Goal: Task Accomplishment & Management: Manage account settings

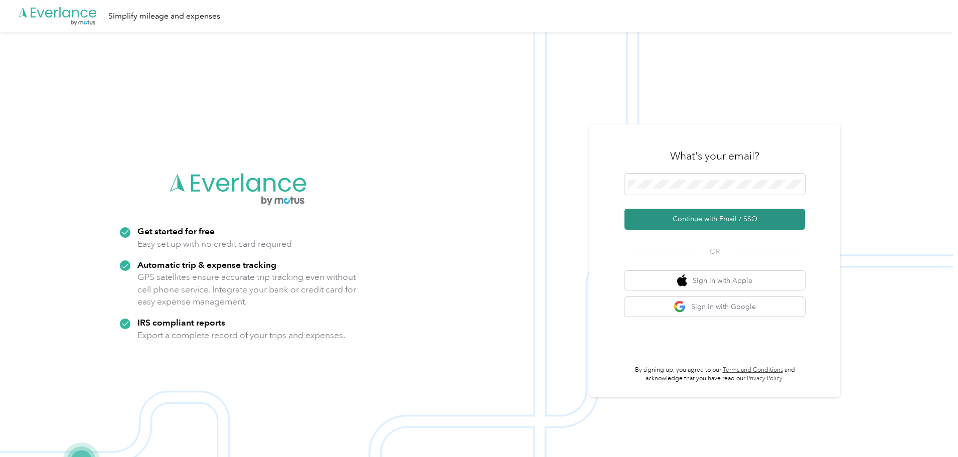
click at [724, 219] on button "Continue with Email / SSO" at bounding box center [715, 219] width 181 height 21
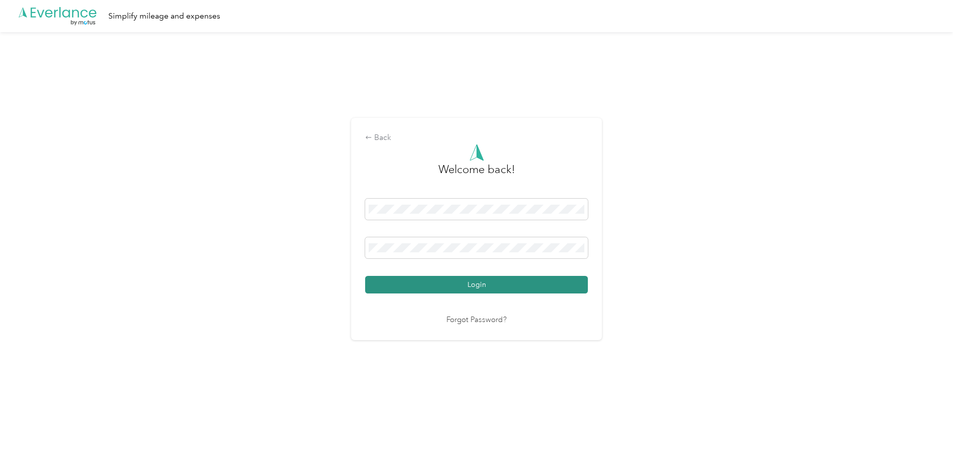
click at [475, 283] on button "Login" at bounding box center [476, 285] width 223 height 18
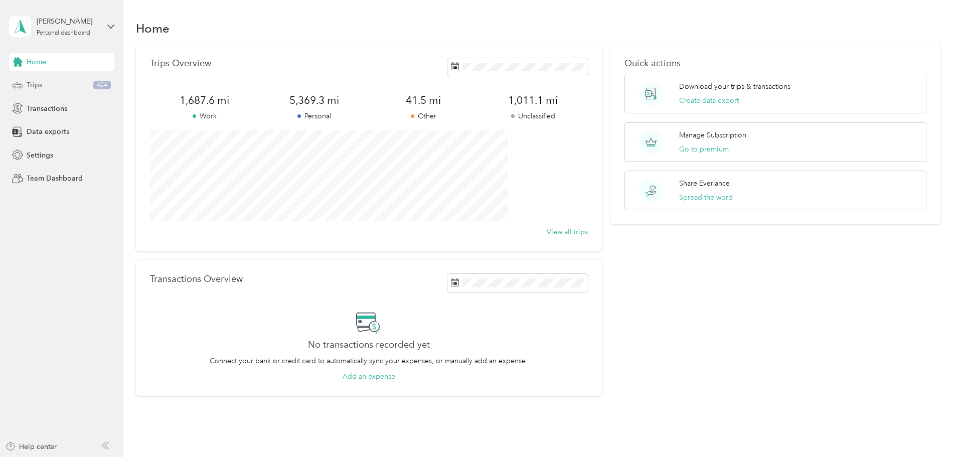
click at [42, 80] on div "Trips 424" at bounding box center [61, 85] width 105 height 18
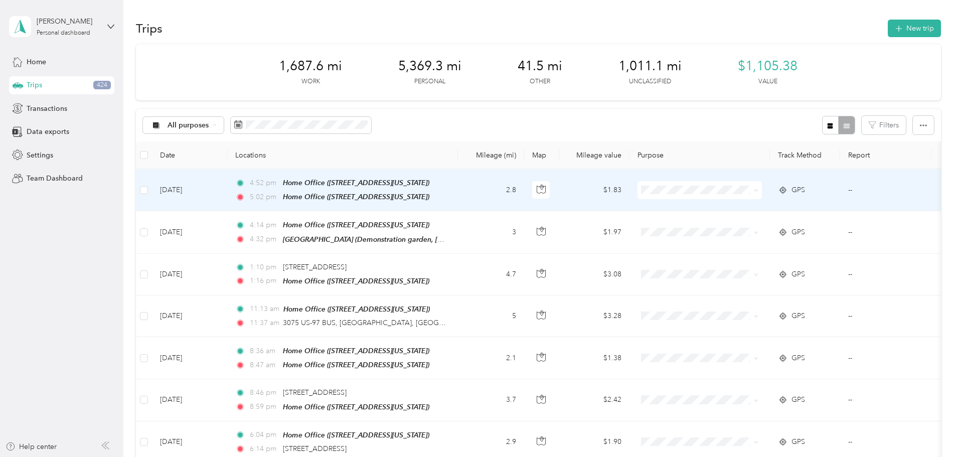
click at [758, 221] on span "Personal" at bounding box center [775, 226] width 93 height 11
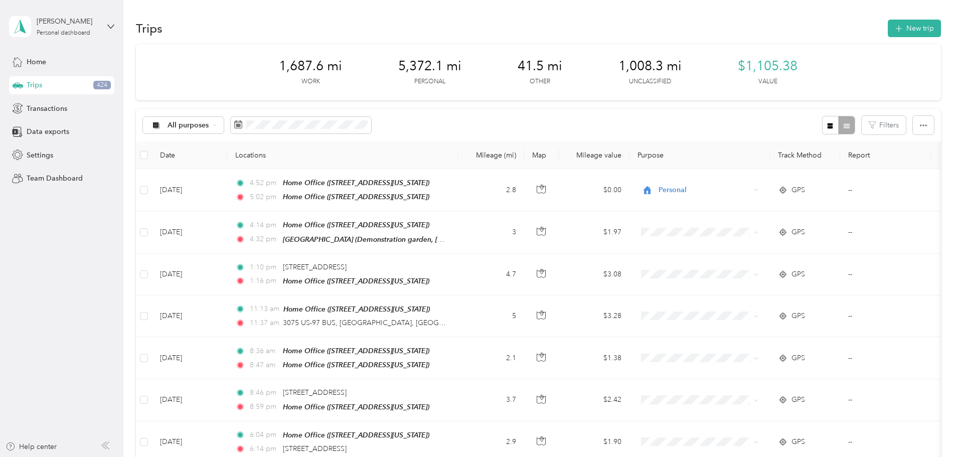
click at [828, 127] on icon "button" at bounding box center [831, 126] width 6 height 6
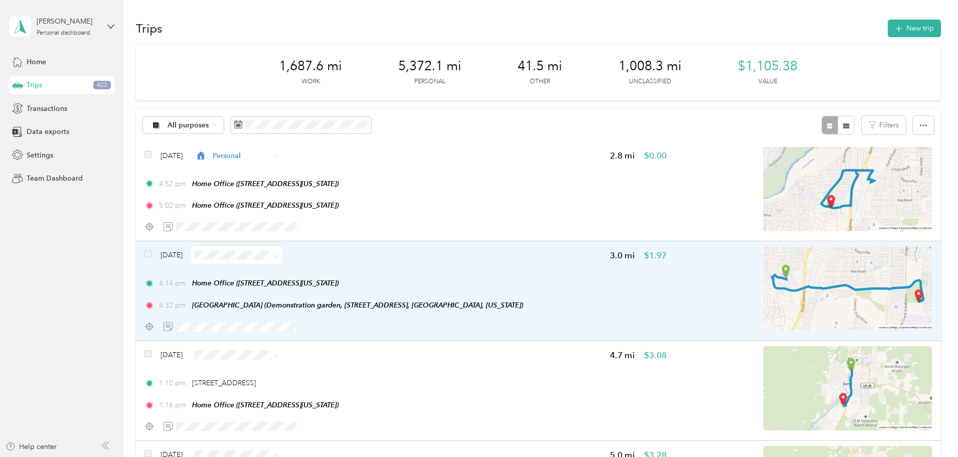
click at [282, 263] on span at bounding box center [236, 255] width 91 height 18
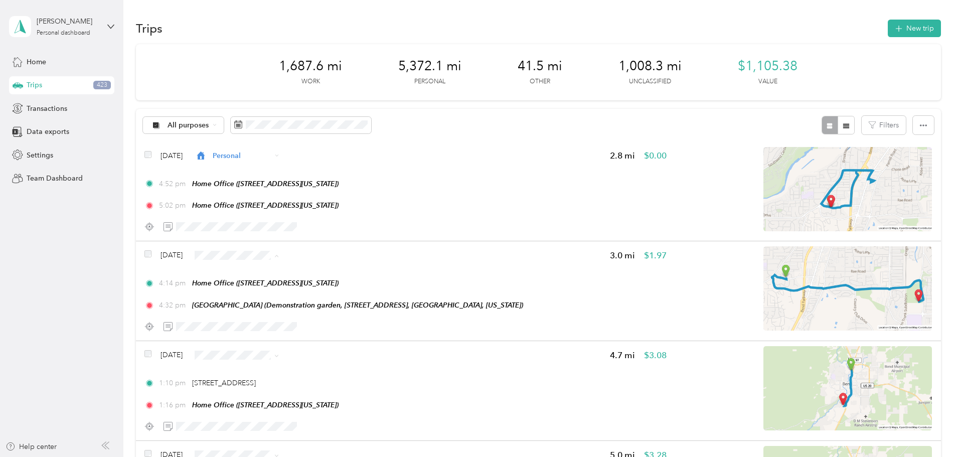
click at [325, 288] on span "Personal" at bounding box center [333, 291] width 60 height 11
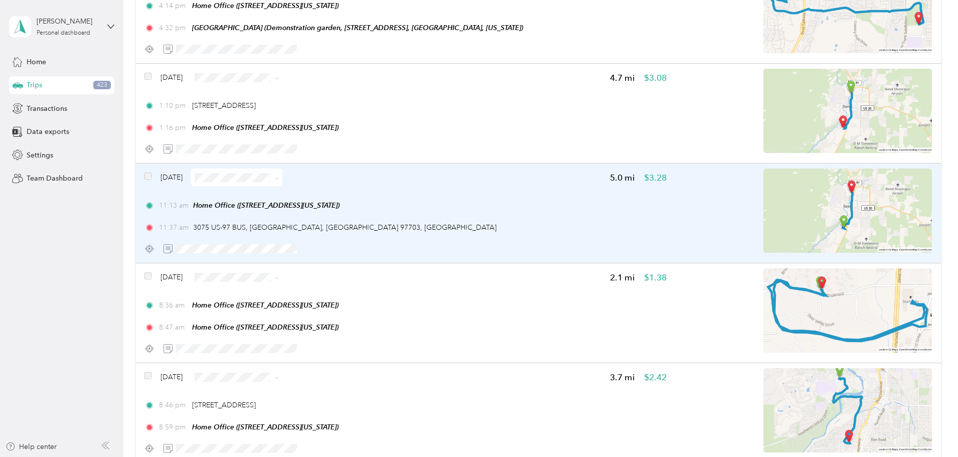
scroll to position [301, 0]
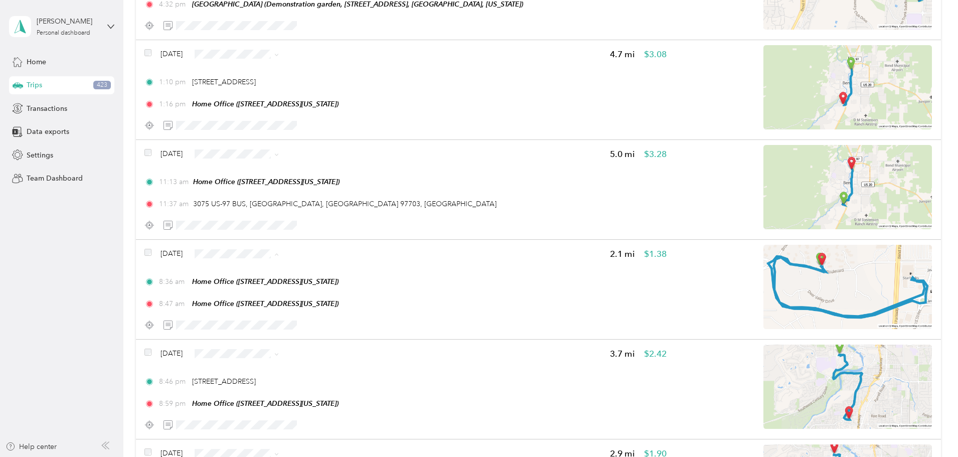
click at [326, 286] on span "Personal" at bounding box center [333, 289] width 60 height 11
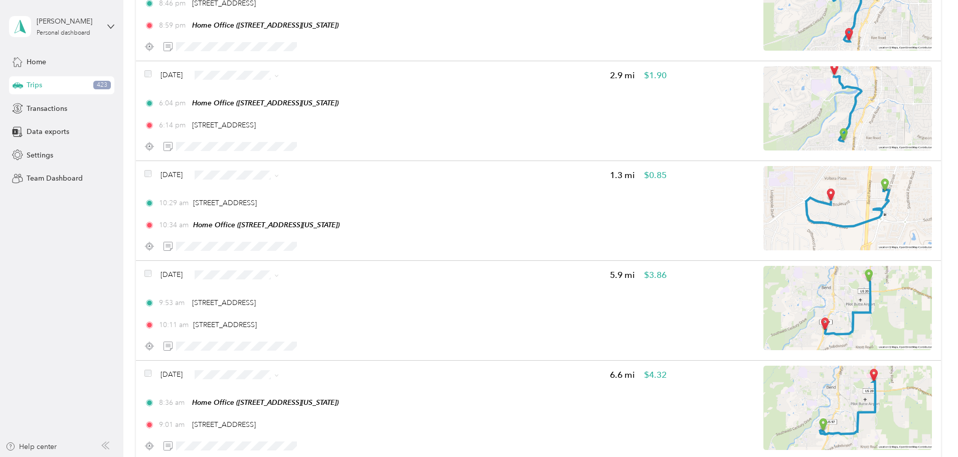
scroll to position [702, 0]
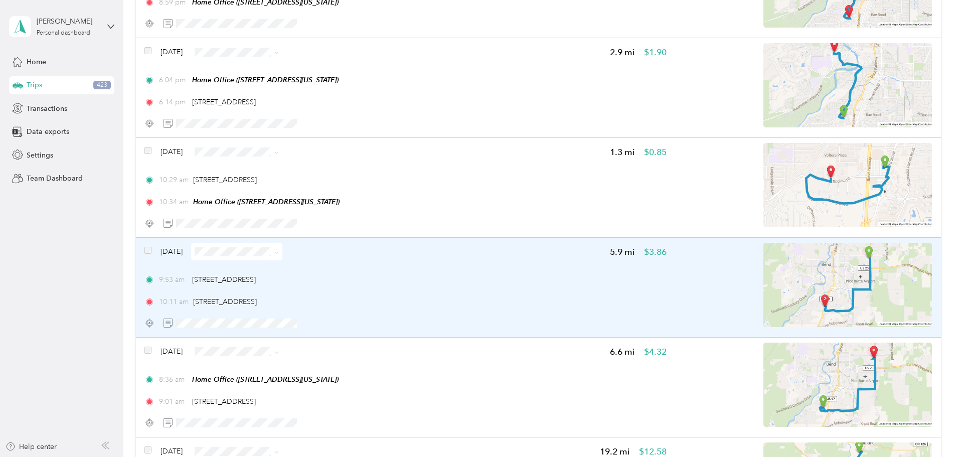
click at [826, 284] on img at bounding box center [848, 285] width 169 height 84
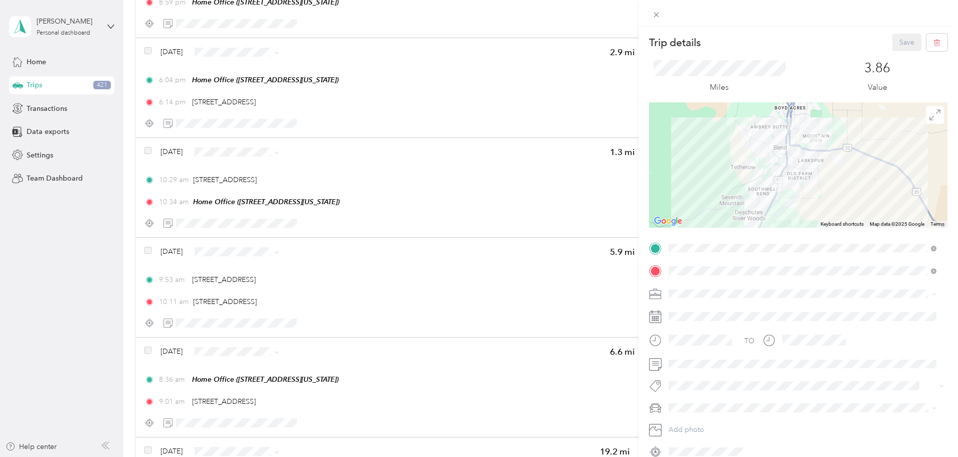
drag, startPoint x: 656, startPoint y: 14, endPoint x: 537, endPoint y: 70, distance: 131.7
click at [656, 15] on icon at bounding box center [656, 15] width 9 height 9
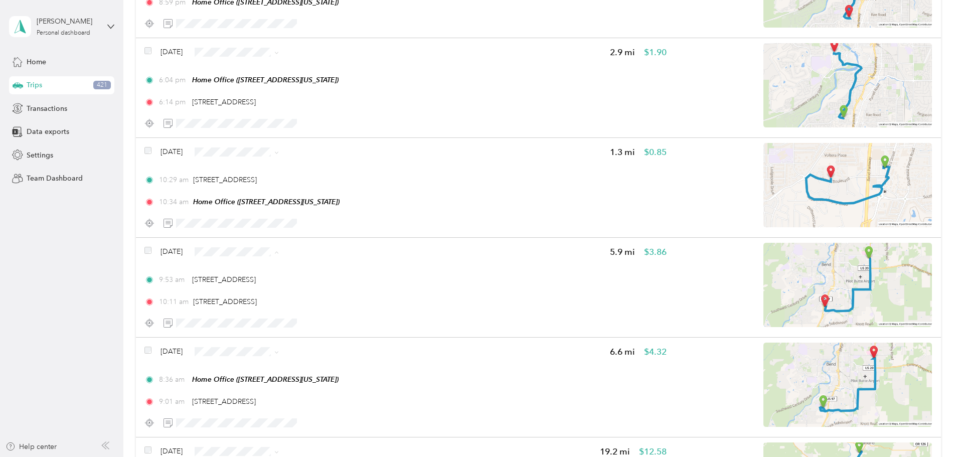
click at [330, 291] on span "Personal" at bounding box center [333, 287] width 60 height 11
click at [333, 230] on span "Personal" at bounding box center [333, 227] width 60 height 11
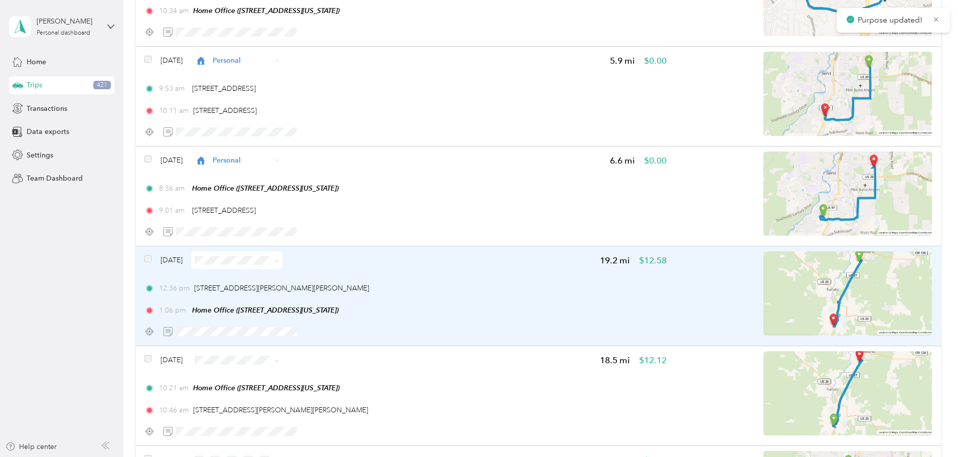
scroll to position [903, 0]
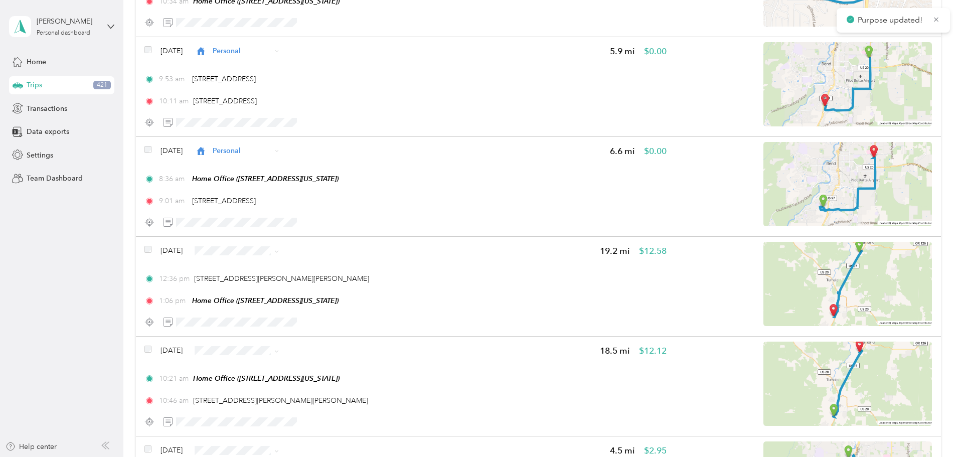
click at [325, 254] on div "Click to name as a Favorite Place" at bounding box center [342, 257] width 117 height 25
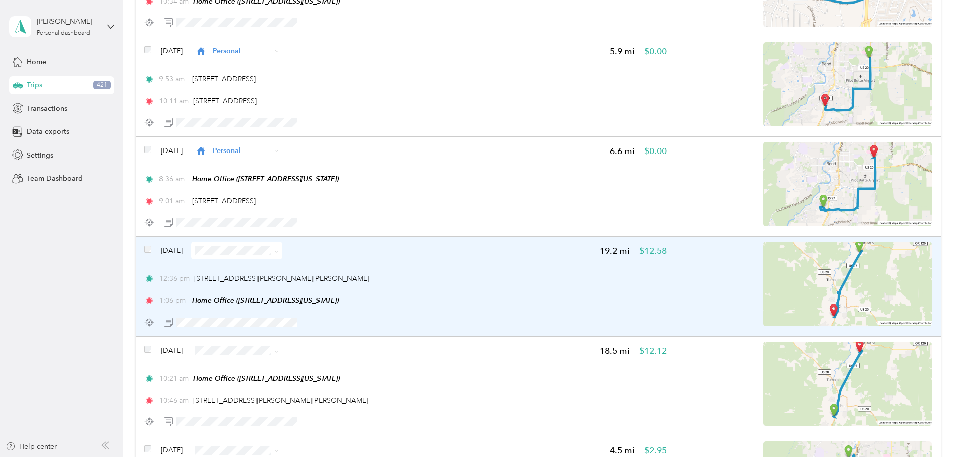
click at [282, 255] on span at bounding box center [236, 251] width 91 height 18
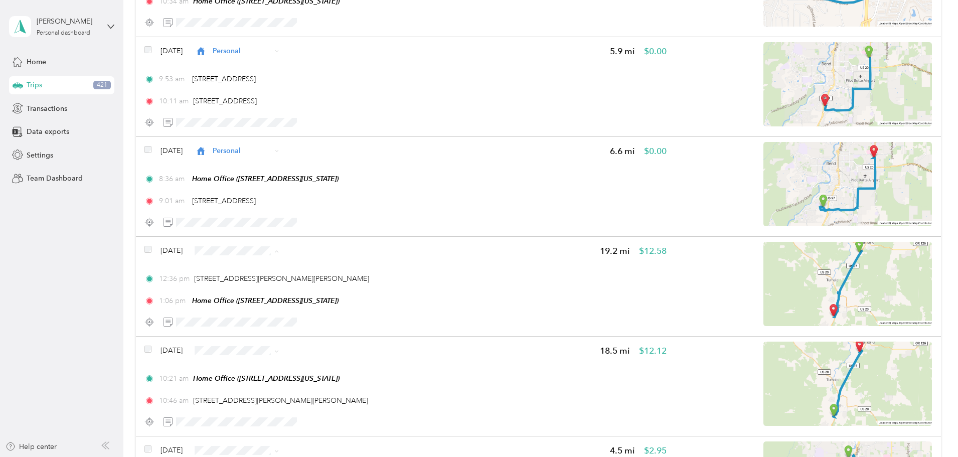
click at [319, 272] on span "Work" at bounding box center [333, 269] width 60 height 11
click at [325, 210] on span "Work" at bounding box center [333, 207] width 60 height 11
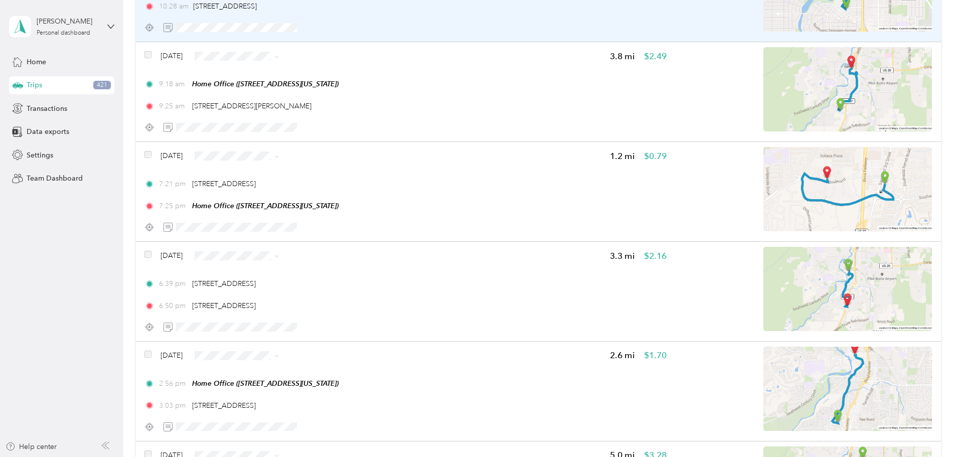
scroll to position [1555, 0]
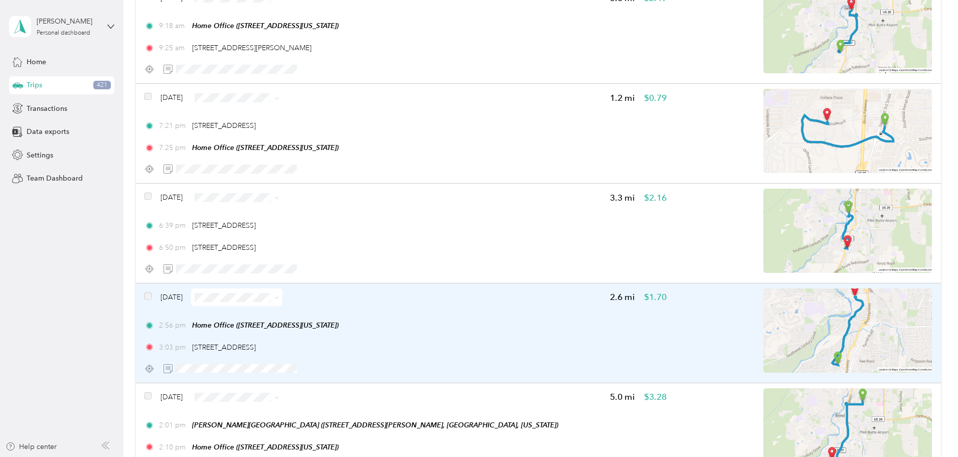
click at [803, 335] on img at bounding box center [848, 330] width 169 height 84
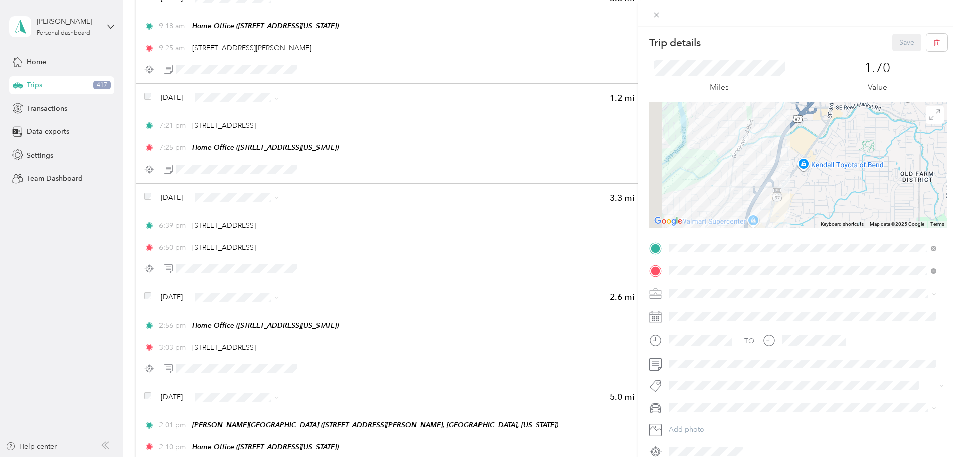
drag, startPoint x: 789, startPoint y: 146, endPoint x: 860, endPoint y: 219, distance: 101.8
click at [860, 219] on div at bounding box center [798, 164] width 299 height 125
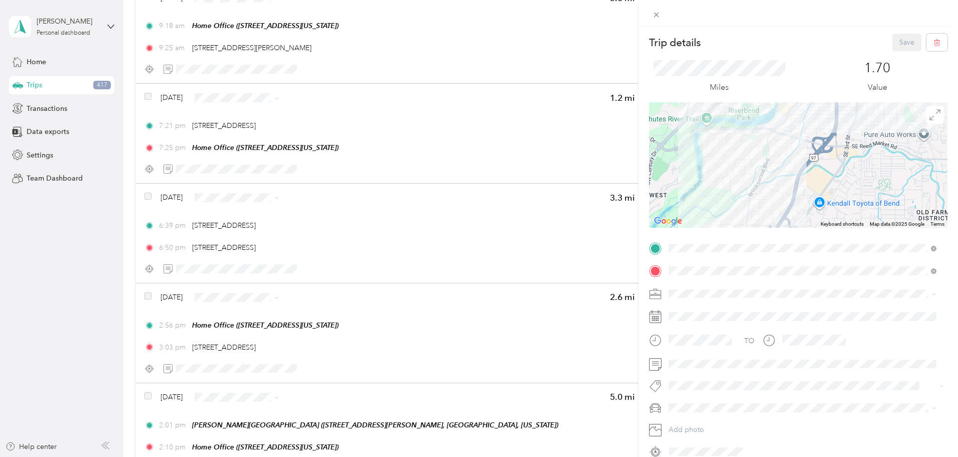
drag, startPoint x: 857, startPoint y: 182, endPoint x: 859, endPoint y: 213, distance: 31.2
click at [868, 232] on div "Trip details Save This trip cannot be edited because it is either under review,…" at bounding box center [798, 247] width 299 height 426
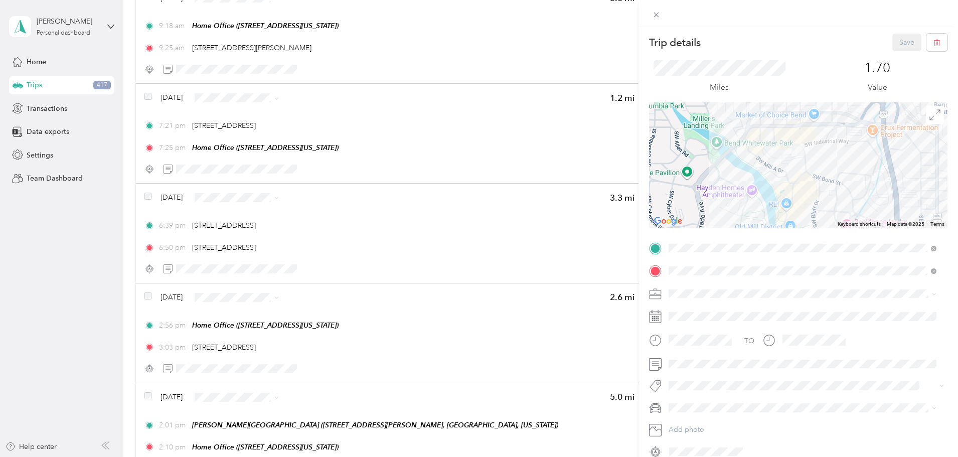
drag, startPoint x: 783, startPoint y: 139, endPoint x: 797, endPoint y: 179, distance: 42.4
click at [799, 193] on div at bounding box center [798, 164] width 299 height 125
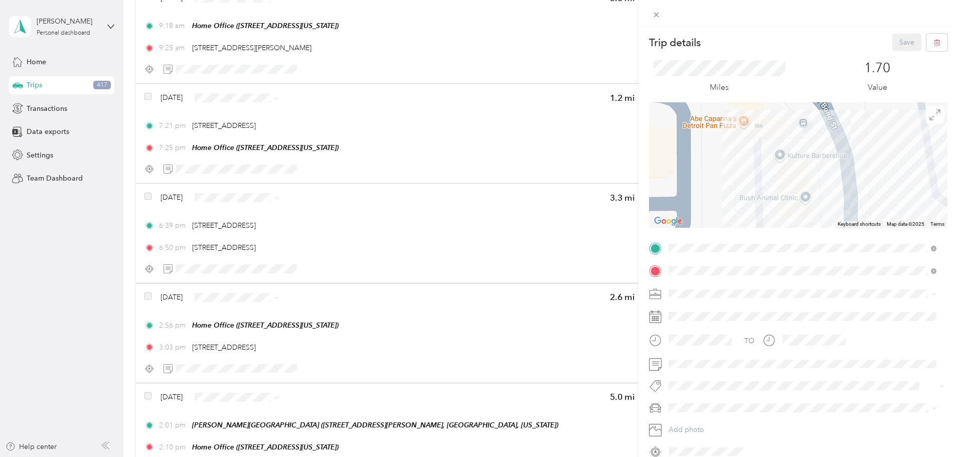
drag, startPoint x: 771, startPoint y: 166, endPoint x: 795, endPoint y: 187, distance: 31.3
click at [795, 187] on div at bounding box center [798, 164] width 299 height 125
click at [654, 15] on icon at bounding box center [656, 15] width 9 height 9
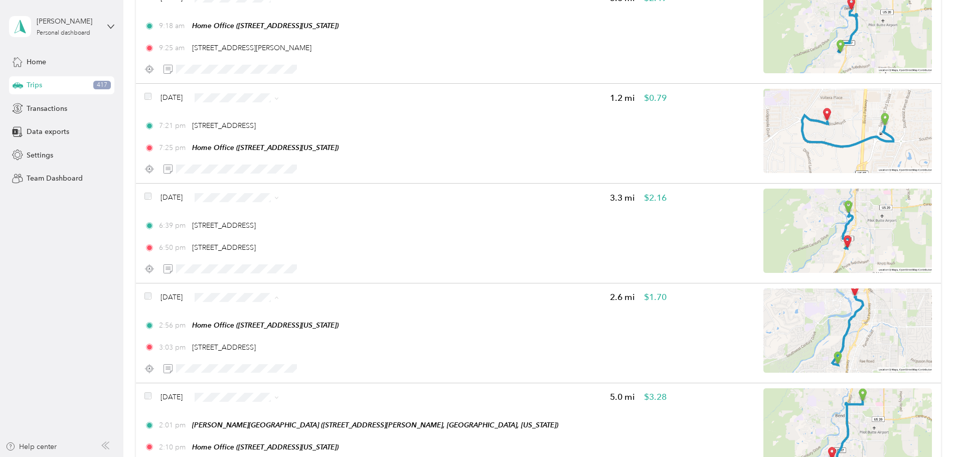
click at [327, 332] on span "Personal" at bounding box center [333, 333] width 60 height 11
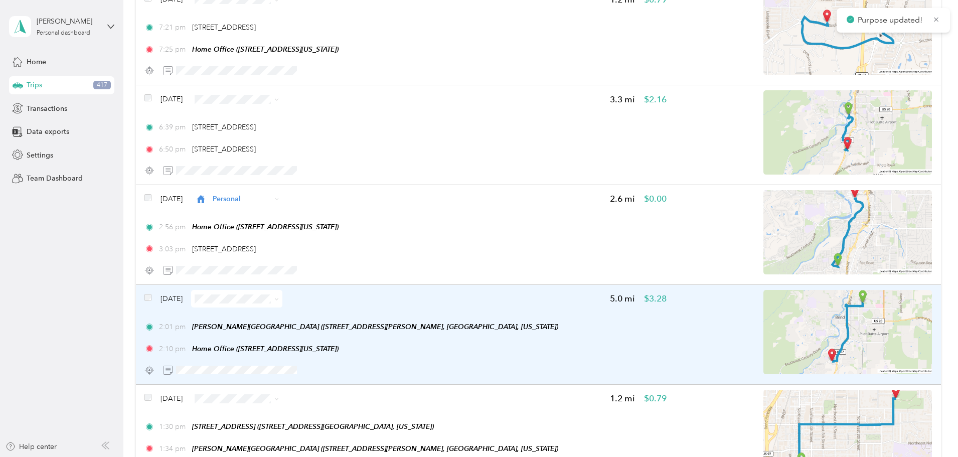
scroll to position [1656, 0]
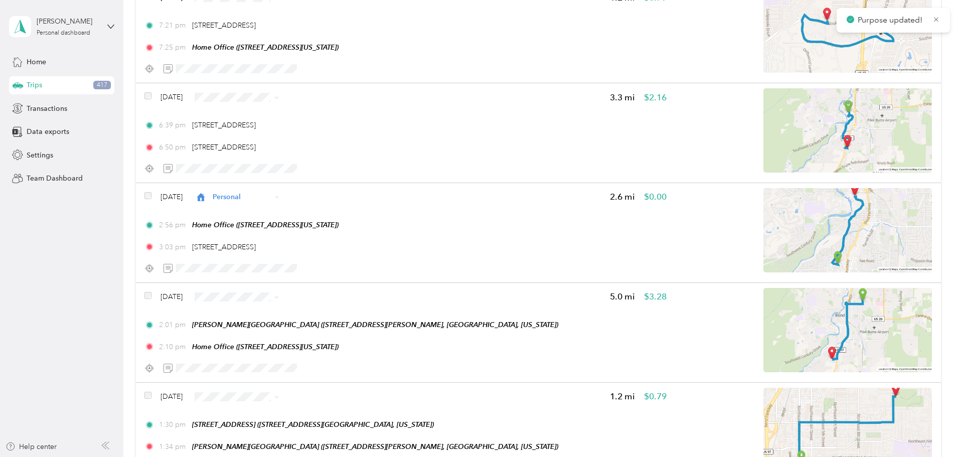
click at [327, 329] on span "Personal" at bounding box center [333, 333] width 60 height 11
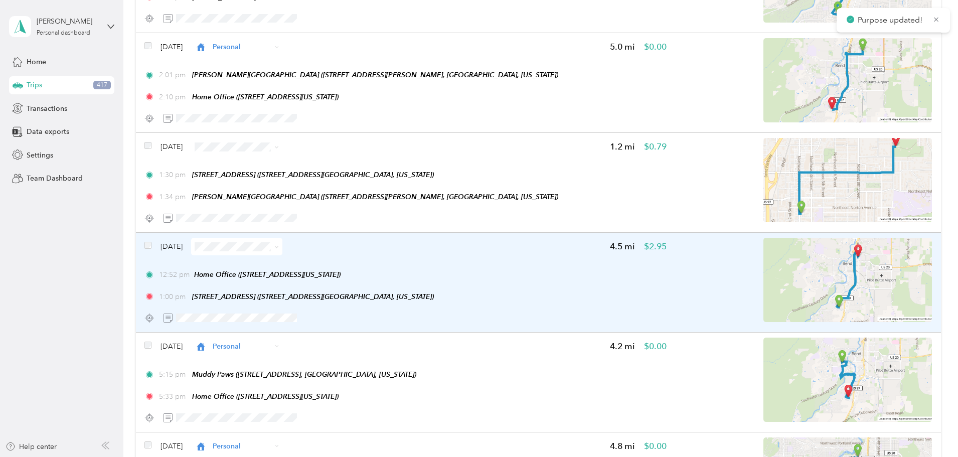
scroll to position [1906, 0]
click at [807, 266] on img at bounding box center [848, 279] width 169 height 84
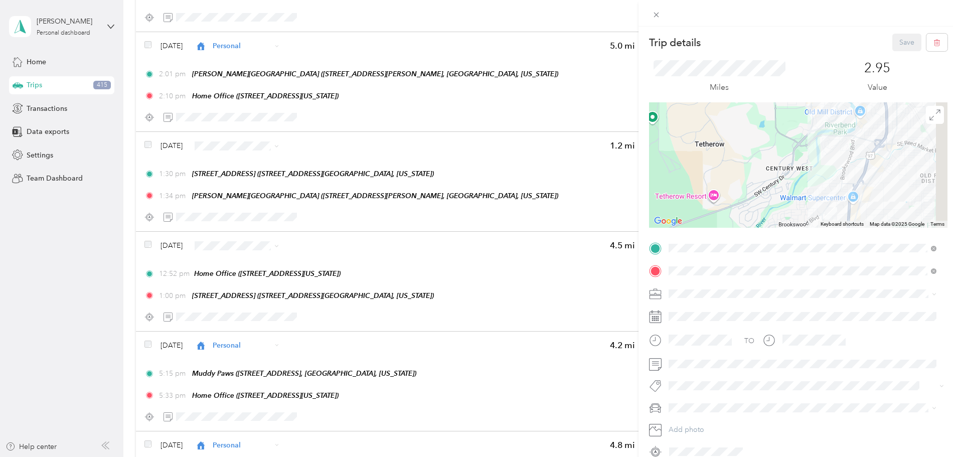
drag, startPoint x: 813, startPoint y: 171, endPoint x: 821, endPoint y: 185, distance: 15.9
click at [778, 228] on div "Trip details Save This trip cannot be edited because it is either under review,…" at bounding box center [798, 247] width 299 height 426
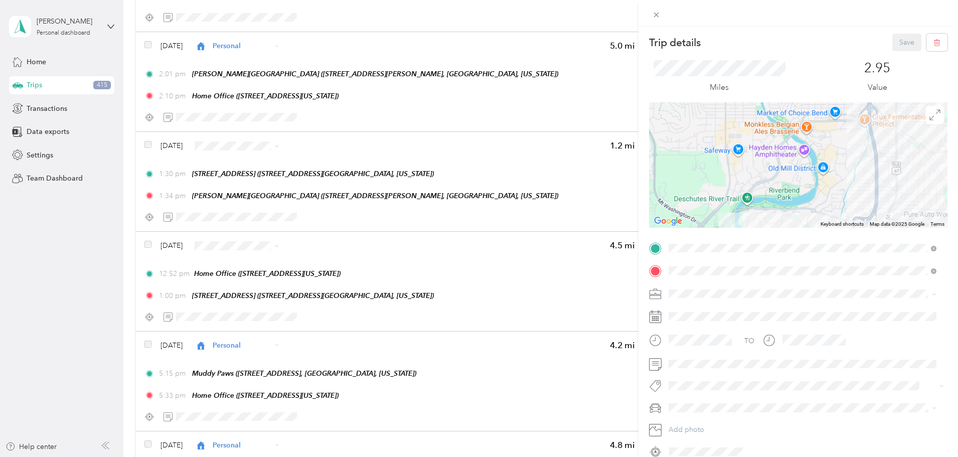
drag, startPoint x: 822, startPoint y: 161, endPoint x: 790, endPoint y: 228, distance: 74.5
click at [784, 215] on div at bounding box center [798, 164] width 299 height 125
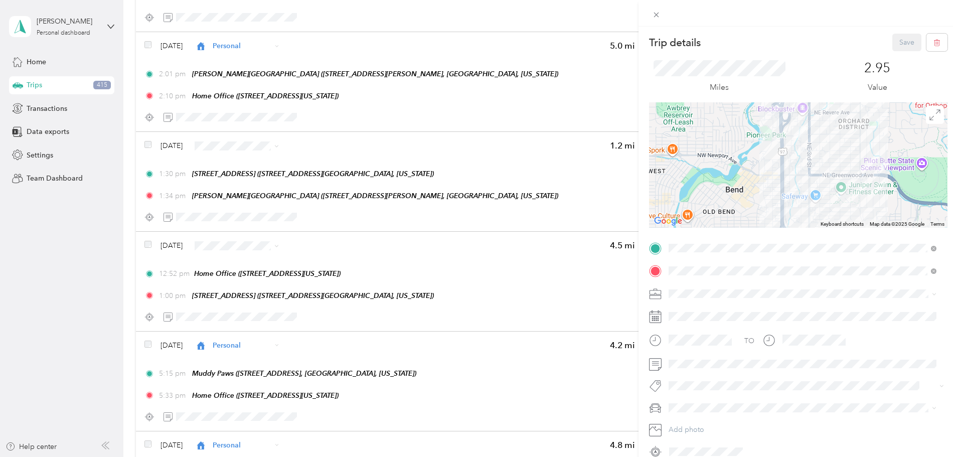
drag, startPoint x: 810, startPoint y: 131, endPoint x: 805, endPoint y: 191, distance: 60.4
click at [805, 191] on div at bounding box center [798, 164] width 299 height 125
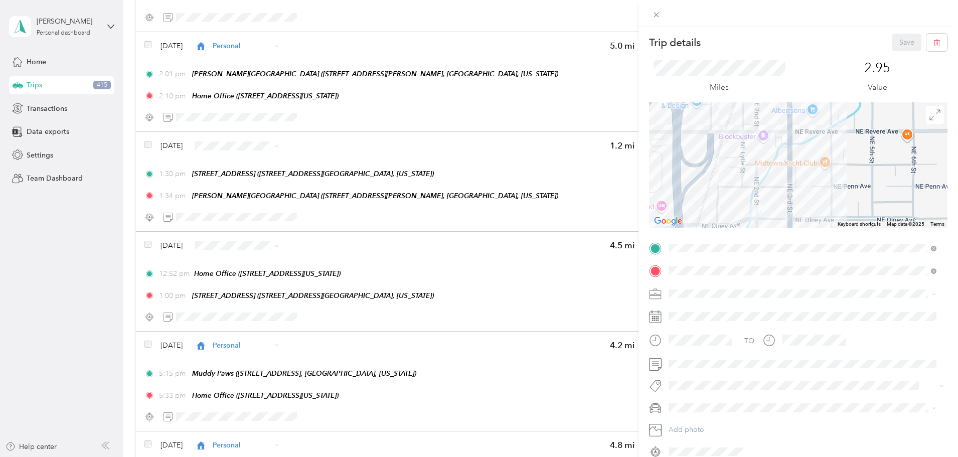
drag, startPoint x: 830, startPoint y: 192, endPoint x: 798, endPoint y: 141, distance: 60.4
click at [803, 149] on div at bounding box center [798, 164] width 299 height 125
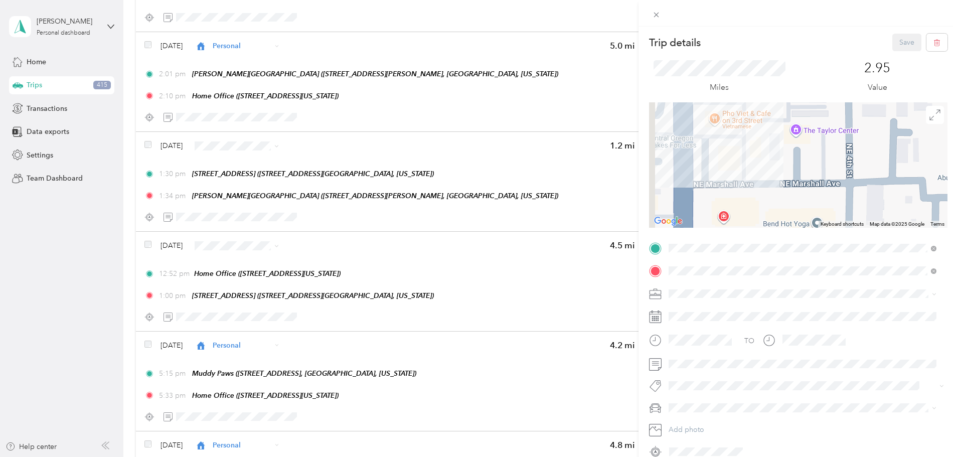
drag, startPoint x: 729, startPoint y: 182, endPoint x: 780, endPoint y: 199, distance: 53.0
click at [774, 198] on div at bounding box center [798, 164] width 299 height 125
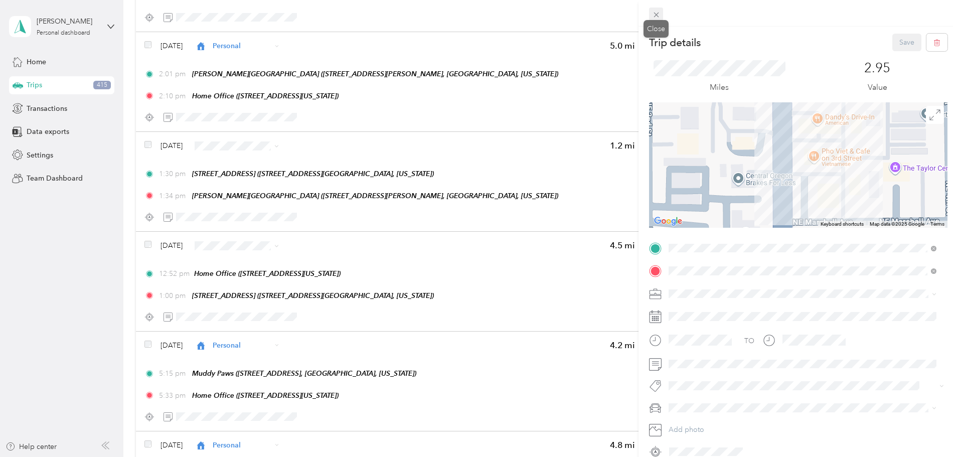
click at [653, 14] on icon at bounding box center [656, 15] width 9 height 9
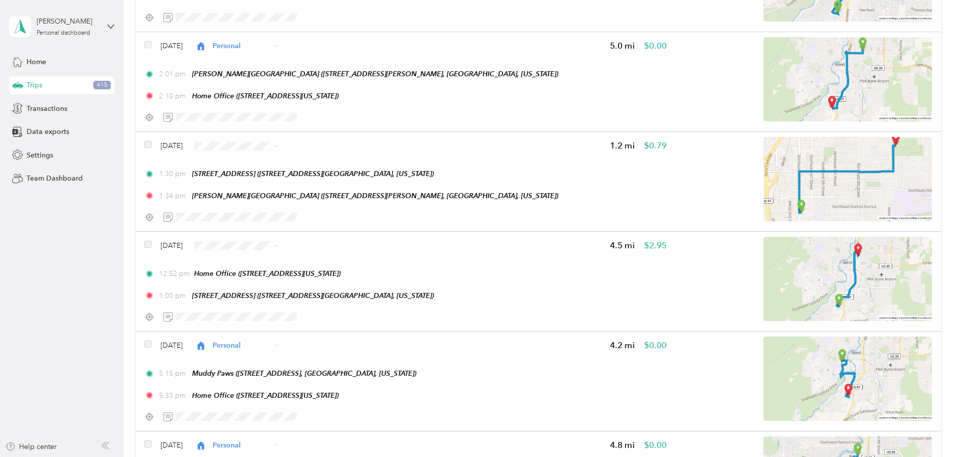
click at [324, 282] on span "Personal" at bounding box center [333, 281] width 60 height 11
click at [328, 179] on span "Personal" at bounding box center [333, 182] width 60 height 11
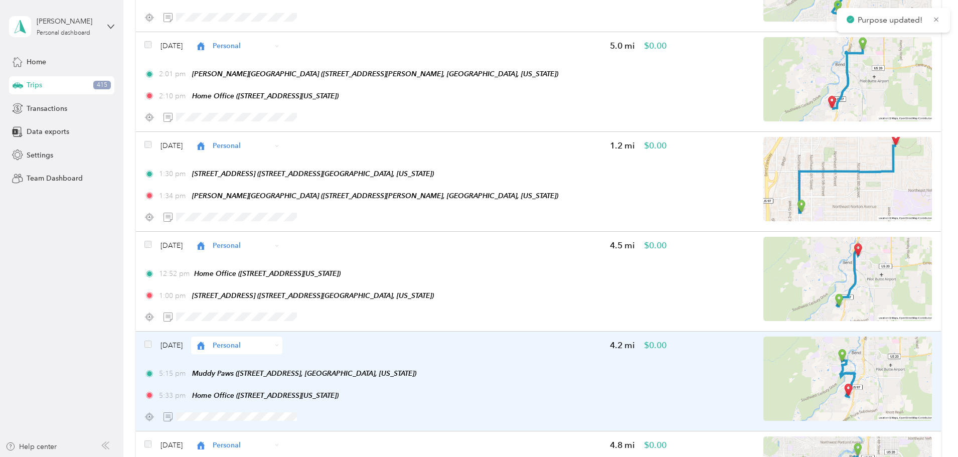
click at [271, 348] on span "Personal" at bounding box center [242, 345] width 59 height 11
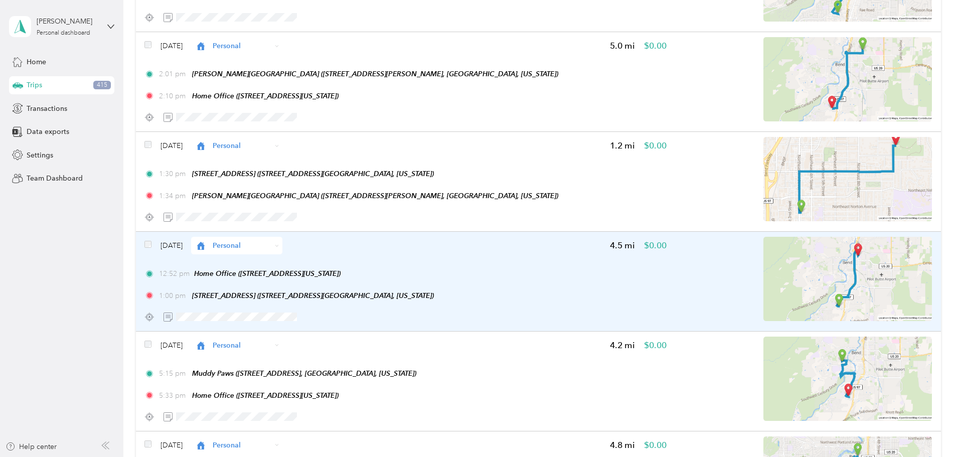
click at [492, 259] on div "[DATE] Personal 4.5 mi $0.00 12:52 pm Home Office ([STREET_ADDRESS][US_STATE]) …" at bounding box center [405, 281] width 522 height 89
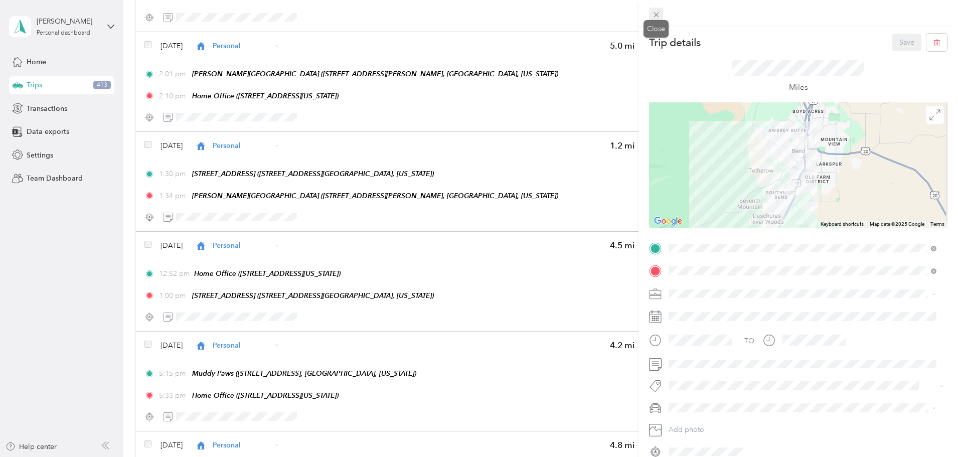
click at [654, 11] on icon at bounding box center [656, 15] width 9 height 9
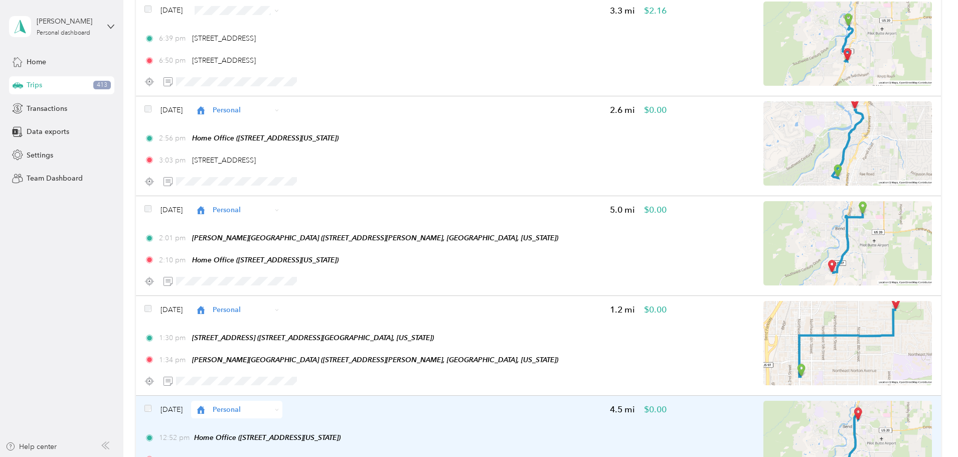
scroll to position [1604, 0]
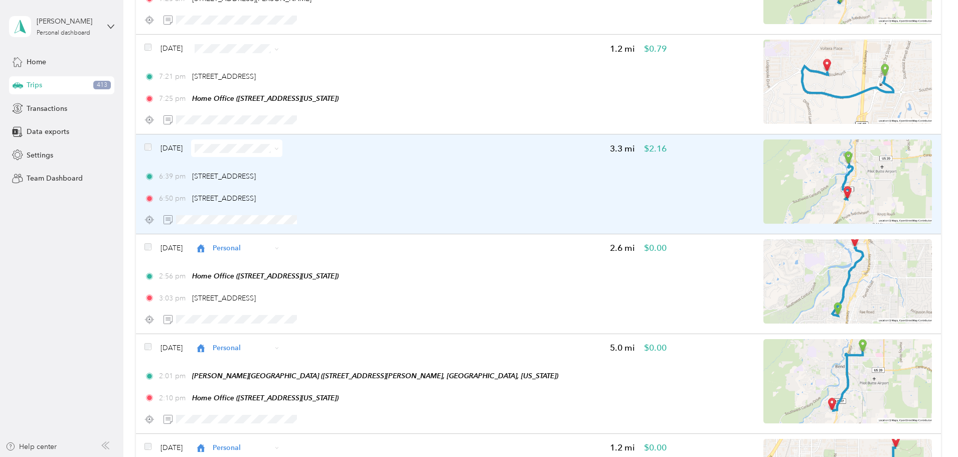
click at [803, 175] on img at bounding box center [848, 181] width 169 height 84
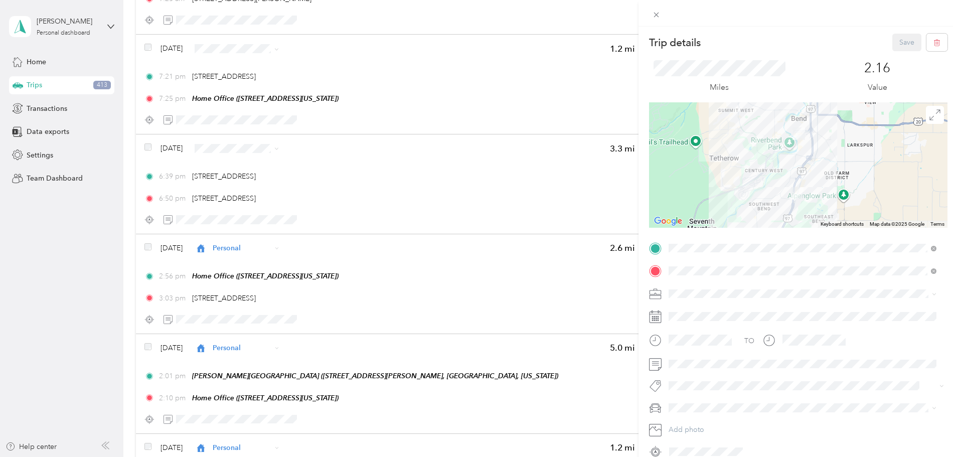
click at [688, 328] on span "Personal" at bounding box center [685, 328] width 27 height 9
click at [893, 46] on button "Save" at bounding box center [907, 43] width 29 height 18
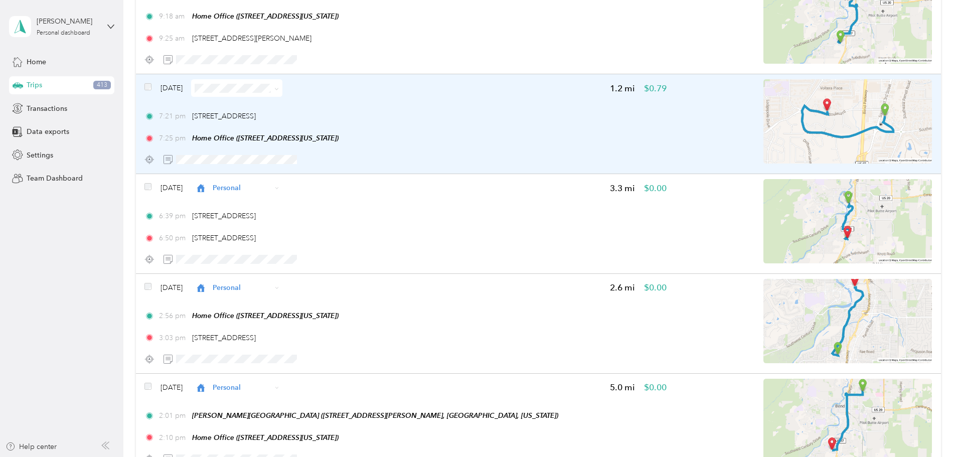
scroll to position [1454, 0]
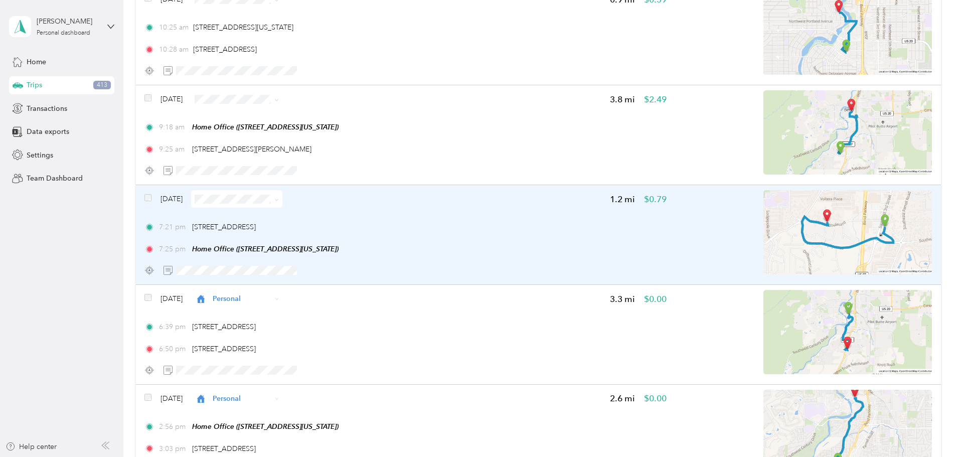
click at [282, 204] on span at bounding box center [236, 199] width 91 height 18
click at [473, 230] on div "7:21 pm [STREET_ADDRESS]" at bounding box center [405, 227] width 522 height 11
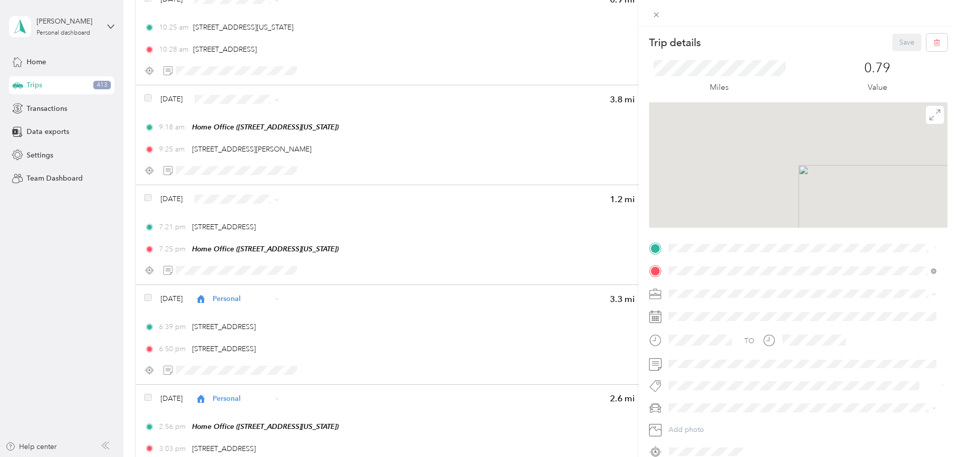
click at [333, 198] on div "Trip details Save This trip cannot be edited because it is either under review,…" at bounding box center [479, 228] width 958 height 457
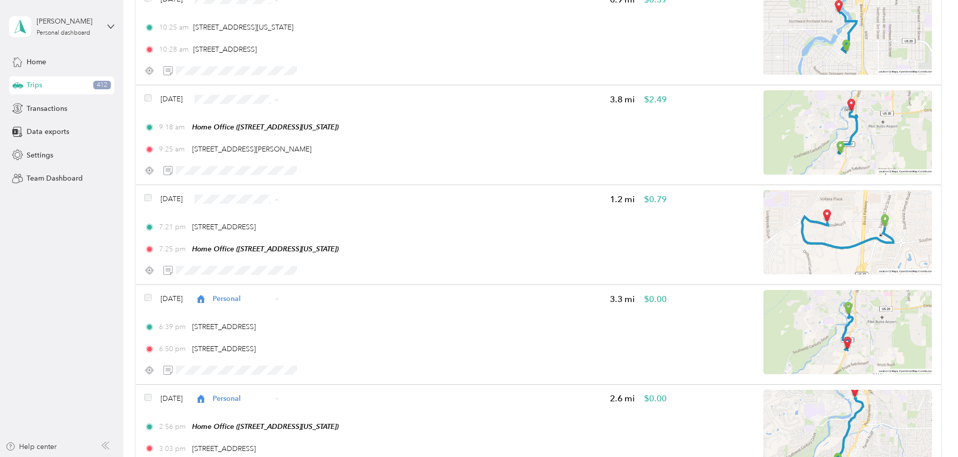
click at [320, 234] on span "Personal" at bounding box center [333, 235] width 60 height 11
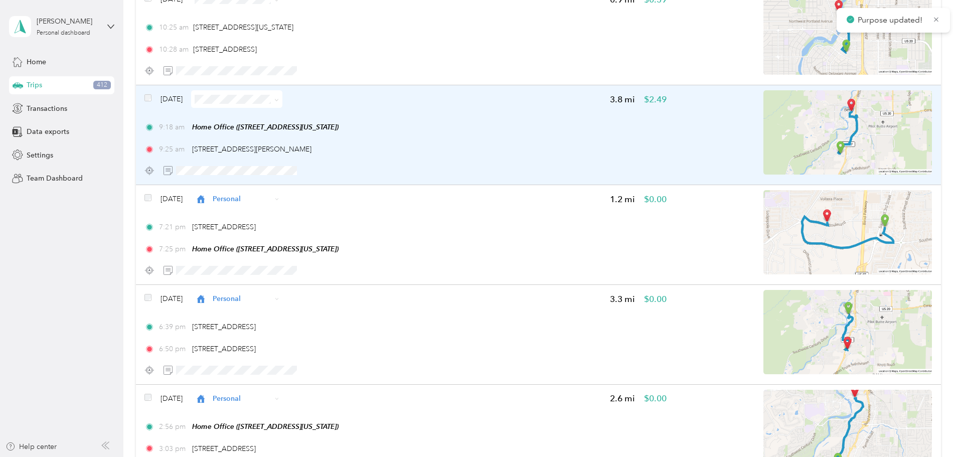
scroll to position [1303, 0]
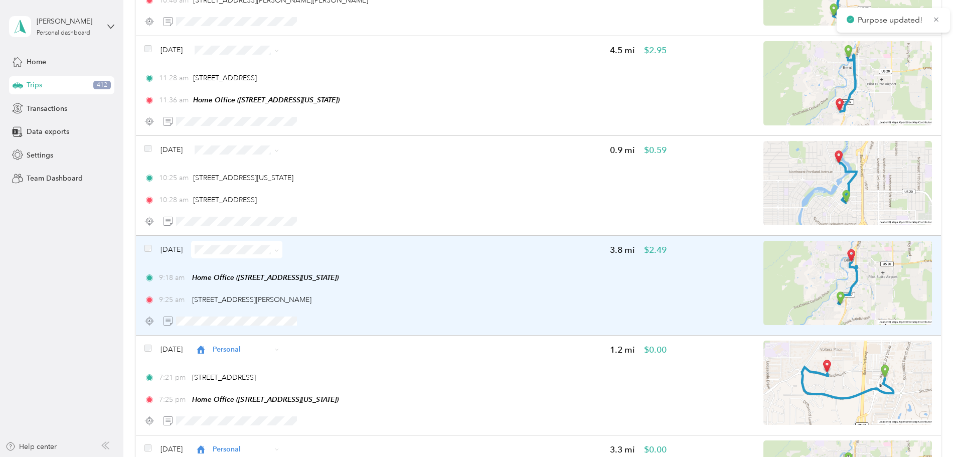
click at [823, 293] on img at bounding box center [848, 283] width 169 height 84
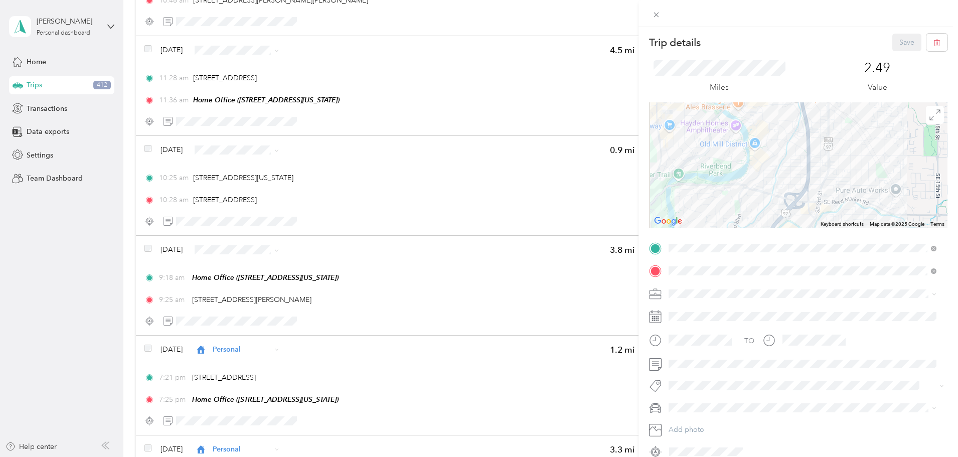
drag, startPoint x: 779, startPoint y: 167, endPoint x: 807, endPoint y: 229, distance: 68.3
click at [807, 228] on div "Trip details Save This trip cannot be edited because it is either under review,…" at bounding box center [798, 247] width 299 height 426
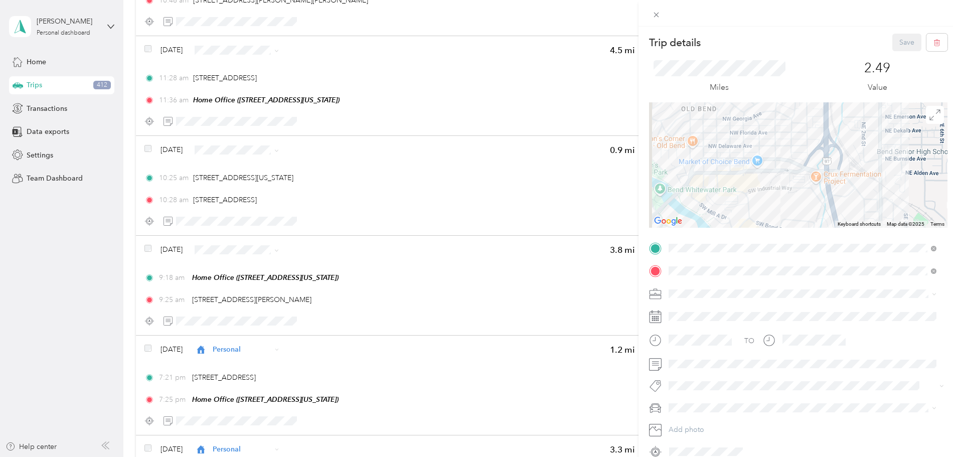
drag, startPoint x: 784, startPoint y: 156, endPoint x: 787, endPoint y: 190, distance: 34.2
click at [787, 190] on div at bounding box center [798, 164] width 299 height 125
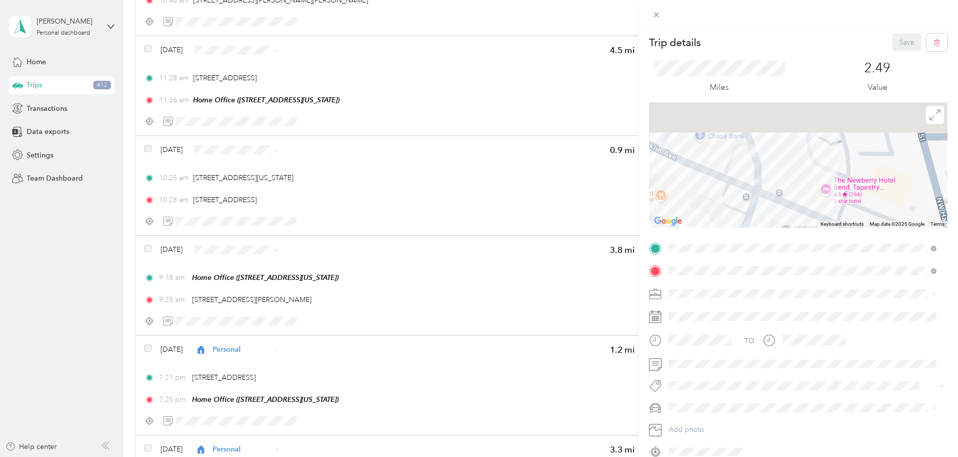
drag, startPoint x: 809, startPoint y: 185, endPoint x: 818, endPoint y: 201, distance: 18.2
click at [818, 201] on div at bounding box center [798, 164] width 299 height 125
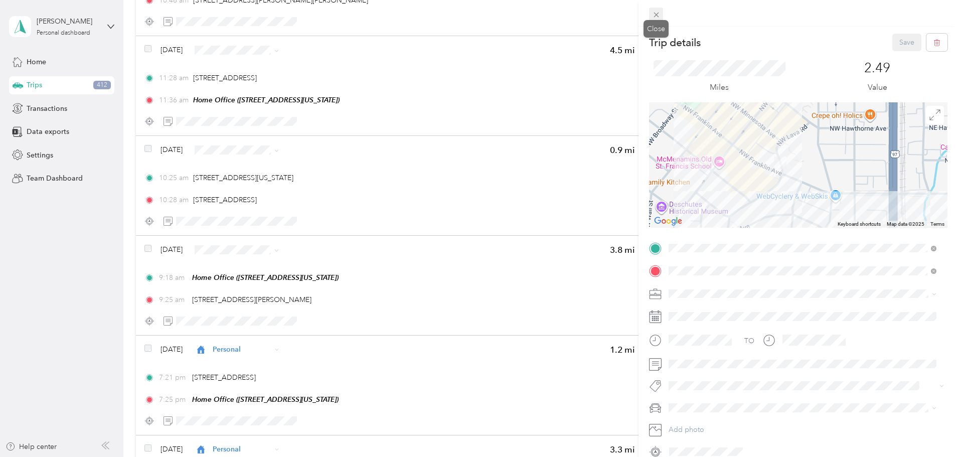
click at [657, 12] on icon at bounding box center [656, 15] width 9 height 9
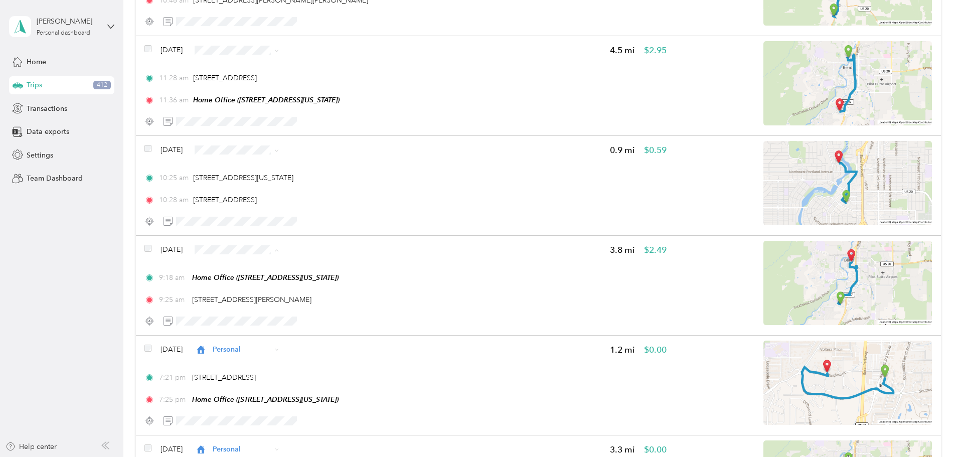
click at [308, 283] on span "Personal" at bounding box center [333, 285] width 60 height 11
click at [335, 187] on span "Personal" at bounding box center [333, 185] width 60 height 11
click at [321, 70] on span "Work" at bounding box center [333, 68] width 60 height 11
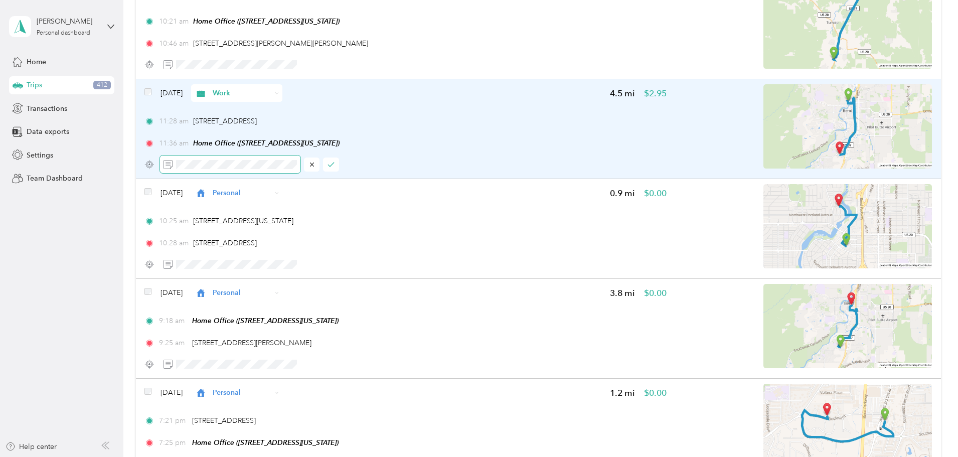
scroll to position [1203, 0]
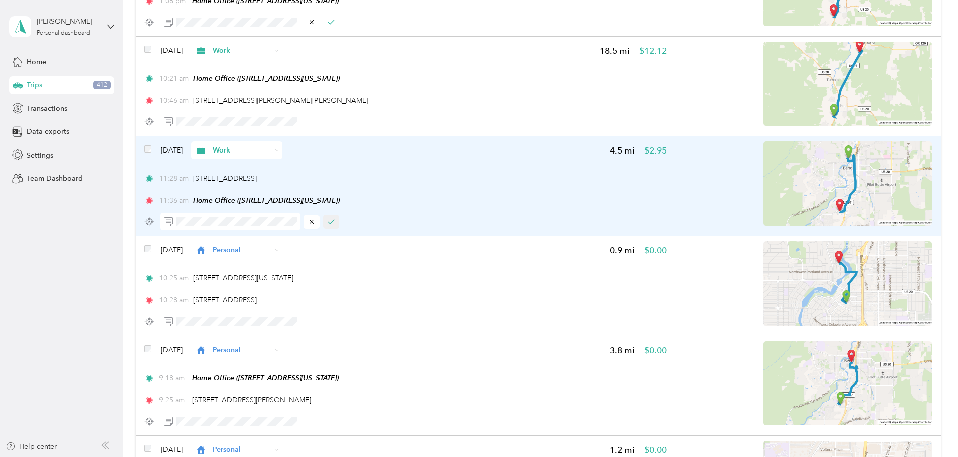
click at [335, 220] on icon "button" at bounding box center [331, 221] width 7 height 7
click at [764, 188] on img at bounding box center [848, 183] width 169 height 84
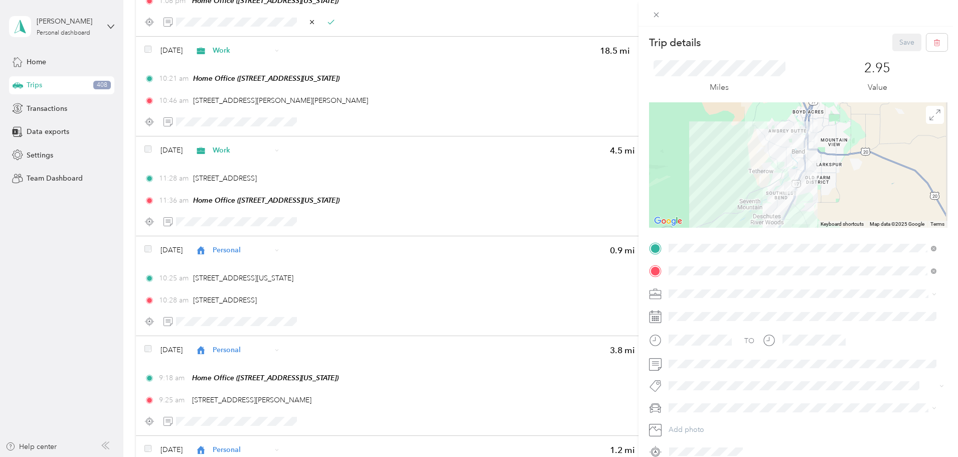
click at [805, 163] on div at bounding box center [798, 164] width 299 height 125
click at [656, 16] on icon at bounding box center [656, 15] width 9 height 9
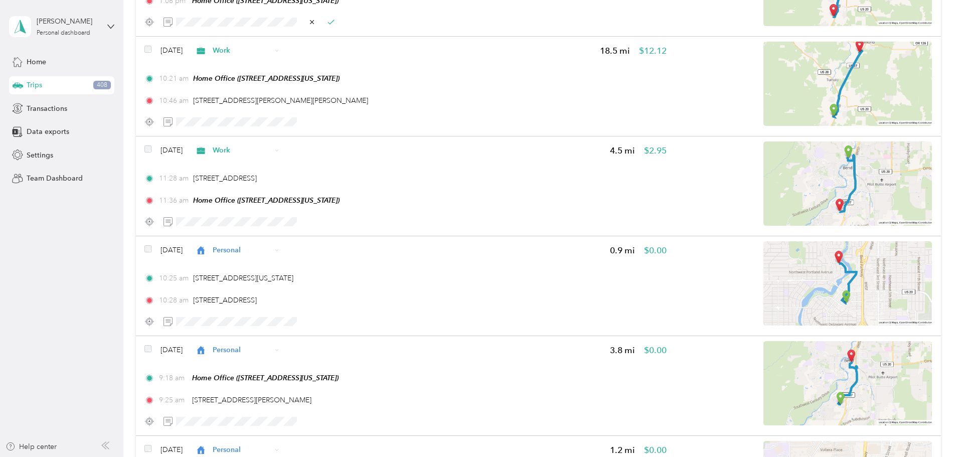
drag, startPoint x: 505, startPoint y: 192, endPoint x: 469, endPoint y: 193, distance: 36.6
click at [469, 193] on div "11:28 am [STREET_ADDRESS] 11:36 am Home Office ([STREET_ADDRESS][US_STATE])" at bounding box center [405, 189] width 522 height 33
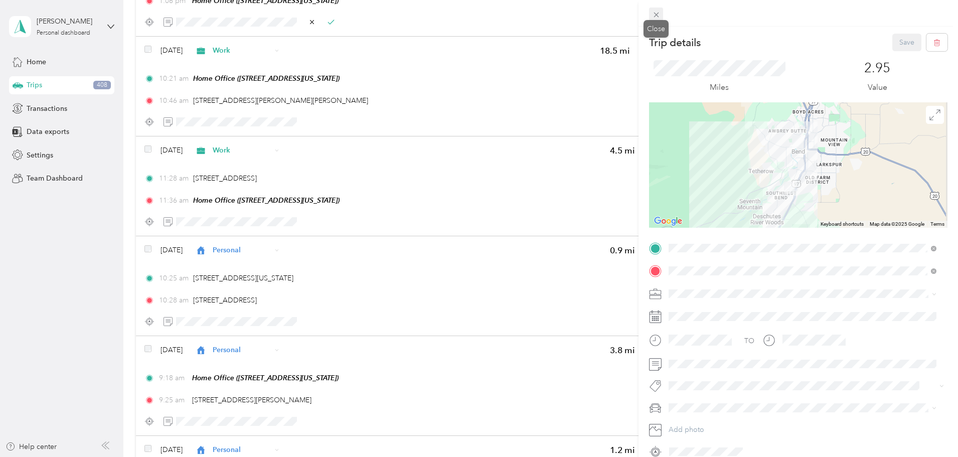
click at [653, 13] on icon at bounding box center [656, 15] width 9 height 9
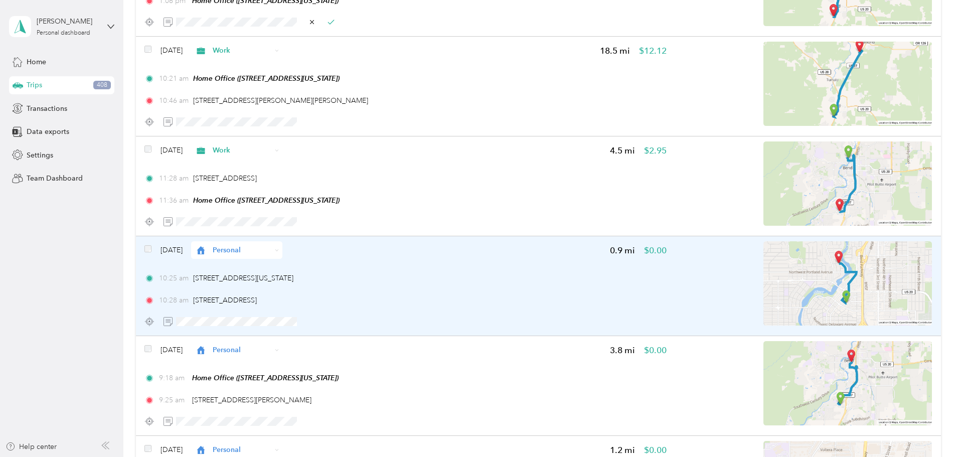
click at [271, 253] on span "Personal" at bounding box center [242, 250] width 59 height 11
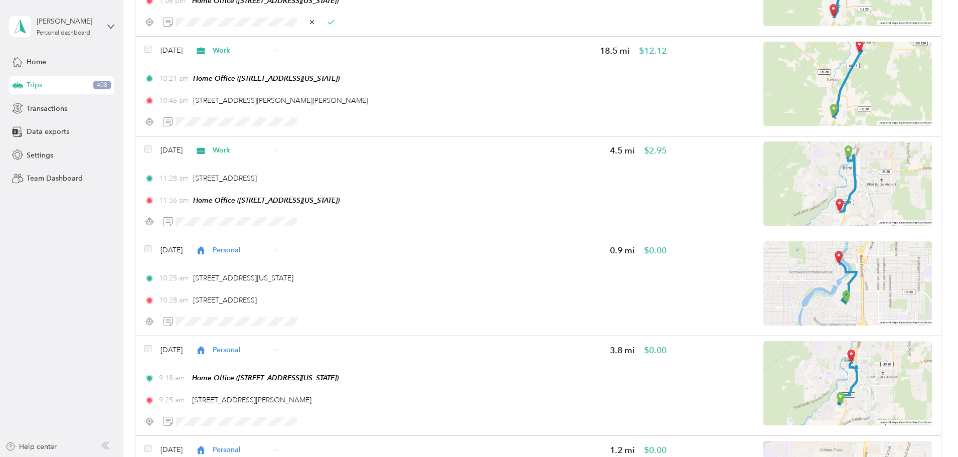
click at [321, 269] on span "Work" at bounding box center [333, 268] width 60 height 11
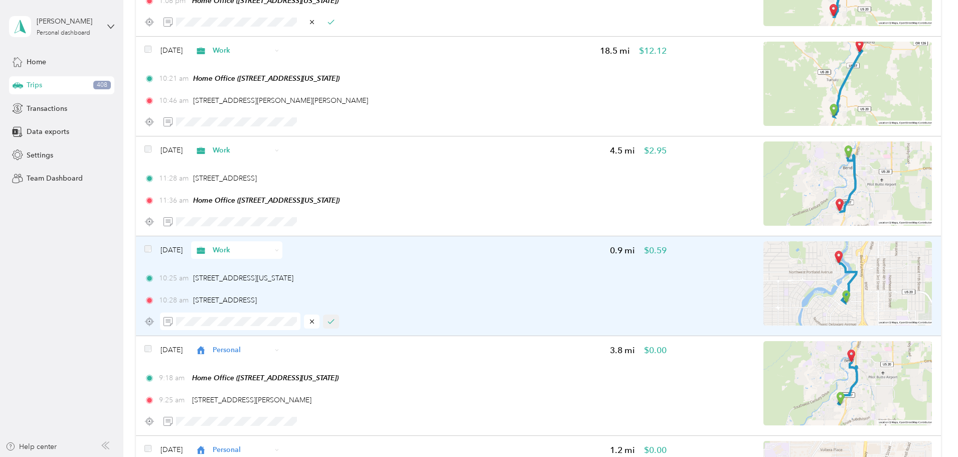
click at [335, 320] on icon "button" at bounding box center [331, 321] width 7 height 7
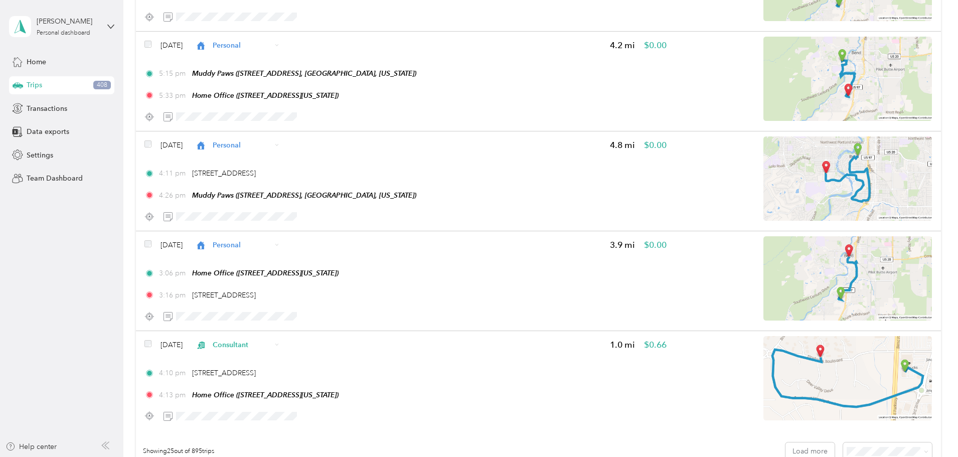
scroll to position [2357, 0]
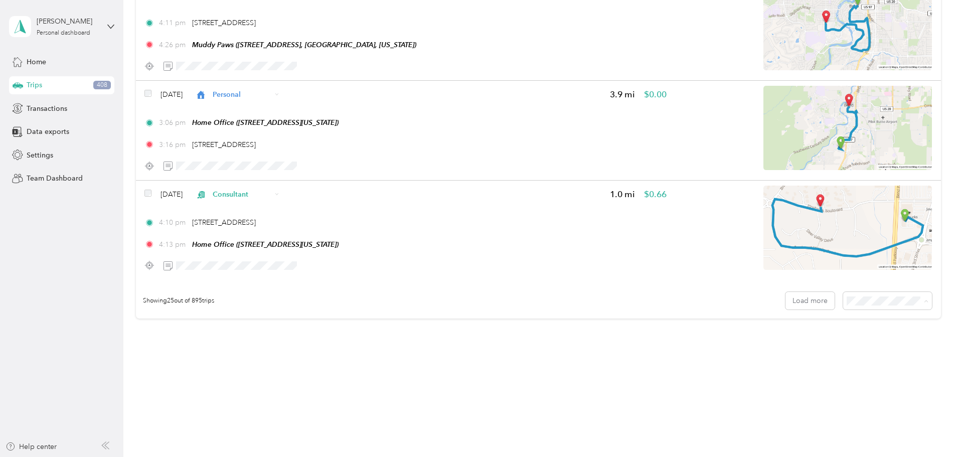
click at [800, 351] on span "100 per load" at bounding box center [801, 354] width 41 height 9
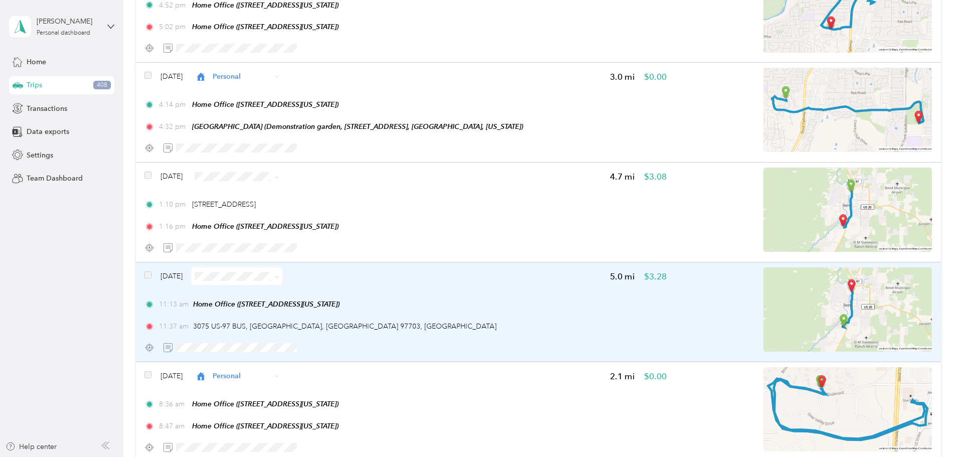
scroll to position [201, 0]
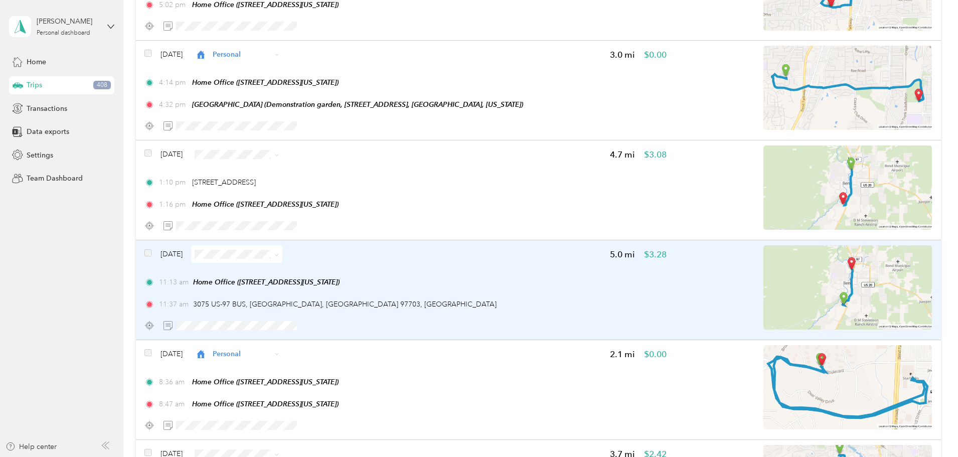
click at [794, 288] on img at bounding box center [848, 287] width 169 height 84
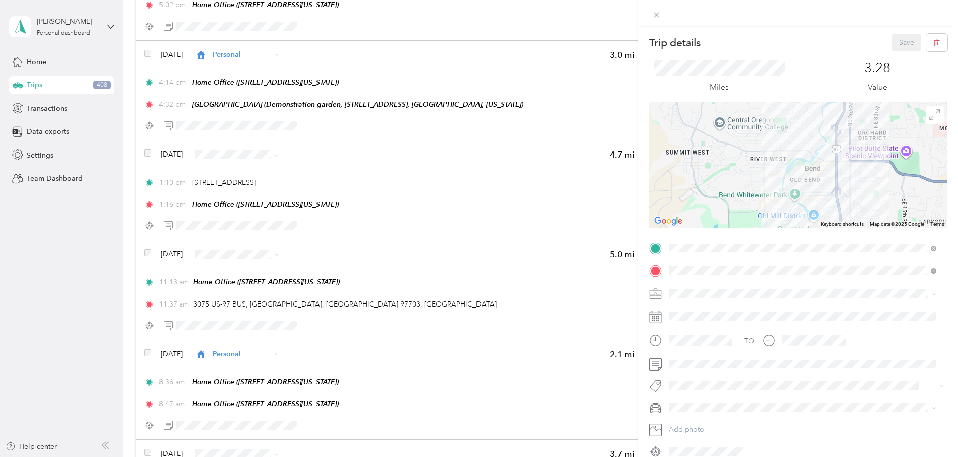
drag, startPoint x: 791, startPoint y: 171, endPoint x: 782, endPoint y: 211, distance: 41.0
click at [782, 217] on div at bounding box center [798, 164] width 299 height 125
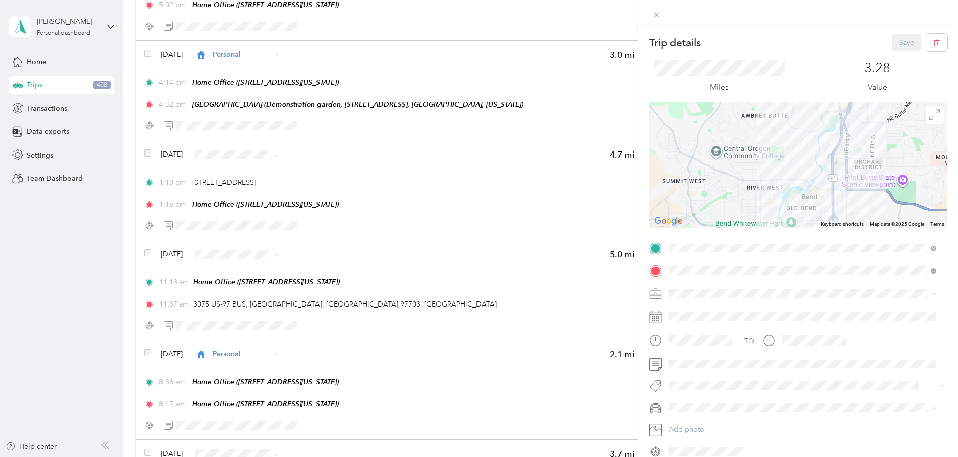
drag, startPoint x: 787, startPoint y: 169, endPoint x: 769, endPoint y: 214, distance: 49.1
click at [770, 212] on div at bounding box center [798, 164] width 299 height 125
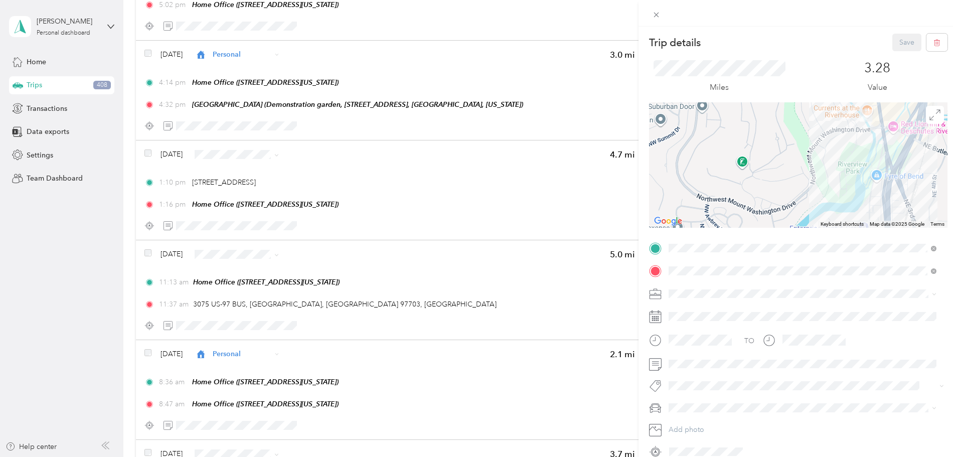
drag, startPoint x: 843, startPoint y: 163, endPoint x: 799, endPoint y: 206, distance: 61.7
click at [799, 212] on div at bounding box center [798, 164] width 299 height 125
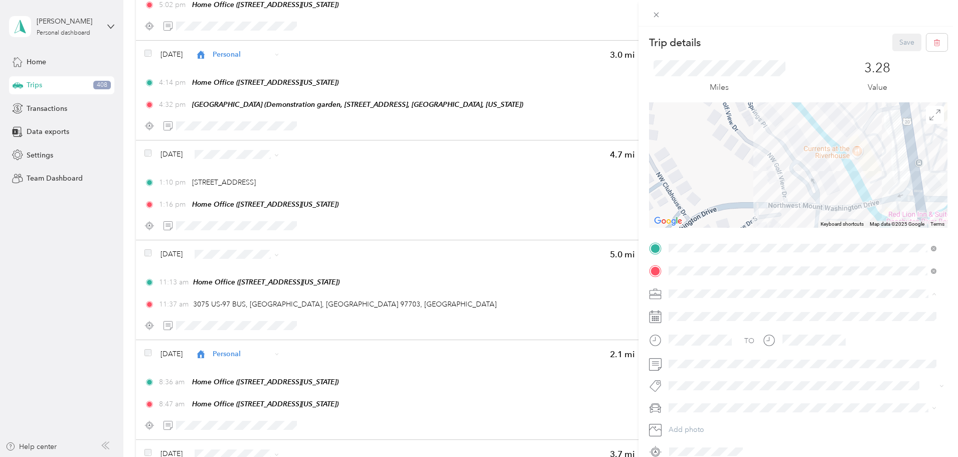
click at [697, 325] on span "Personal" at bounding box center [685, 329] width 27 height 9
click at [656, 18] on icon at bounding box center [656, 15] width 9 height 9
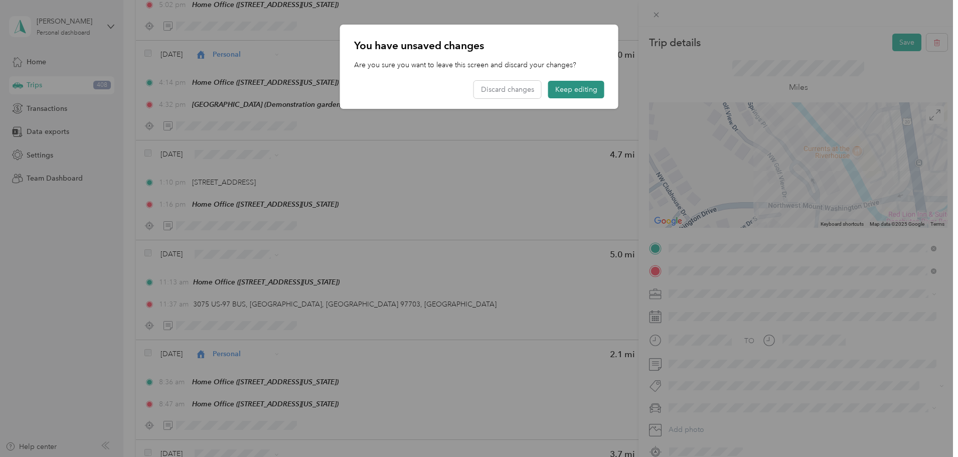
click at [579, 89] on button "Keep editing" at bounding box center [576, 90] width 56 height 18
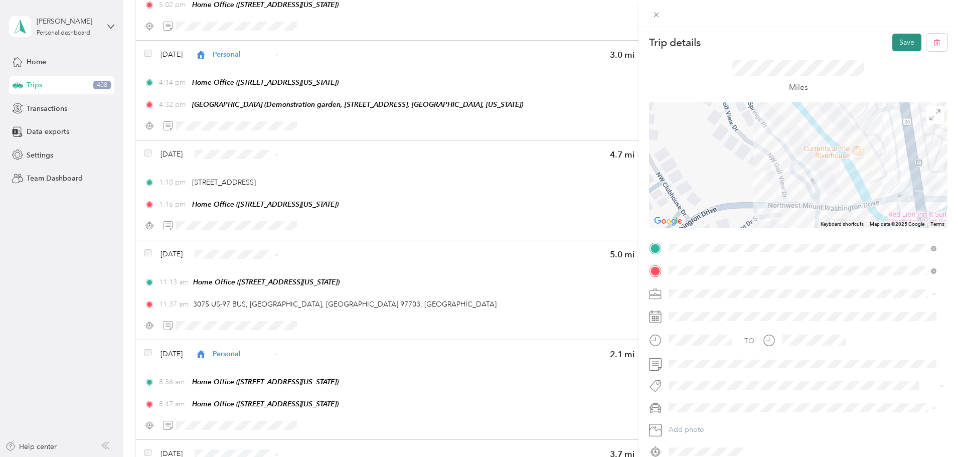
click at [898, 45] on button "Save" at bounding box center [907, 43] width 29 height 18
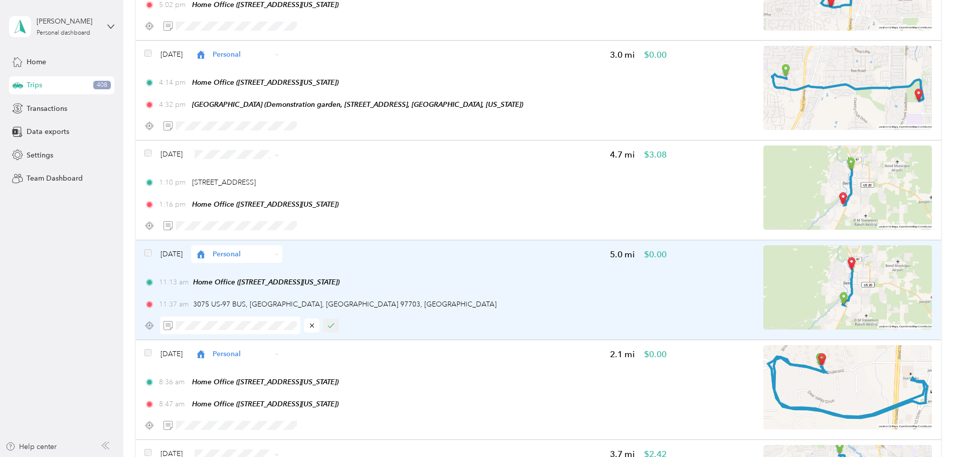
click at [339, 331] on button "button" at bounding box center [331, 326] width 16 height 14
click at [317, 160] on div "Click to name as a Favorite Place" at bounding box center [319, 161] width 117 height 25
click at [330, 188] on span "Personal" at bounding box center [333, 189] width 60 height 11
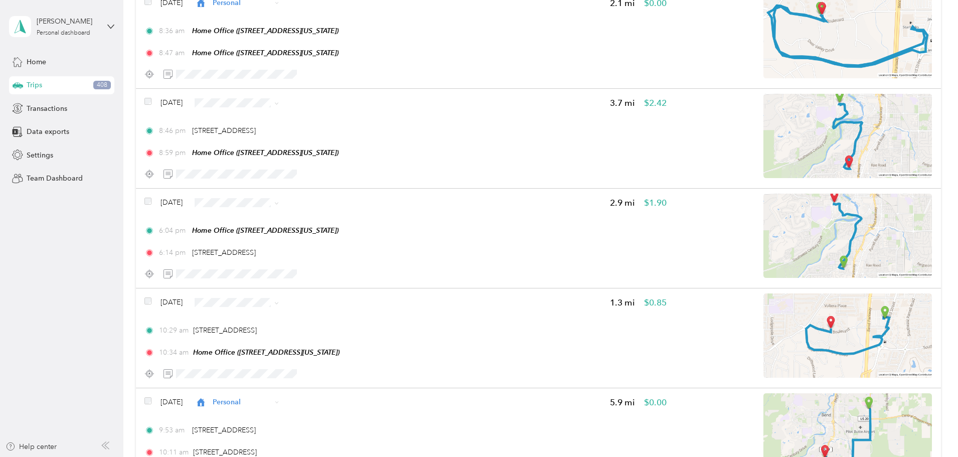
scroll to position [502, 0]
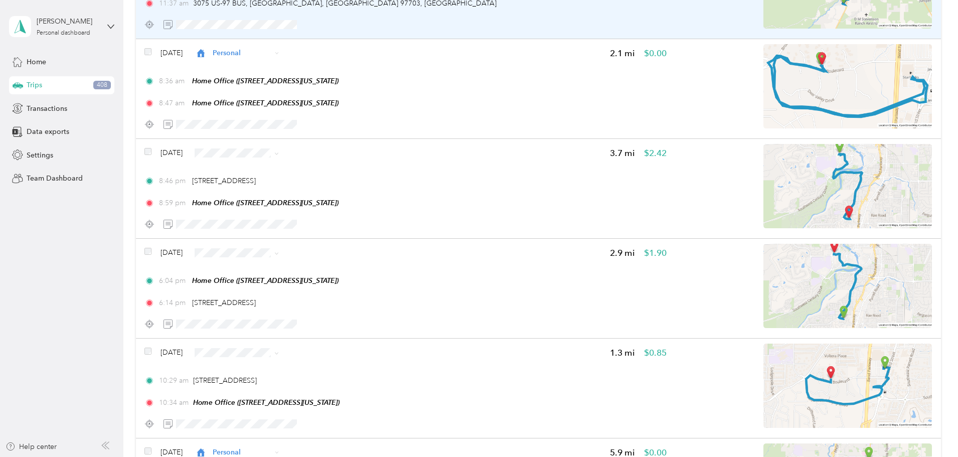
click at [330, 285] on span "Personal" at bounding box center [333, 288] width 60 height 11
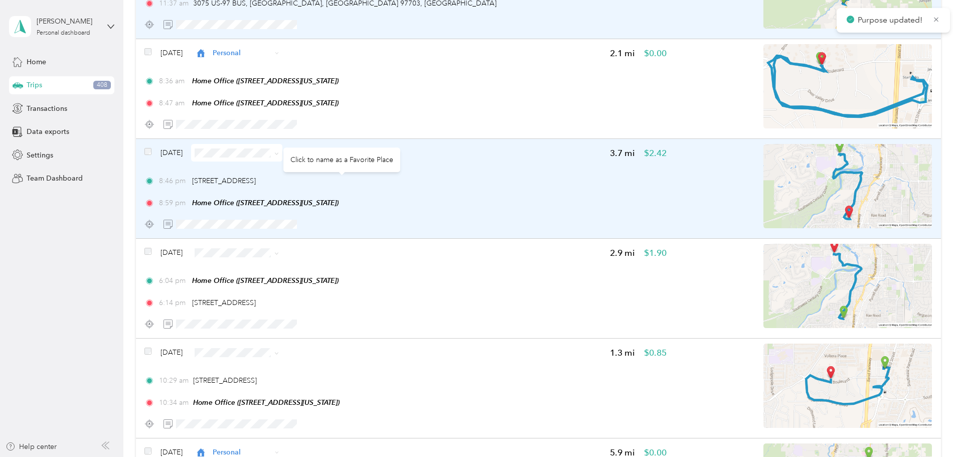
click at [310, 157] on div "Click to name as a Favorite Place" at bounding box center [341, 160] width 117 height 25
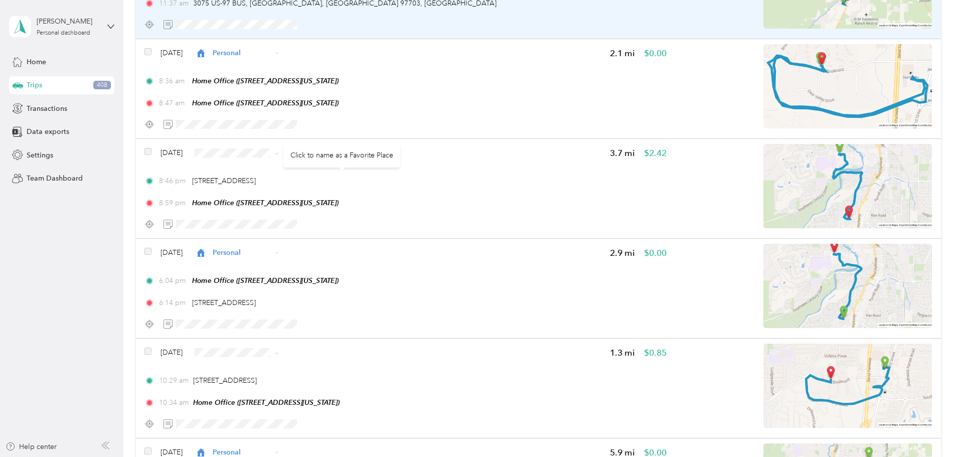
click at [286, 154] on div "Click to name as a Favorite Place" at bounding box center [341, 155] width 117 height 25
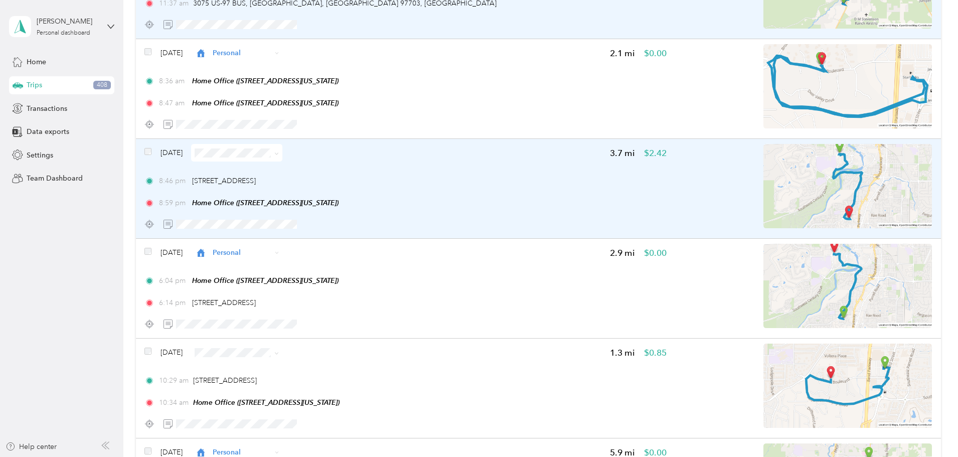
click at [278, 154] on span at bounding box center [236, 153] width 91 height 18
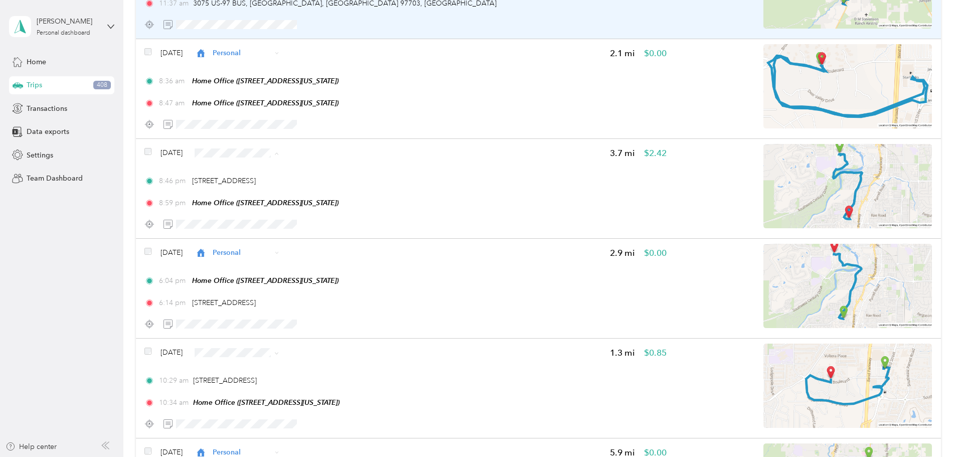
click at [315, 187] on span "Personal" at bounding box center [333, 189] width 60 height 11
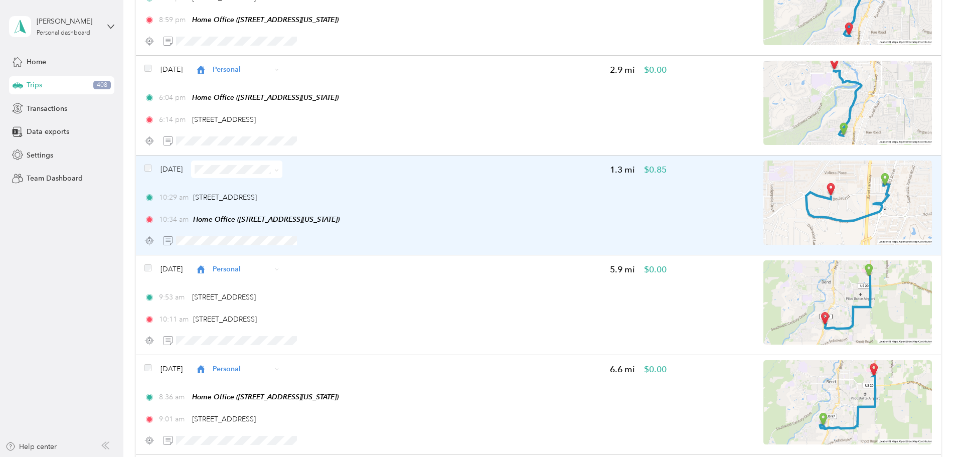
scroll to position [702, 0]
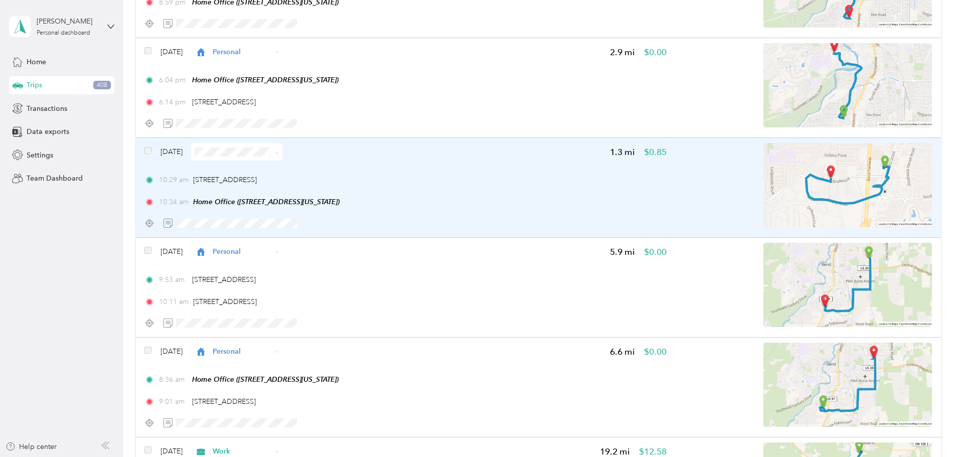
click at [820, 184] on img at bounding box center [848, 185] width 169 height 84
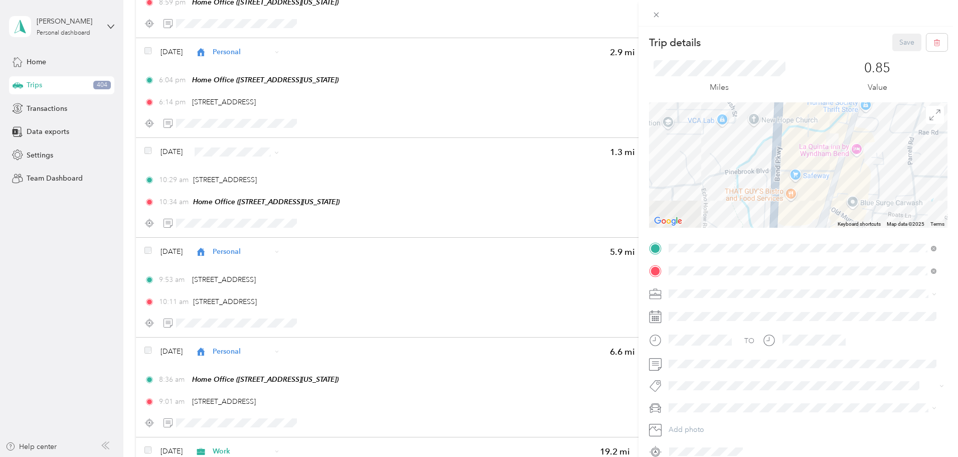
drag, startPoint x: 879, startPoint y: 145, endPoint x: 807, endPoint y: 191, distance: 85.5
click at [807, 191] on div at bounding box center [798, 164] width 299 height 125
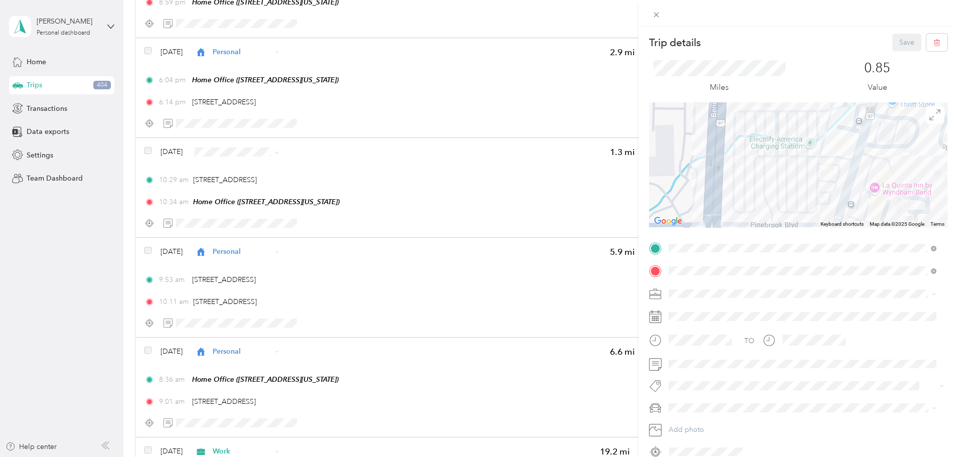
drag, startPoint x: 818, startPoint y: 142, endPoint x: 792, endPoint y: 198, distance: 61.0
click at [795, 206] on div at bounding box center [798, 164] width 299 height 125
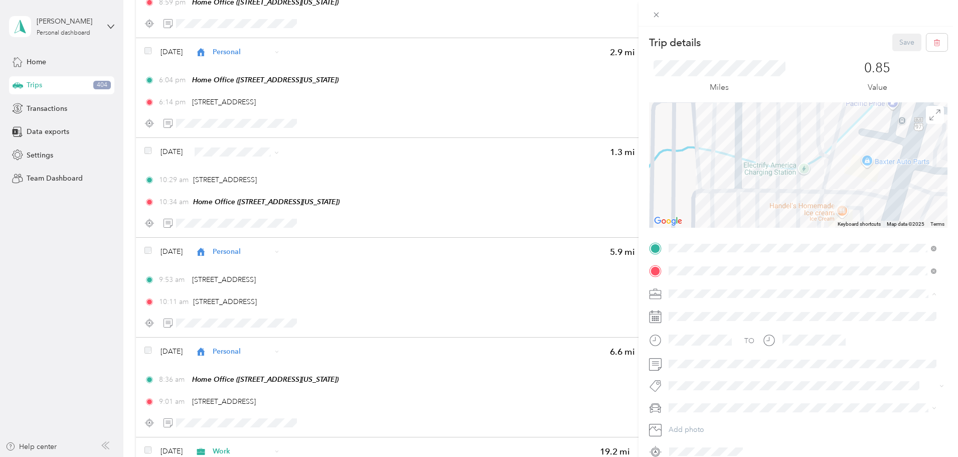
click at [696, 305] on li "Work" at bounding box center [802, 312] width 275 height 18
click at [903, 43] on button "Save" at bounding box center [907, 43] width 29 height 18
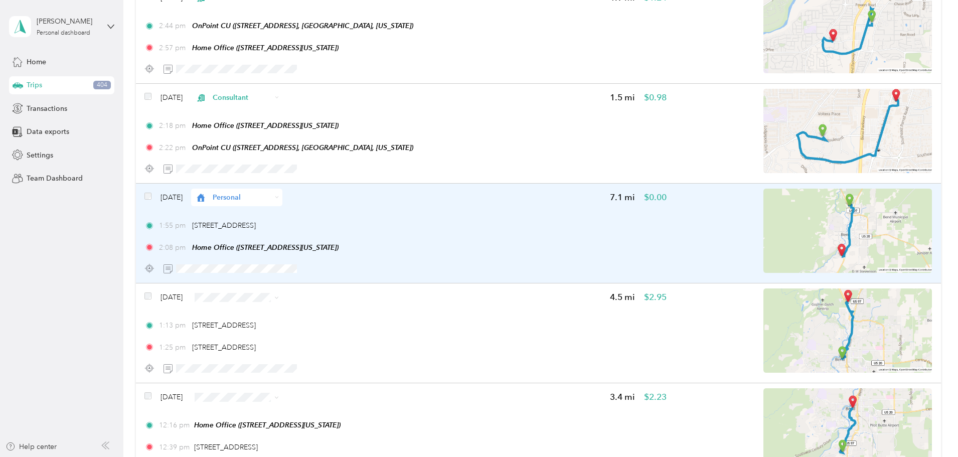
scroll to position [2860, 0]
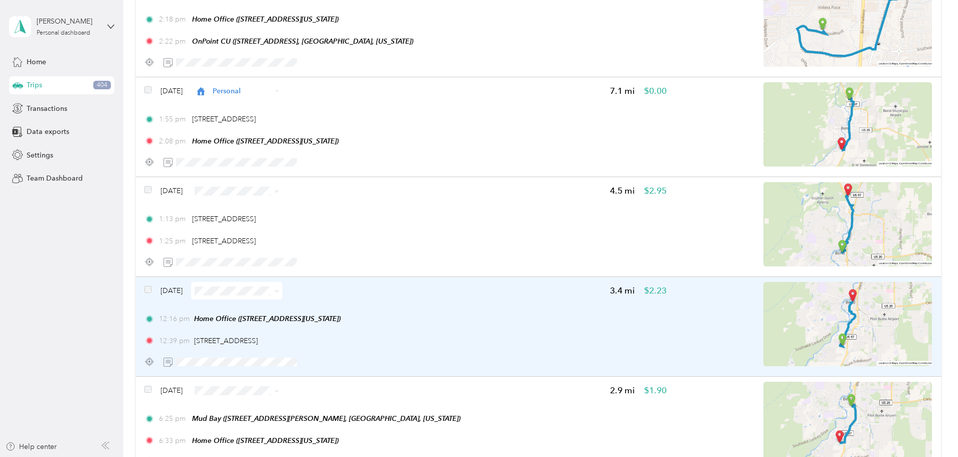
click at [809, 323] on img at bounding box center [848, 324] width 169 height 84
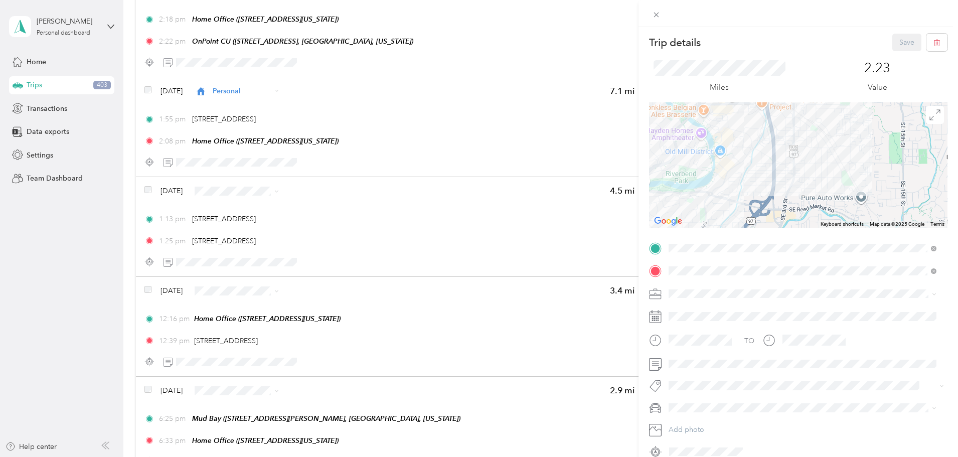
drag, startPoint x: 810, startPoint y: 142, endPoint x: 813, endPoint y: 230, distance: 88.3
click at [813, 228] on div "Trip details Save This trip cannot be edited because it is either under review,…" at bounding box center [798, 247] width 299 height 426
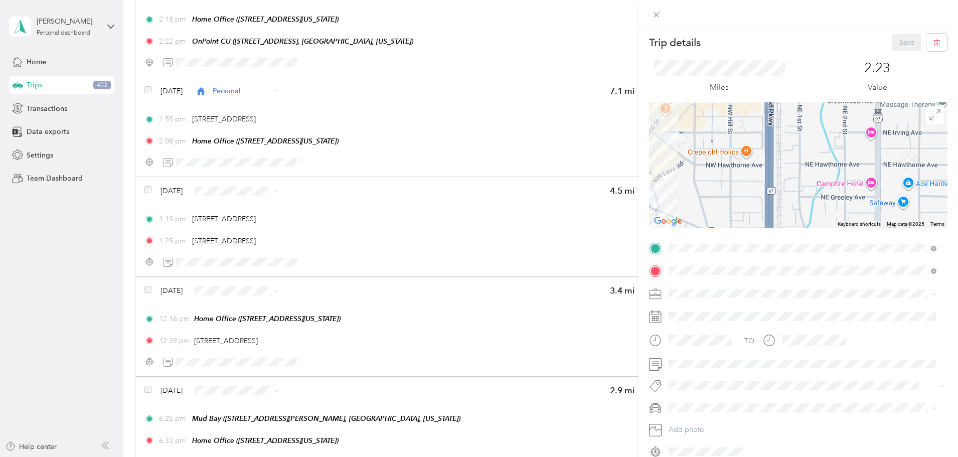
drag, startPoint x: 710, startPoint y: 181, endPoint x: 758, endPoint y: 194, distance: 49.5
click at [757, 194] on div at bounding box center [798, 164] width 299 height 125
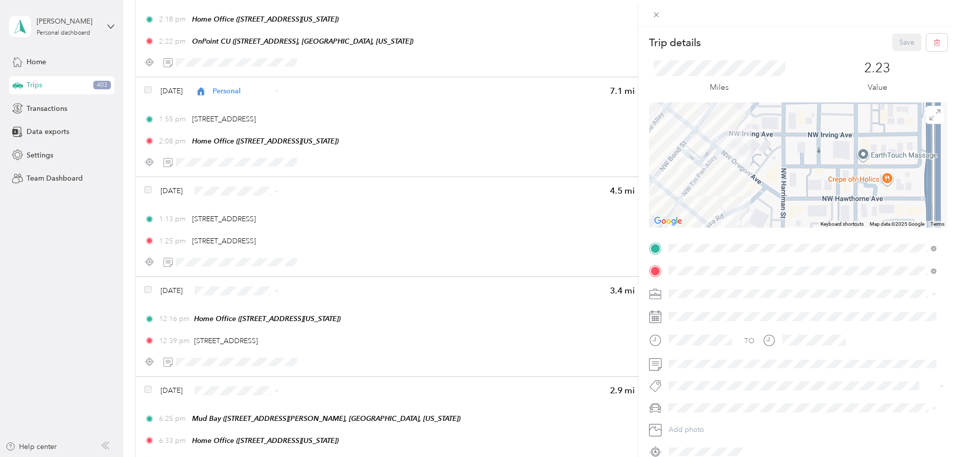
drag, startPoint x: 733, startPoint y: 179, endPoint x: 802, endPoint y: 195, distance: 70.2
click at [810, 200] on div at bounding box center [798, 164] width 299 height 125
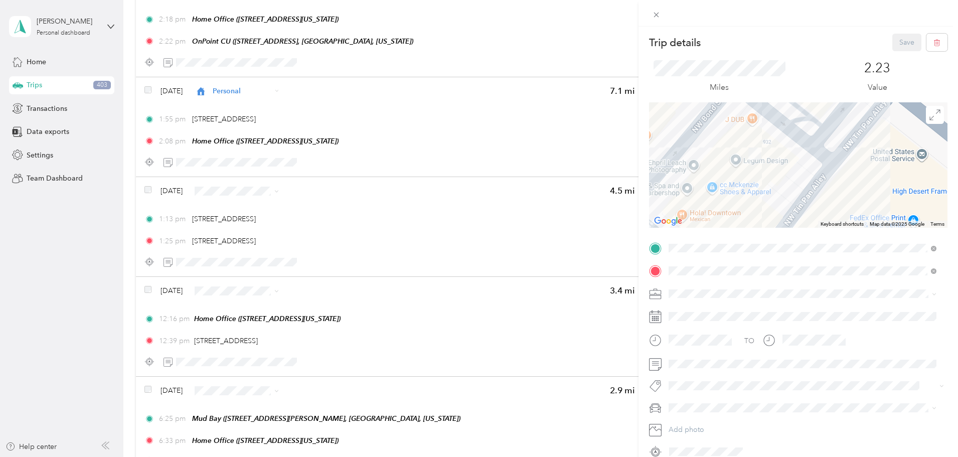
drag, startPoint x: 770, startPoint y: 153, endPoint x: 821, endPoint y: 168, distance: 54.0
click at [821, 168] on div at bounding box center [798, 164] width 299 height 125
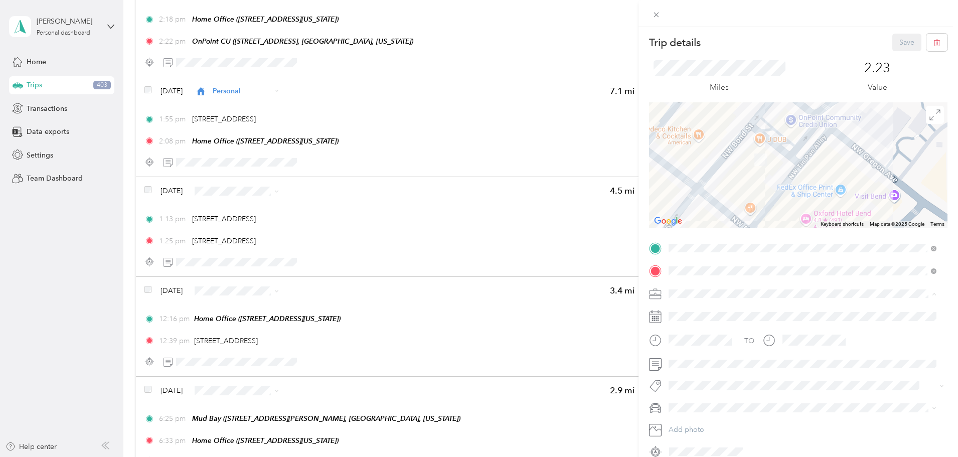
click at [695, 325] on span "Personal" at bounding box center [685, 329] width 27 height 9
click at [904, 35] on button "Save" at bounding box center [907, 43] width 29 height 18
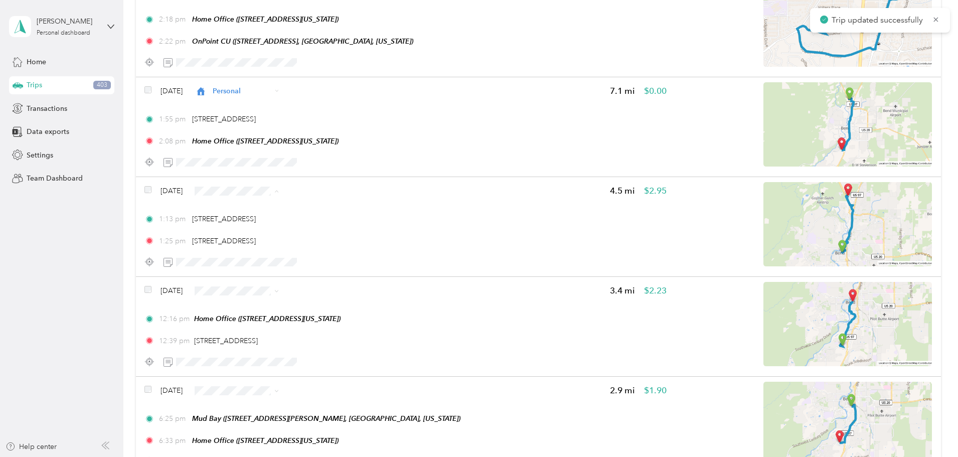
click at [320, 227] on span "Personal" at bounding box center [333, 227] width 60 height 11
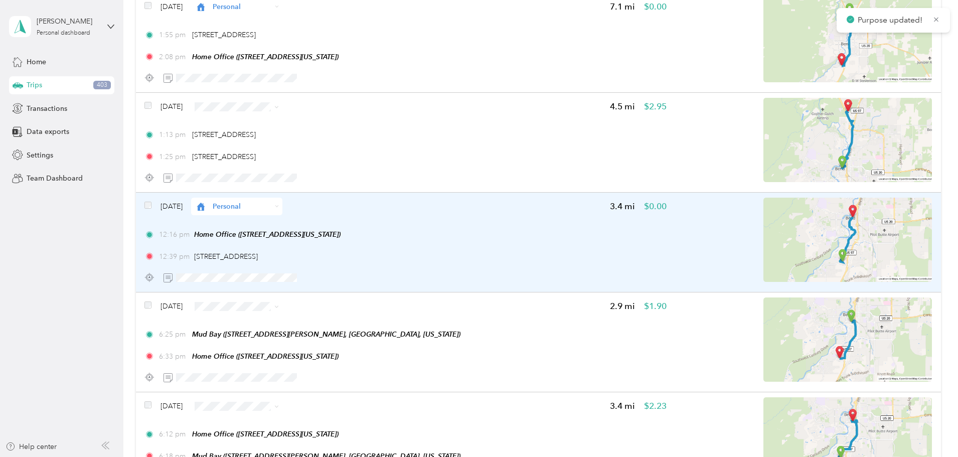
scroll to position [3010, 0]
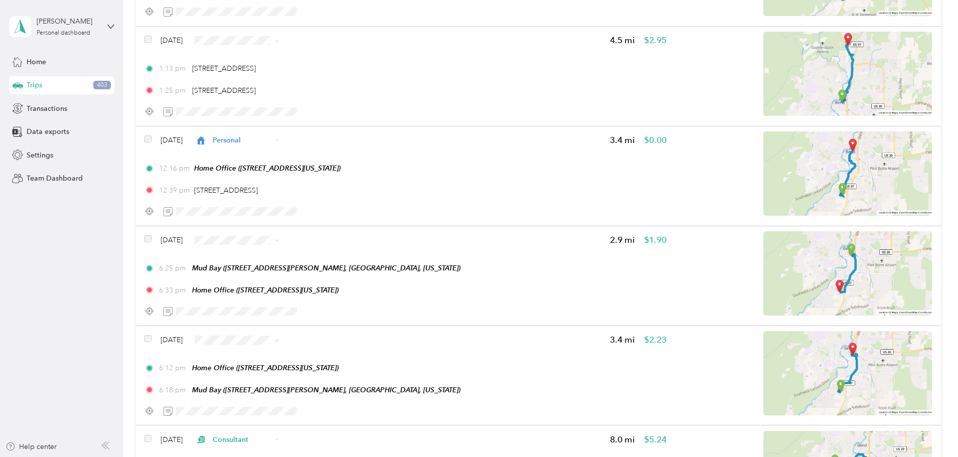
click at [320, 276] on span "Personal" at bounding box center [333, 276] width 60 height 11
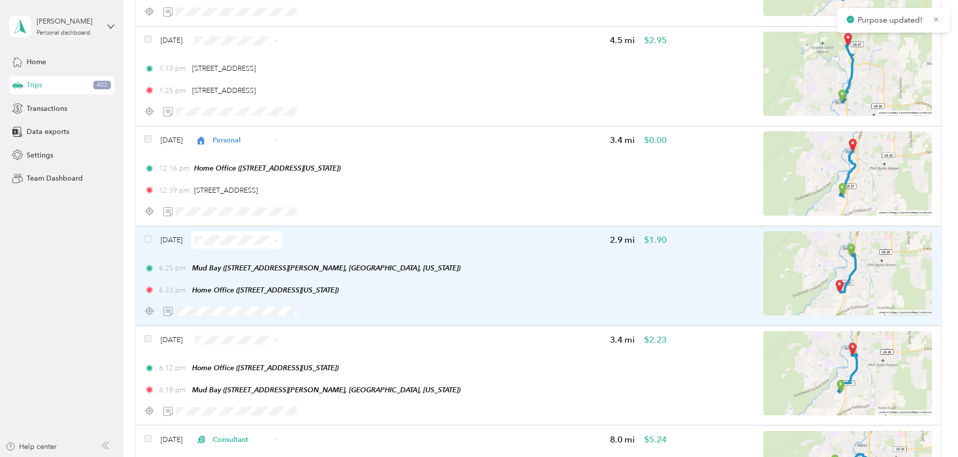
scroll to position [3060, 0]
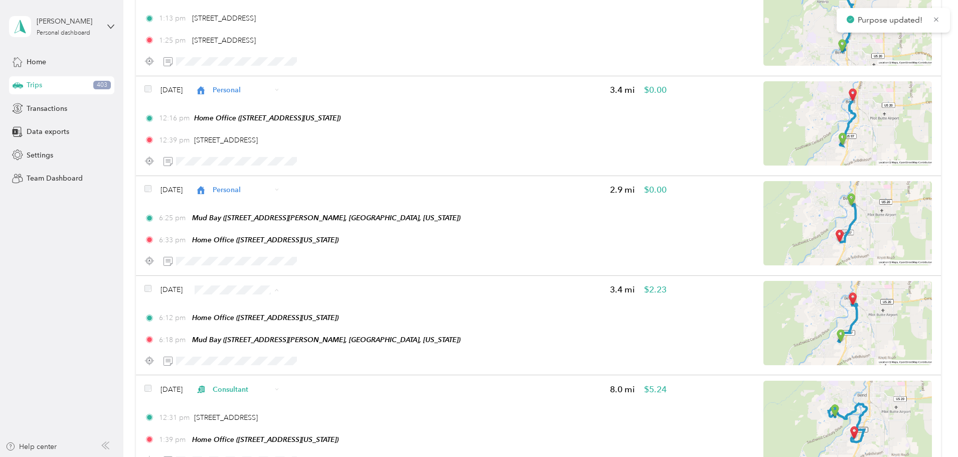
click at [322, 325] on span "Personal" at bounding box center [333, 326] width 60 height 11
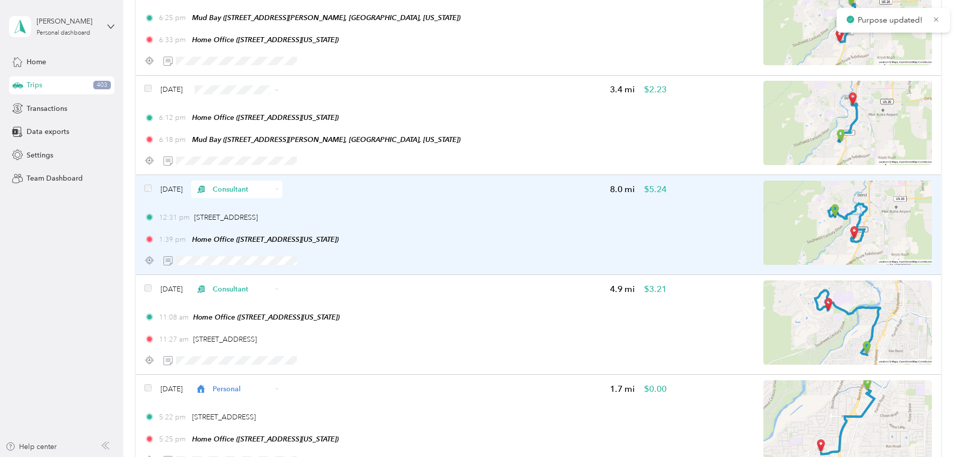
scroll to position [3261, 0]
click at [785, 203] on img at bounding box center [848, 222] width 169 height 84
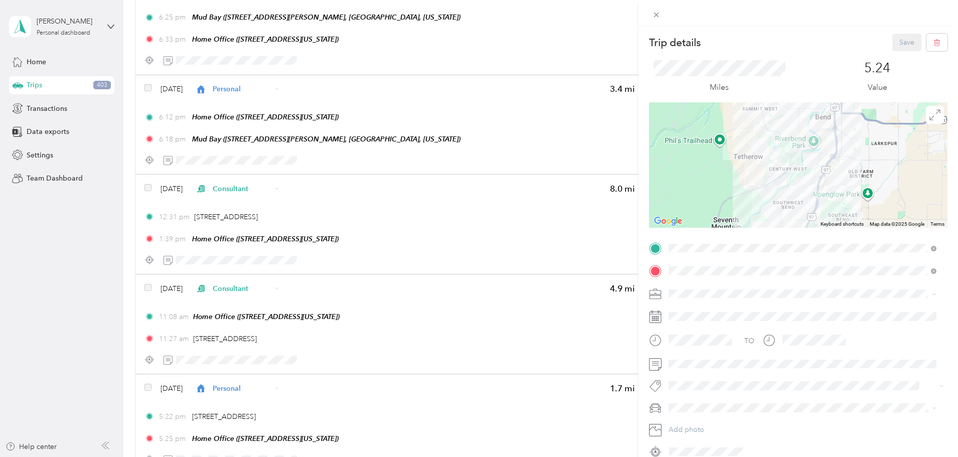
click at [695, 309] on div "Work" at bounding box center [802, 311] width 261 height 11
click at [894, 41] on button "Save" at bounding box center [907, 43] width 29 height 18
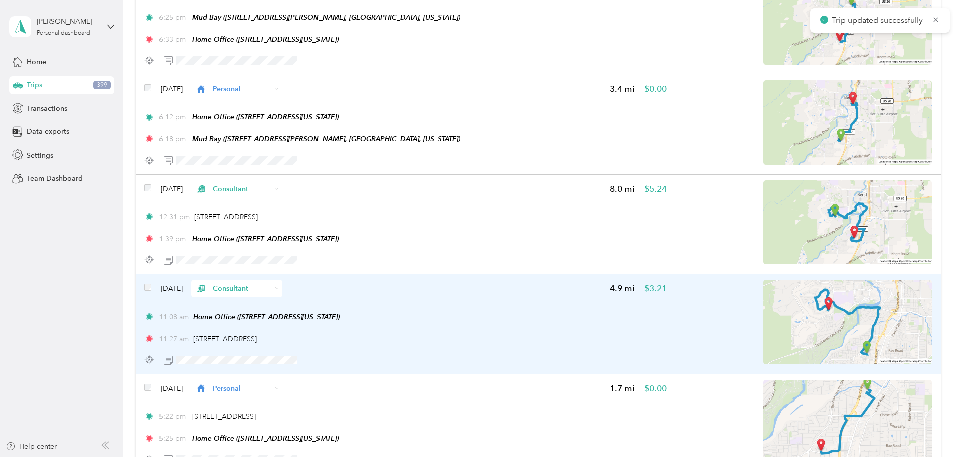
click at [271, 292] on span "Consultant" at bounding box center [242, 288] width 59 height 11
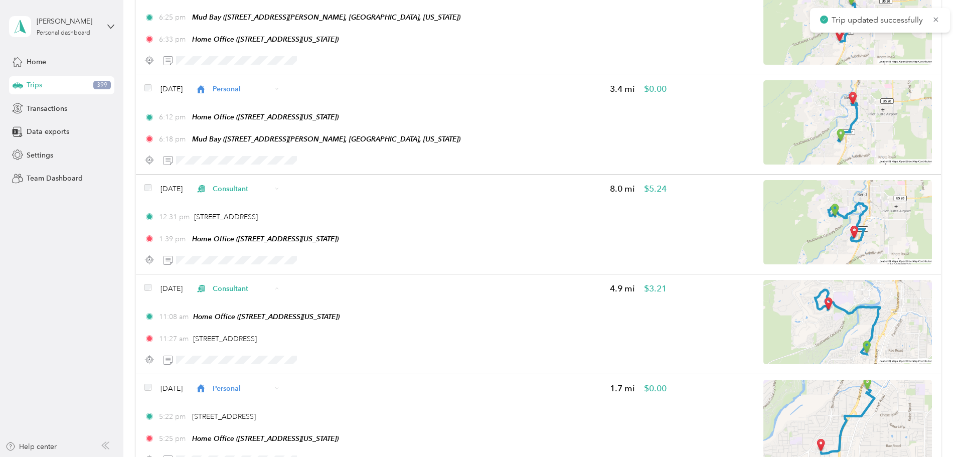
click at [330, 303] on span "Work" at bounding box center [333, 307] width 60 height 11
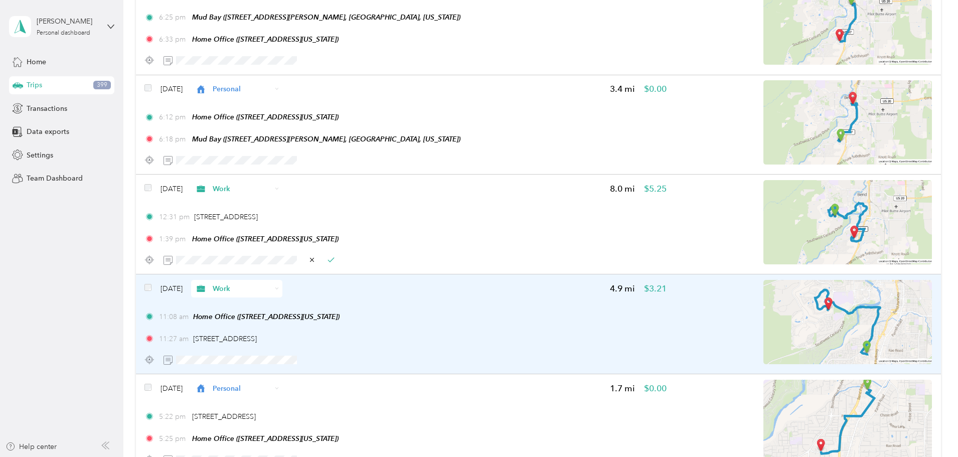
drag, startPoint x: 400, startPoint y: 258, endPoint x: 402, endPoint y: 278, distance: 20.6
click at [335, 258] on icon "button" at bounding box center [331, 259] width 7 height 7
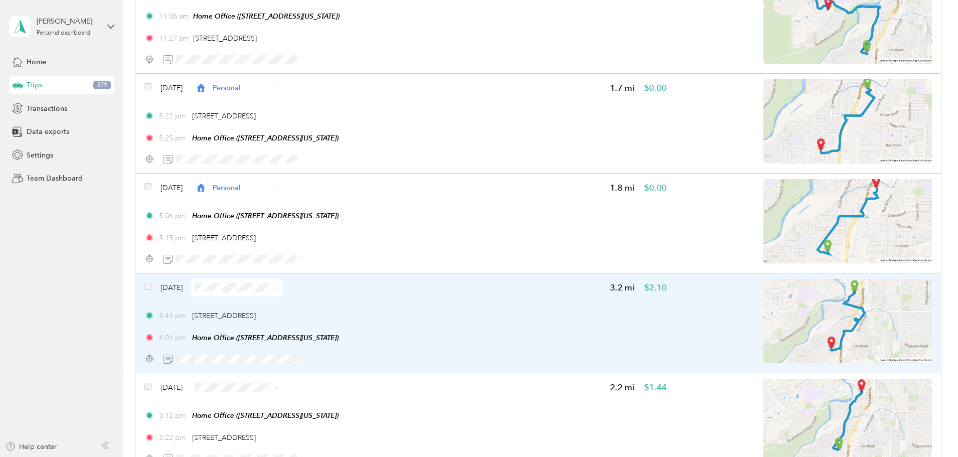
scroll to position [3562, 0]
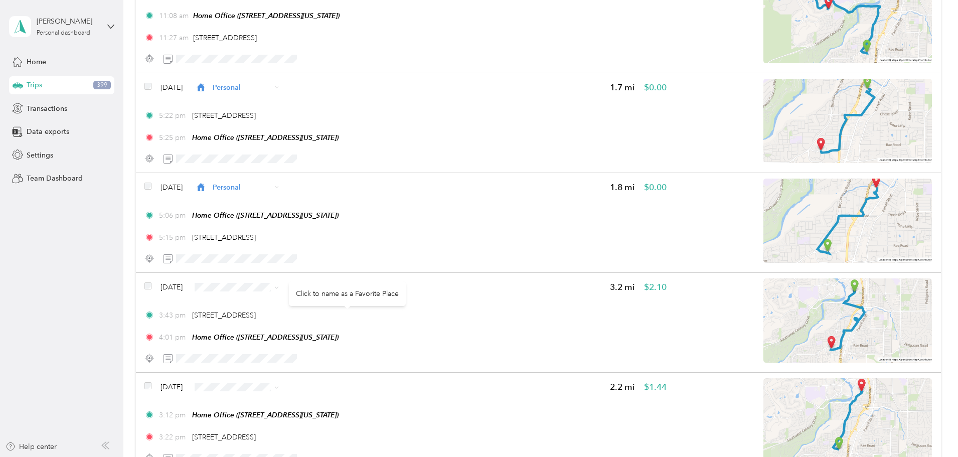
click at [342, 288] on div "Click to name as a Favorite Place" at bounding box center [347, 293] width 117 height 25
click at [307, 301] on span "Work" at bounding box center [333, 306] width 60 height 11
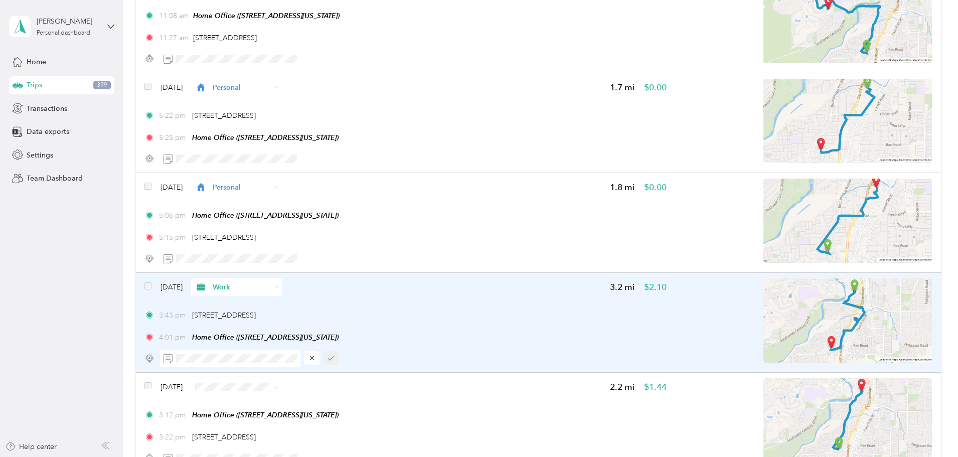
click at [335, 357] on icon "button" at bounding box center [331, 358] width 7 height 7
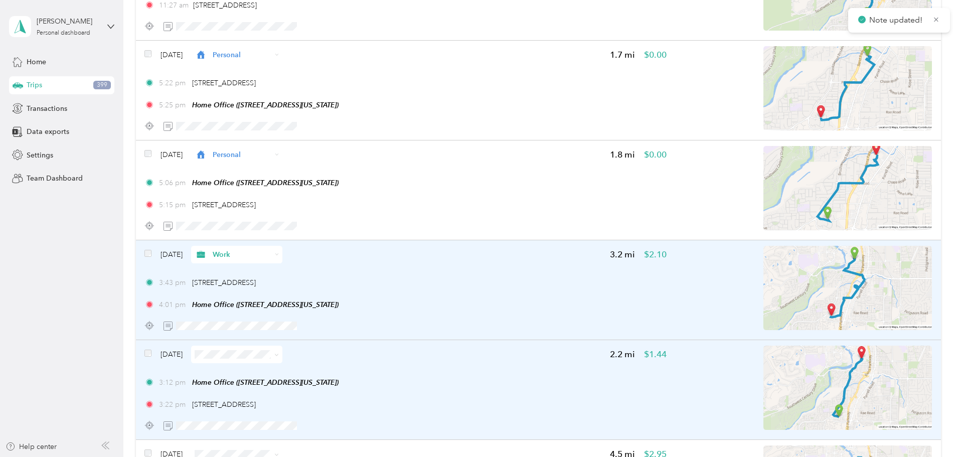
scroll to position [3612, 0]
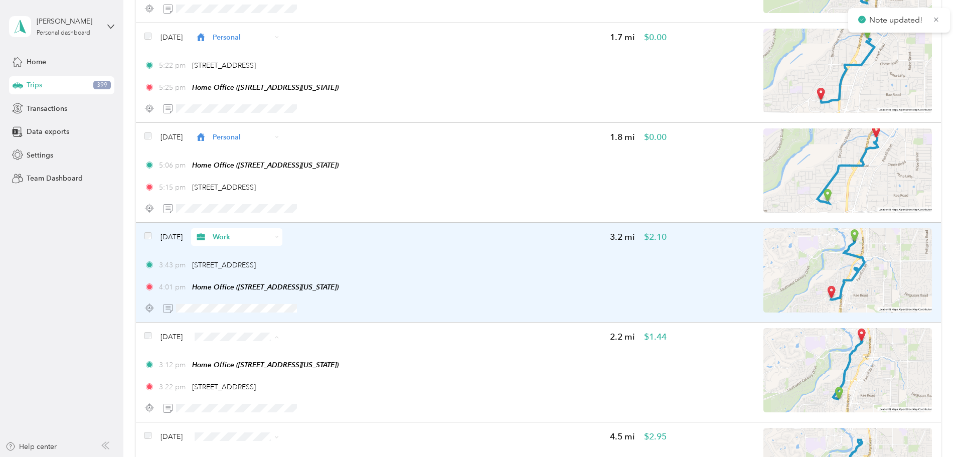
click at [322, 197] on span "Work" at bounding box center [333, 195] width 60 height 11
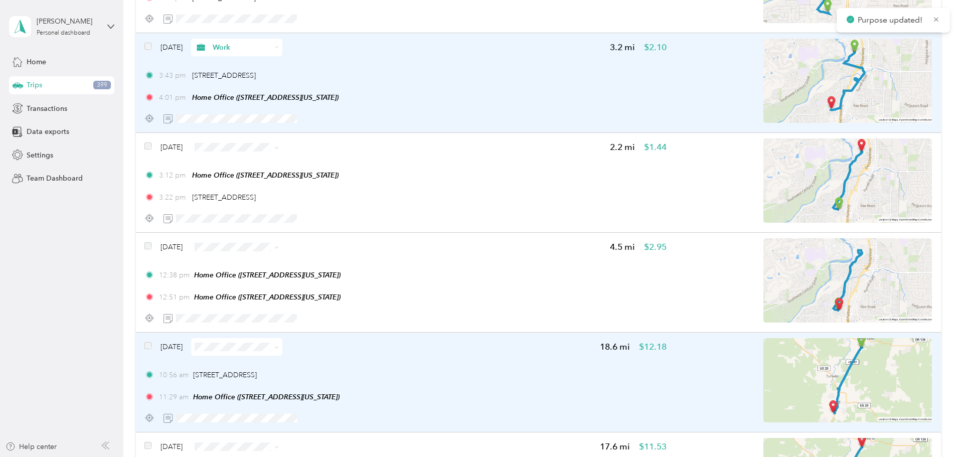
scroll to position [3813, 0]
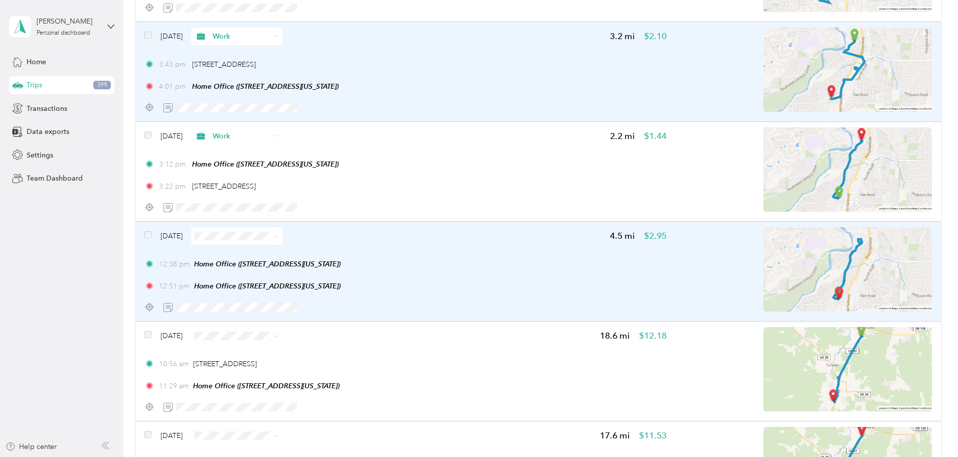
click at [806, 265] on img at bounding box center [848, 269] width 169 height 84
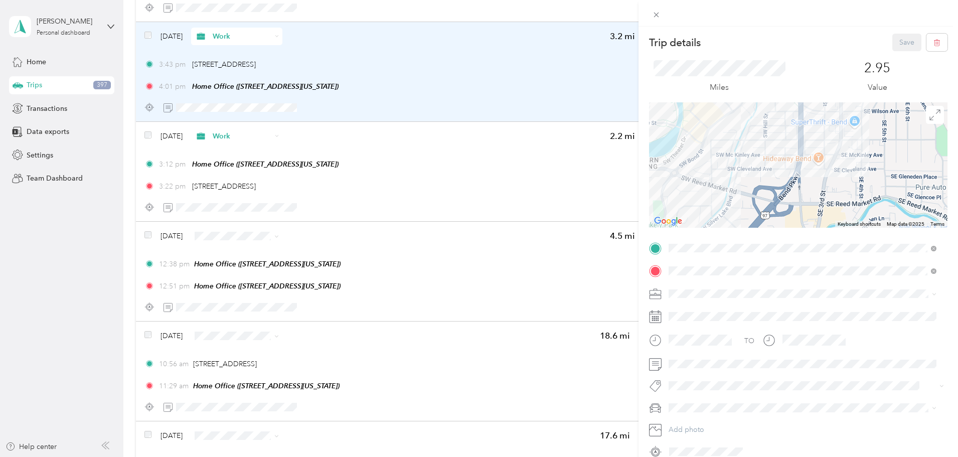
drag, startPoint x: 754, startPoint y: 153, endPoint x: 748, endPoint y: 207, distance: 55.0
click at [748, 207] on div at bounding box center [798, 164] width 299 height 125
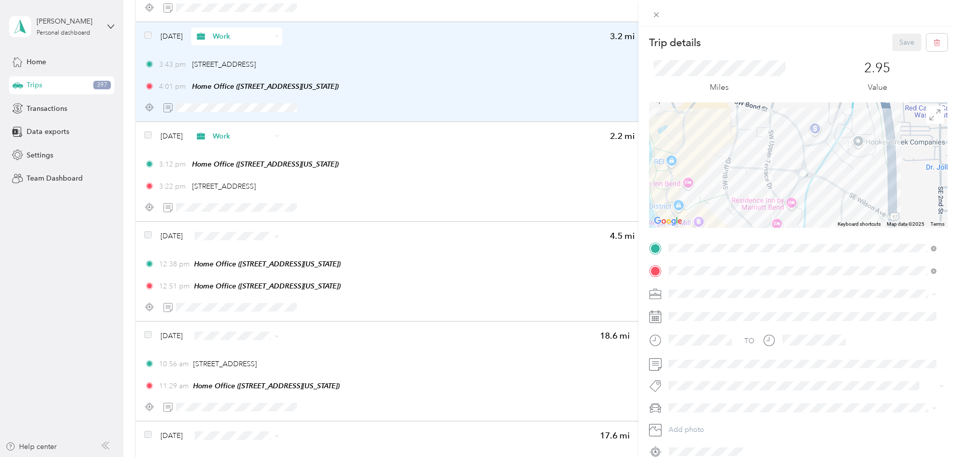
drag, startPoint x: 732, startPoint y: 153, endPoint x: 783, endPoint y: 159, distance: 51.5
click at [783, 159] on div at bounding box center [798, 164] width 299 height 125
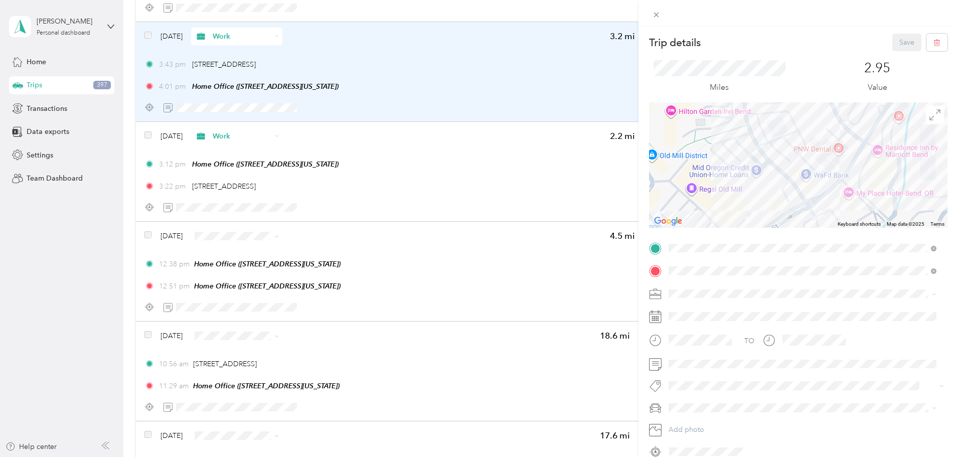
click at [656, 19] on icon at bounding box center [656, 15] width 9 height 9
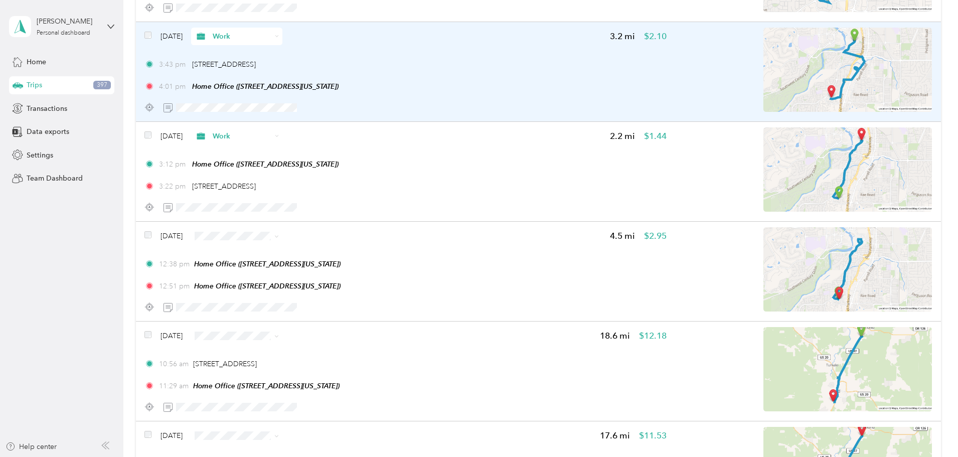
click at [329, 274] on span "Personal" at bounding box center [333, 271] width 60 height 11
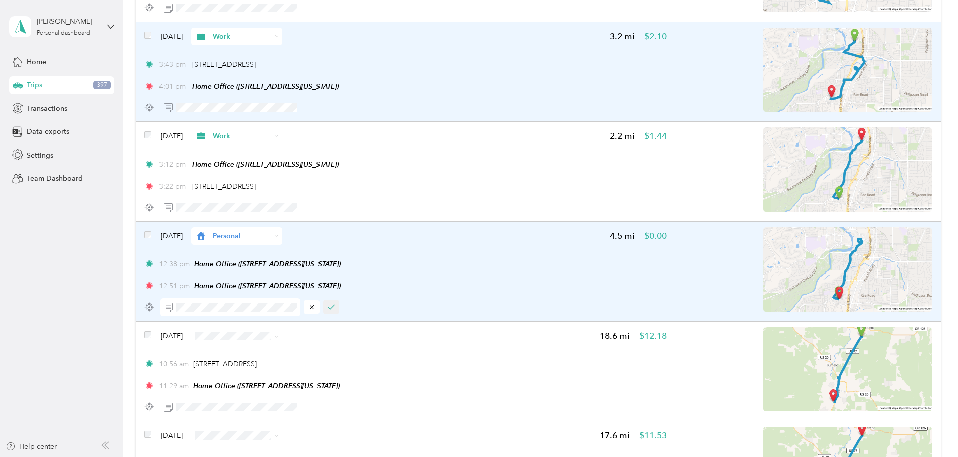
click at [335, 305] on icon "button" at bounding box center [331, 307] width 7 height 7
click at [329, 200] on ol "Work Personal Consultant Other Charity Medical Moving Commute" at bounding box center [323, 255] width 91 height 140
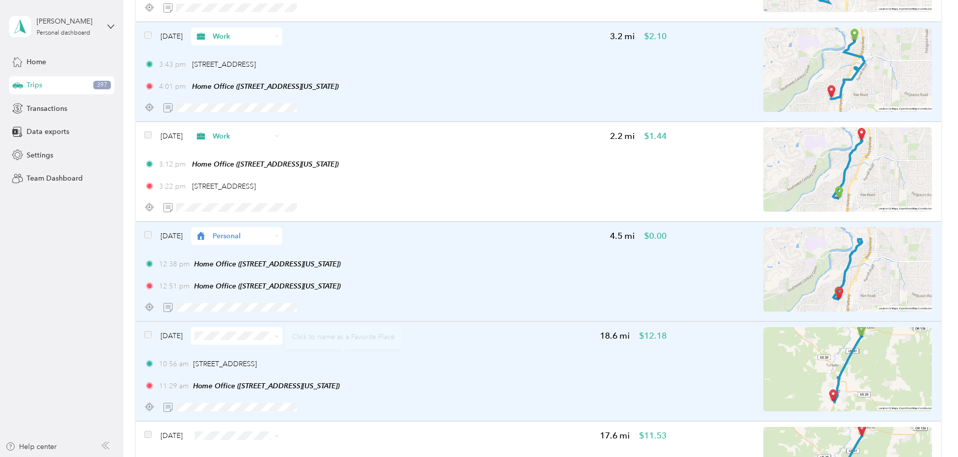
click at [280, 337] on span at bounding box center [236, 336] width 91 height 18
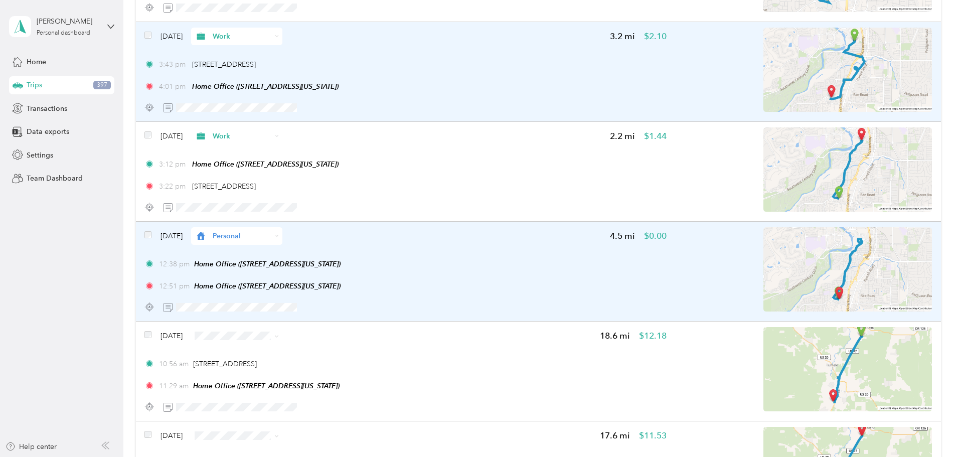
click at [339, 208] on span "Personal" at bounding box center [333, 211] width 60 height 11
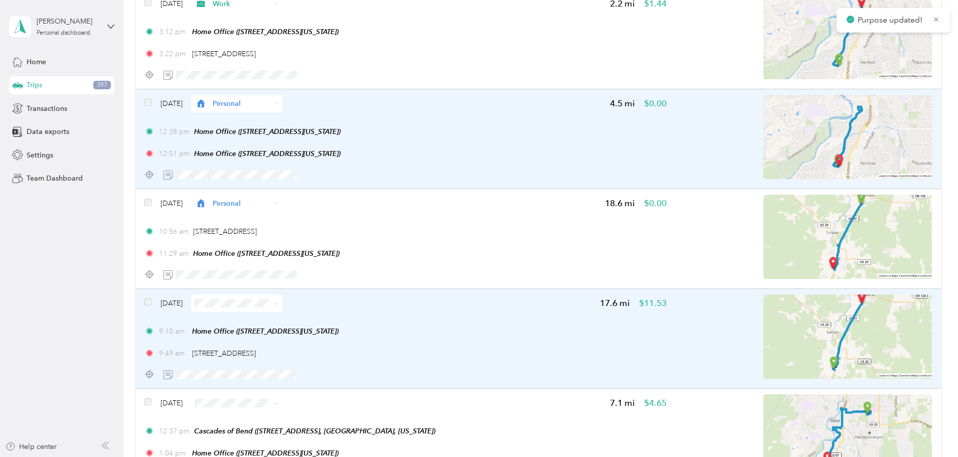
scroll to position [3963, 0]
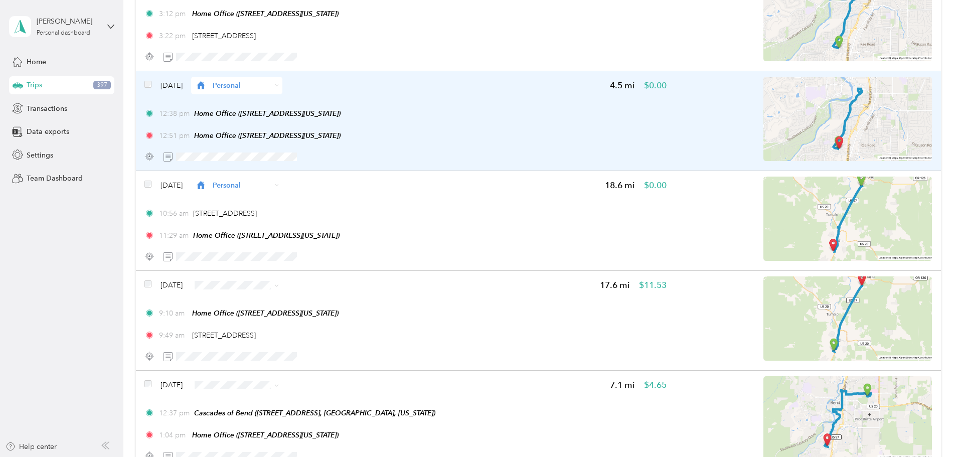
click at [322, 324] on li "Personal" at bounding box center [323, 320] width 91 height 18
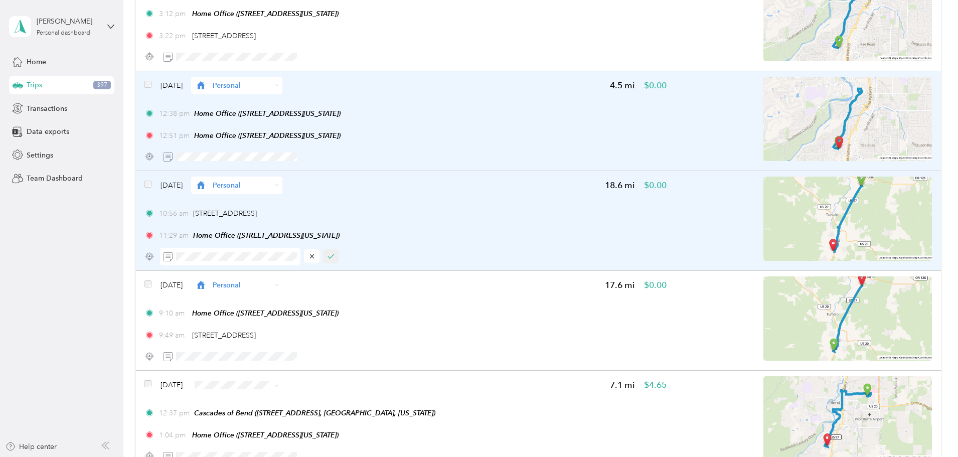
click at [339, 253] on button "button" at bounding box center [331, 256] width 16 height 14
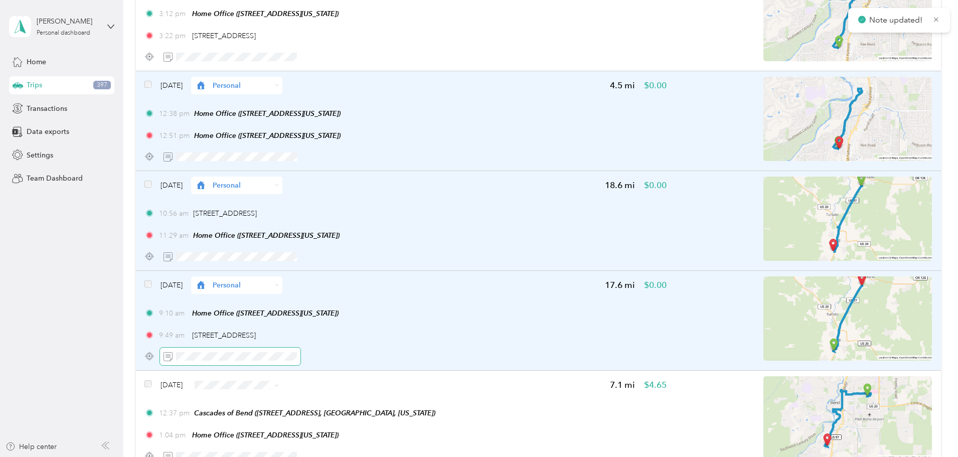
click at [290, 351] on span at bounding box center [230, 357] width 140 height 18
click at [335, 356] on icon "button" at bounding box center [331, 356] width 7 height 7
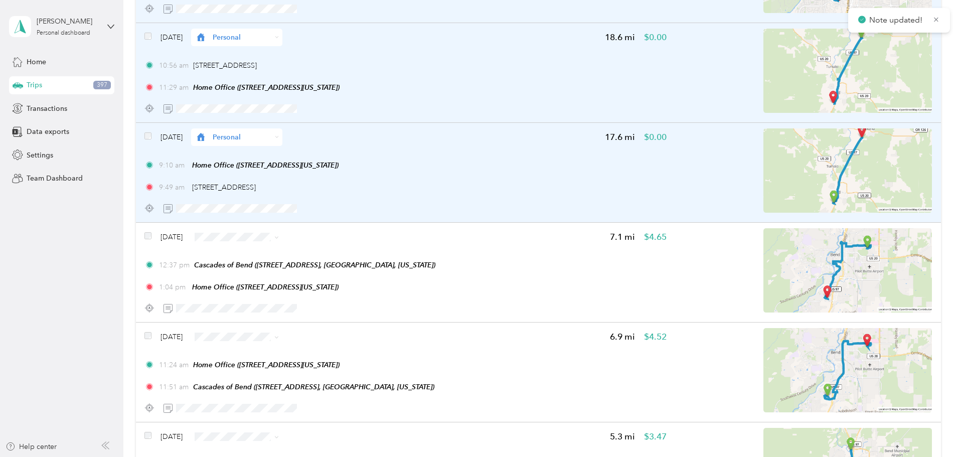
scroll to position [4114, 0]
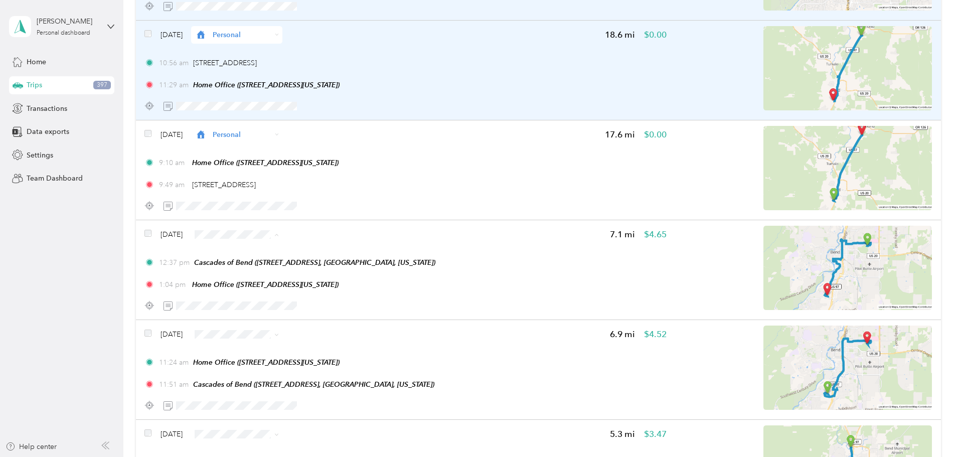
click at [317, 254] on span "Work" at bounding box center [333, 253] width 60 height 11
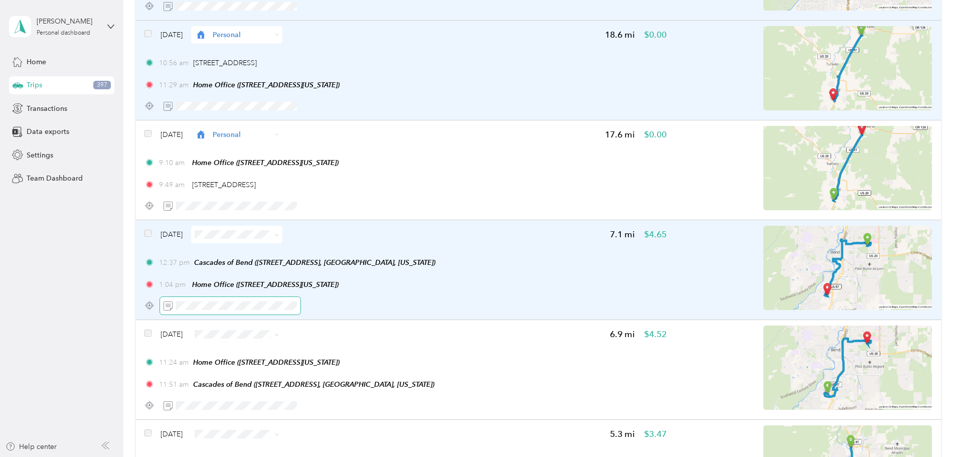
click at [279, 298] on span at bounding box center [230, 306] width 140 height 18
click at [335, 305] on icon "button" at bounding box center [331, 305] width 7 height 7
click at [333, 196] on li "Work" at bounding box center [323, 193] width 91 height 18
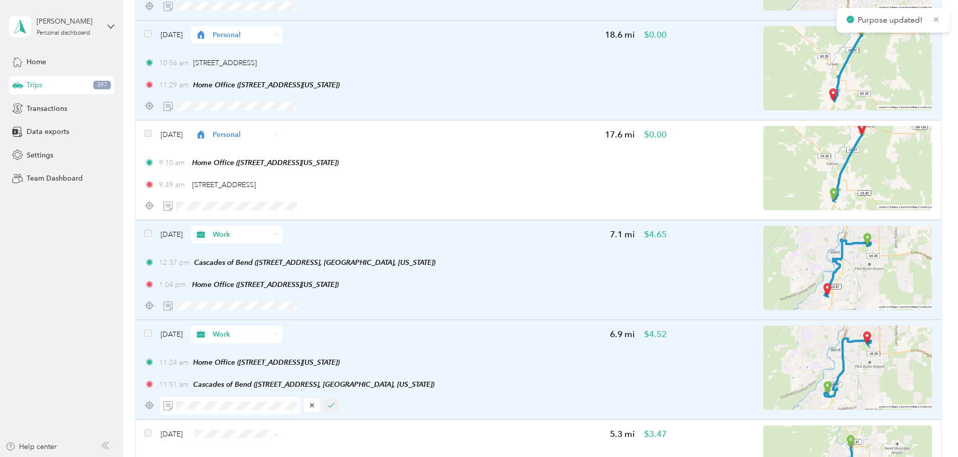
click at [335, 407] on icon "button" at bounding box center [331, 405] width 7 height 7
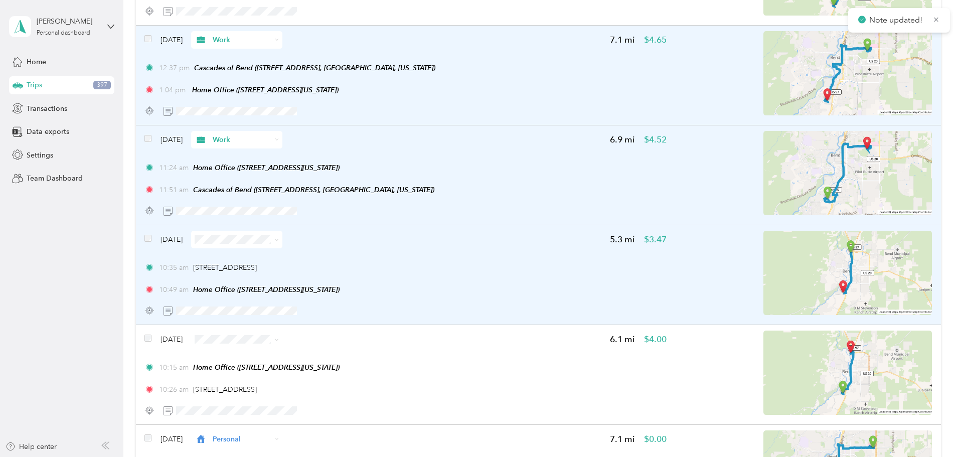
scroll to position [4315, 0]
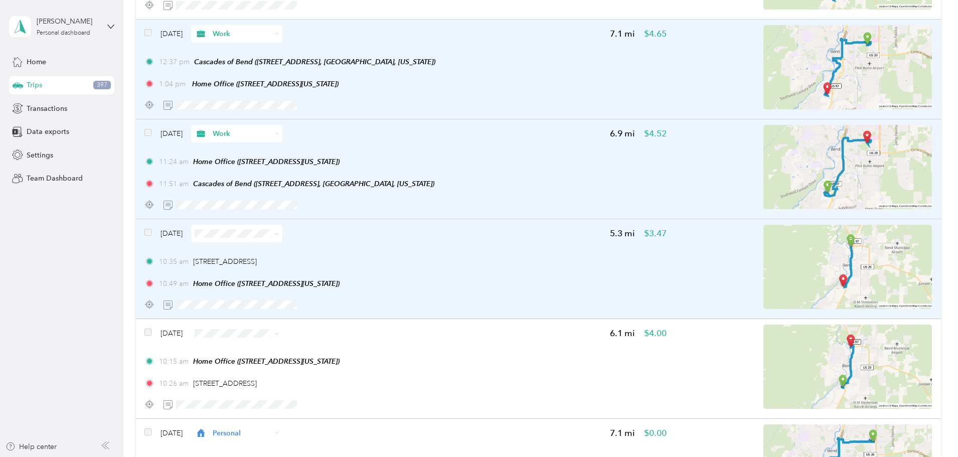
click at [809, 258] on img at bounding box center [848, 267] width 169 height 84
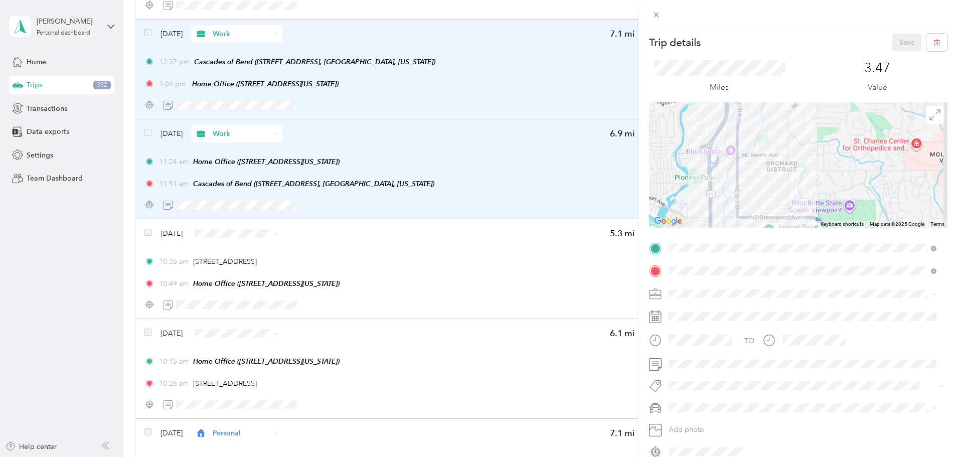
drag, startPoint x: 759, startPoint y: 170, endPoint x: 779, endPoint y: 236, distance: 69.3
click at [777, 236] on div "Trip details Save This trip cannot be edited because it is either under review,…" at bounding box center [798, 247] width 299 height 426
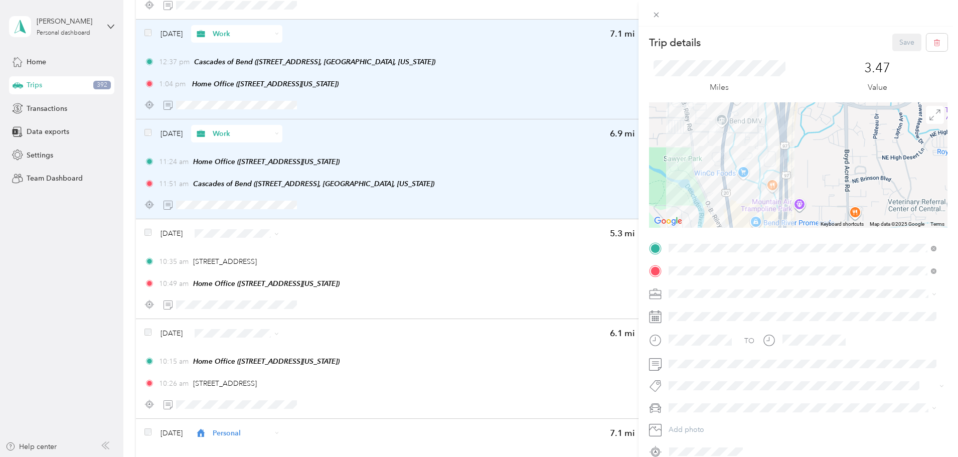
drag, startPoint x: 753, startPoint y: 139, endPoint x: 769, endPoint y: 188, distance: 51.4
click at [769, 188] on div at bounding box center [798, 164] width 299 height 125
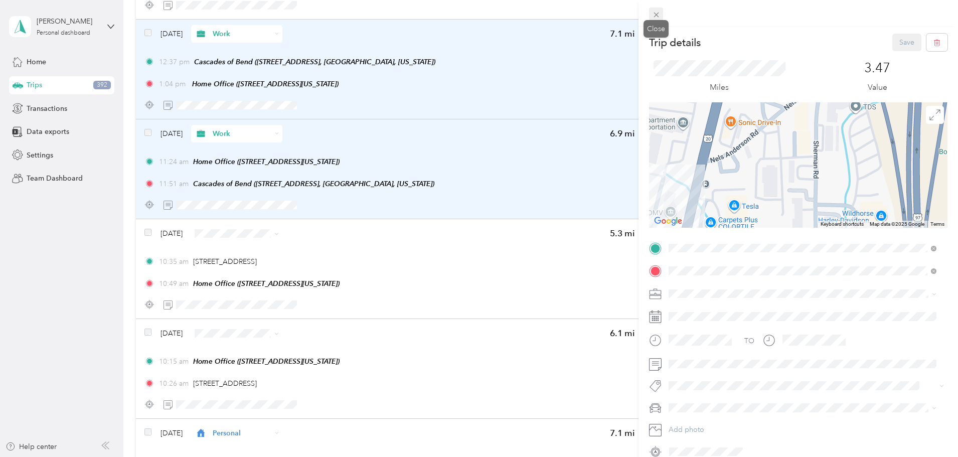
click at [654, 15] on icon at bounding box center [656, 15] width 9 height 9
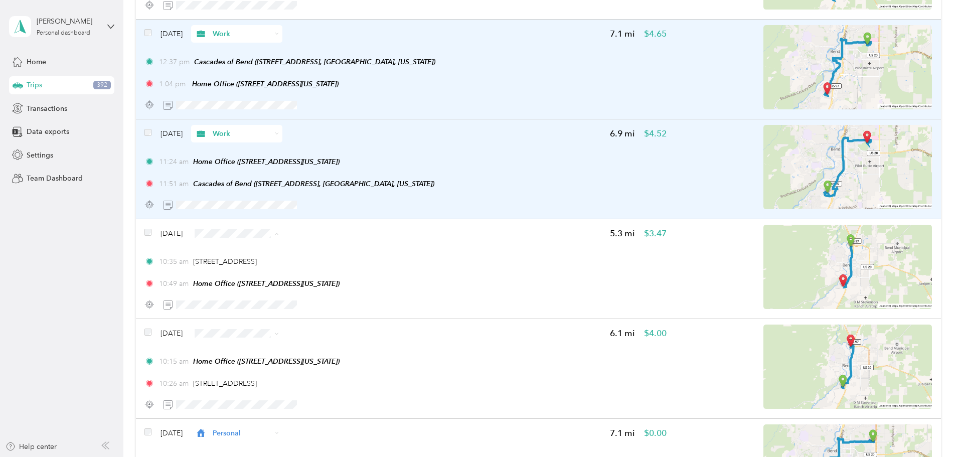
click at [317, 264] on span "Personal" at bounding box center [333, 269] width 60 height 11
click at [341, 204] on span "Personal" at bounding box center [333, 209] width 60 height 11
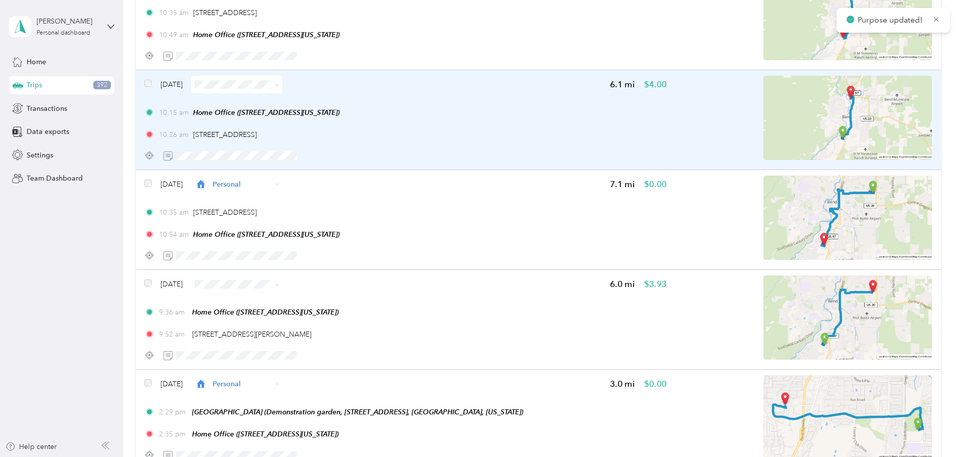
scroll to position [4565, 0]
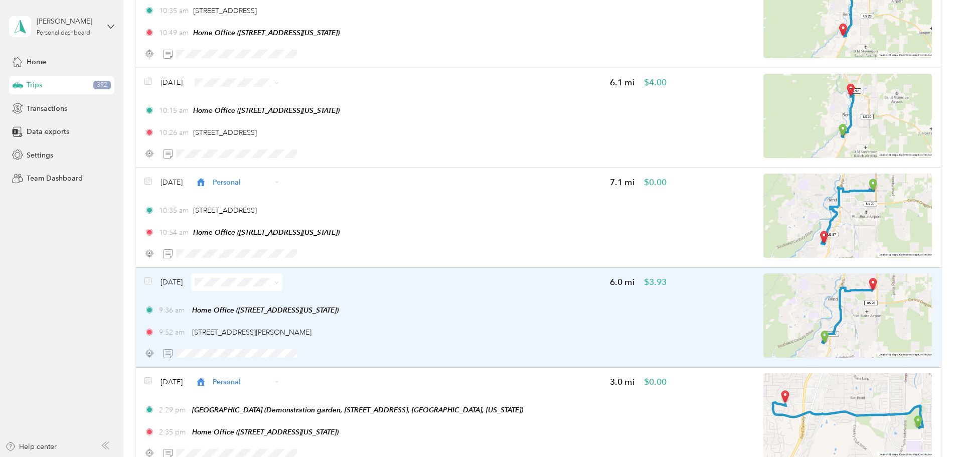
click at [791, 309] on img at bounding box center [848, 315] width 169 height 84
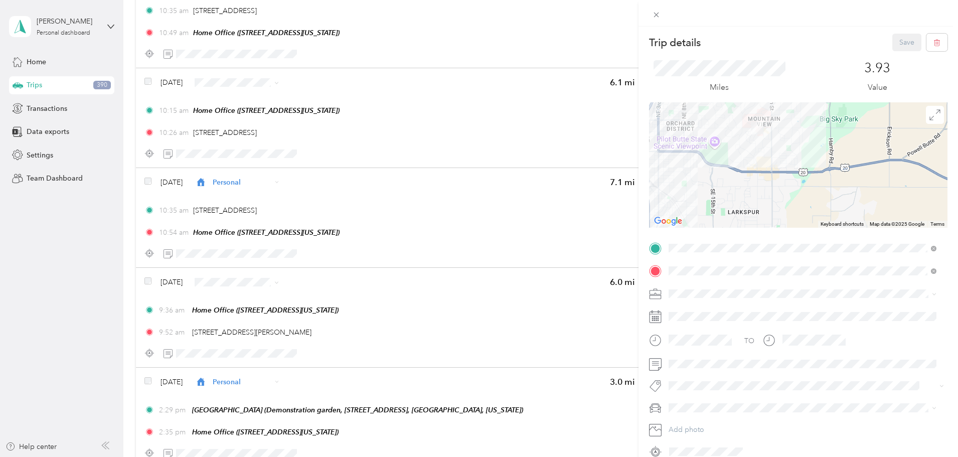
drag, startPoint x: 793, startPoint y: 167, endPoint x: 796, endPoint y: 200, distance: 32.7
click at [795, 198] on div at bounding box center [798, 164] width 299 height 125
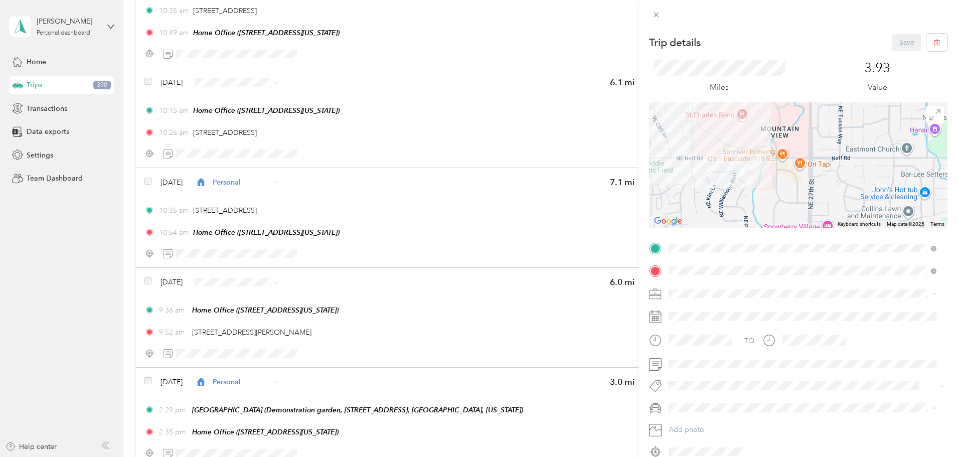
drag, startPoint x: 730, startPoint y: 124, endPoint x: 786, endPoint y: 208, distance: 99.9
click at [786, 210] on div at bounding box center [798, 164] width 299 height 125
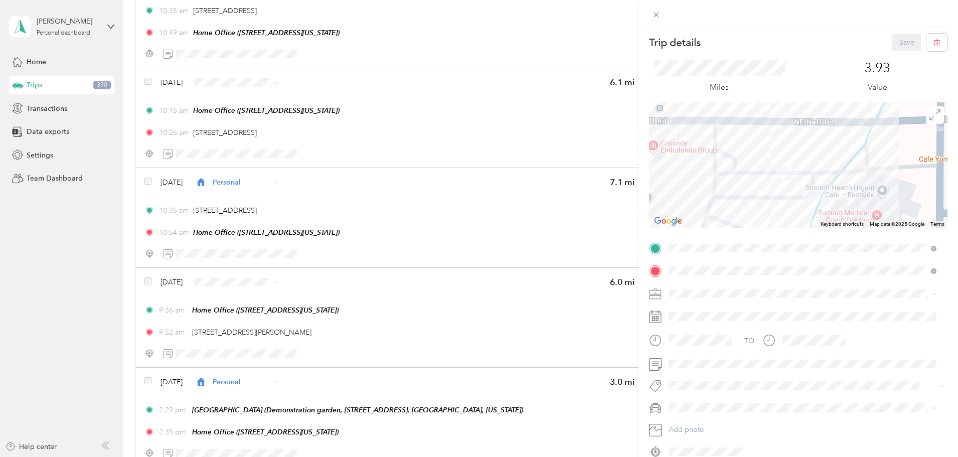
drag, startPoint x: 745, startPoint y: 164, endPoint x: 824, endPoint y: 172, distance: 79.7
click at [824, 172] on div at bounding box center [798, 164] width 299 height 125
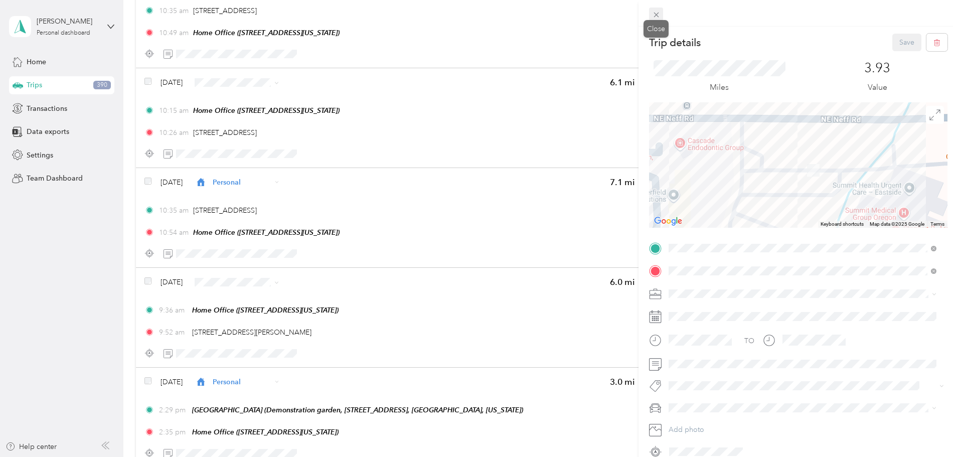
click at [657, 16] on icon at bounding box center [656, 15] width 9 height 9
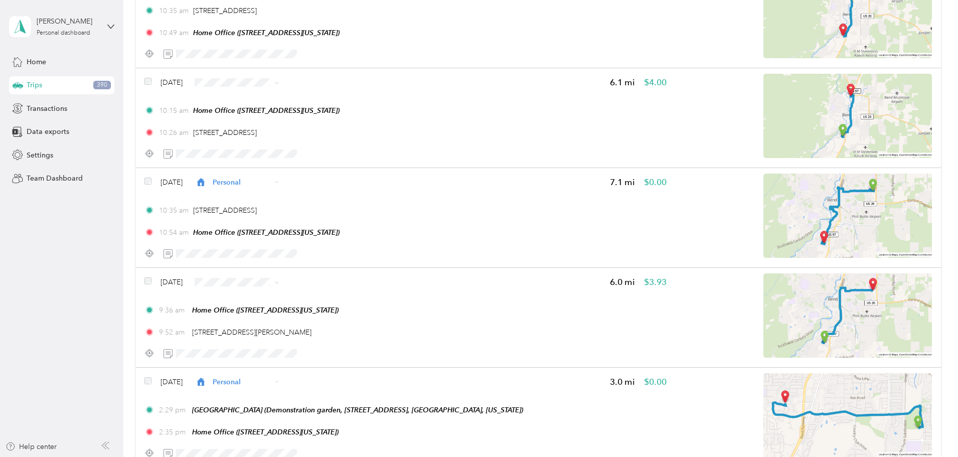
click at [323, 319] on span "Personal" at bounding box center [333, 318] width 60 height 11
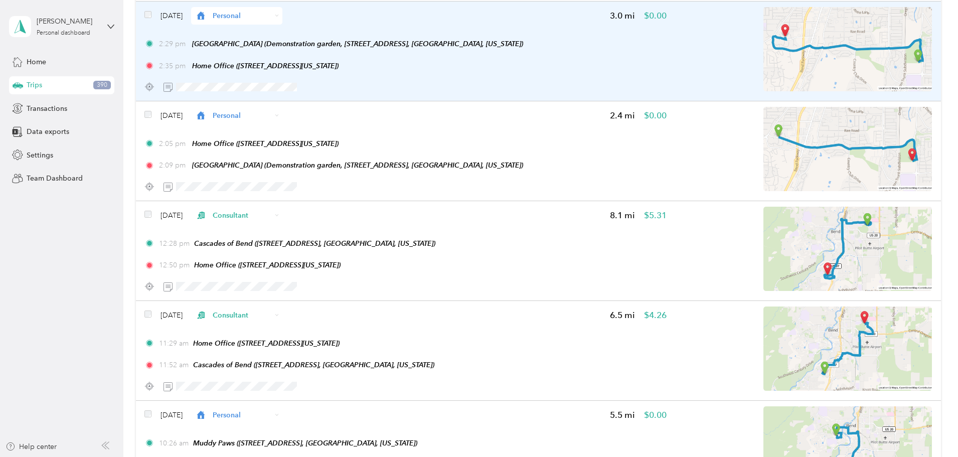
scroll to position [4967, 0]
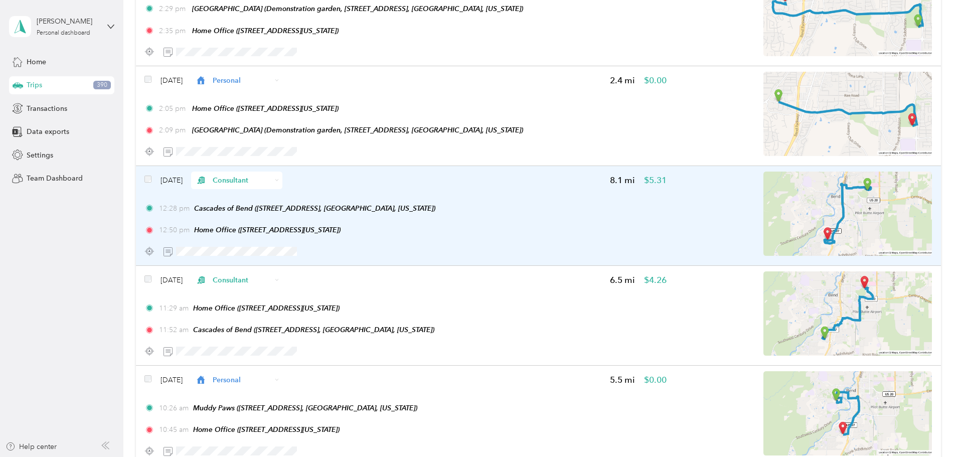
click at [271, 179] on span "Consultant" at bounding box center [242, 180] width 59 height 11
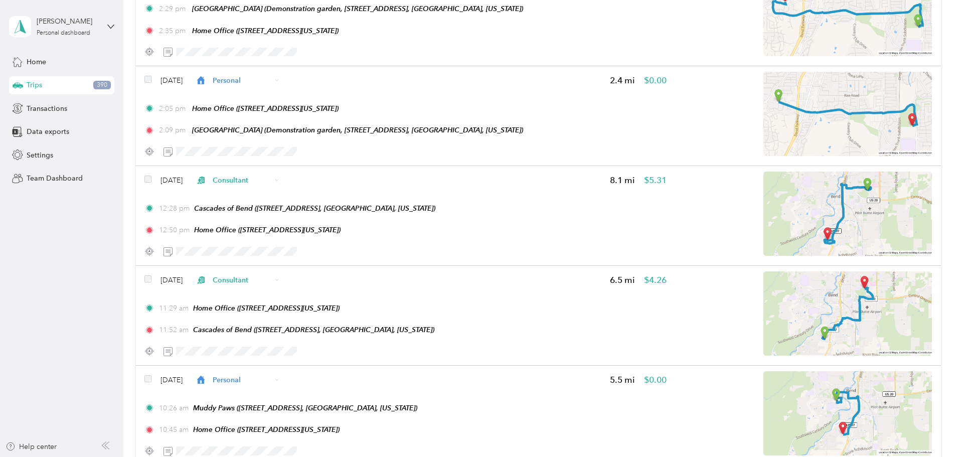
click at [321, 201] on span "Work" at bounding box center [333, 198] width 60 height 11
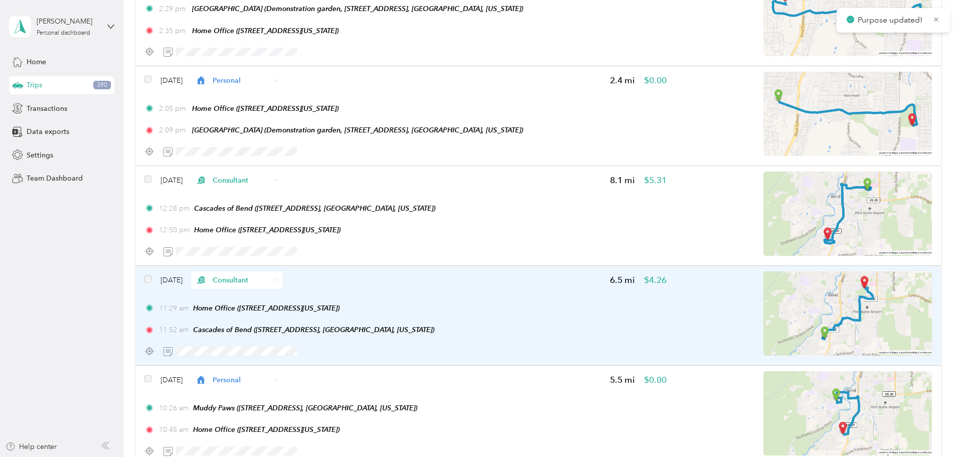
click at [271, 282] on span "Consultant" at bounding box center [242, 280] width 59 height 11
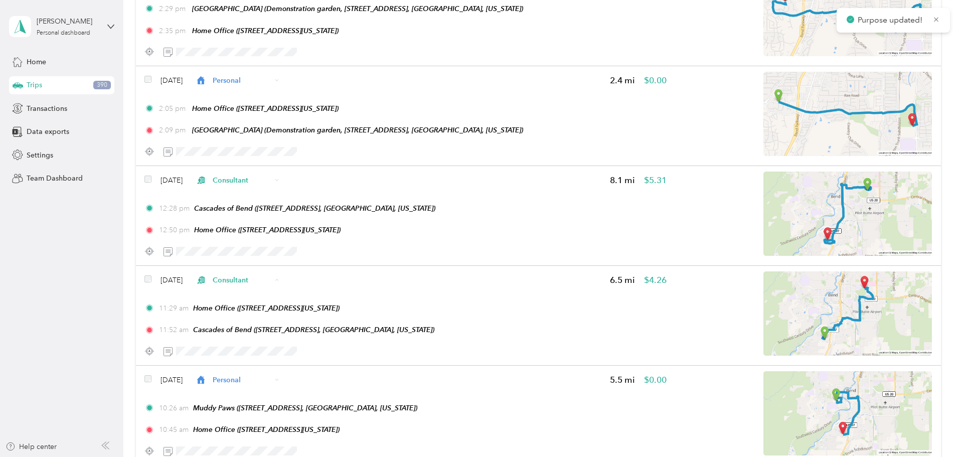
click at [325, 300] on span "Work" at bounding box center [333, 298] width 60 height 11
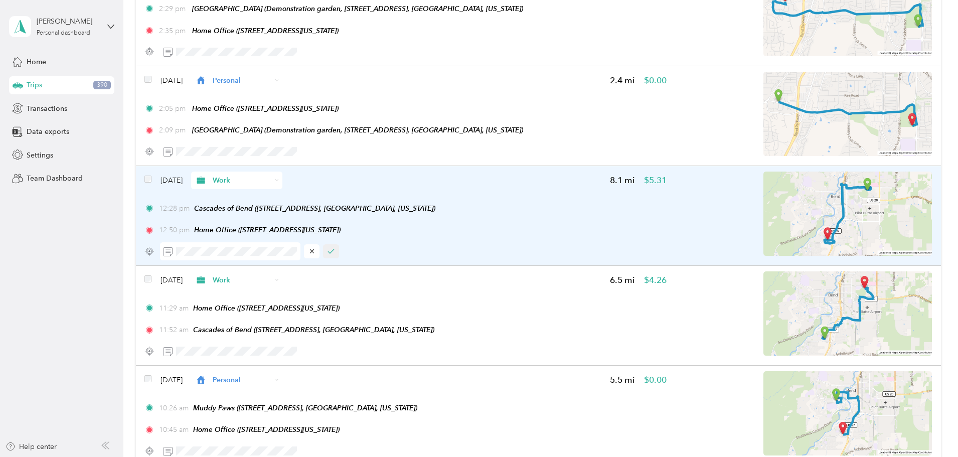
click at [334, 251] on icon "button" at bounding box center [331, 251] width 6 height 4
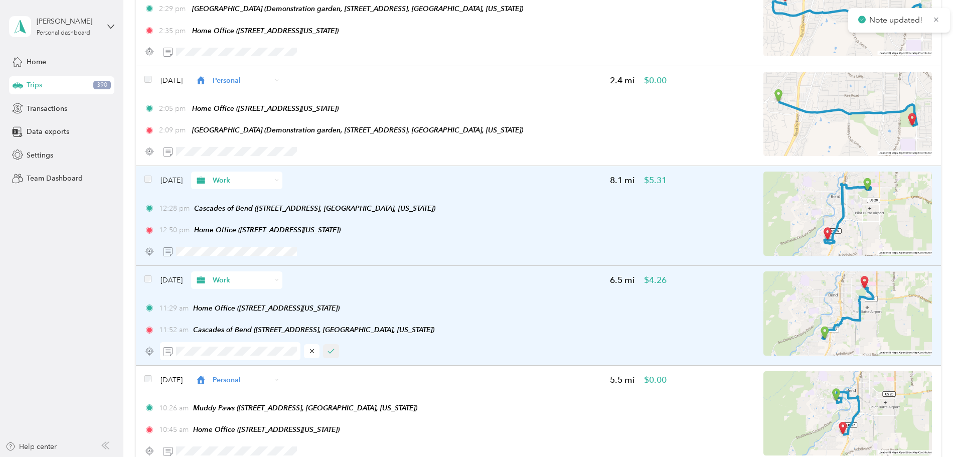
click at [335, 350] on icon "button" at bounding box center [331, 351] width 7 height 7
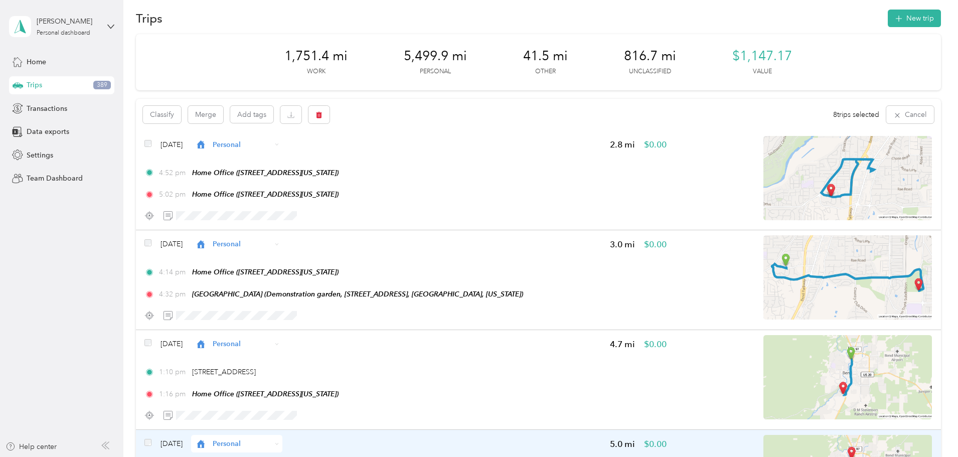
scroll to position [0, 0]
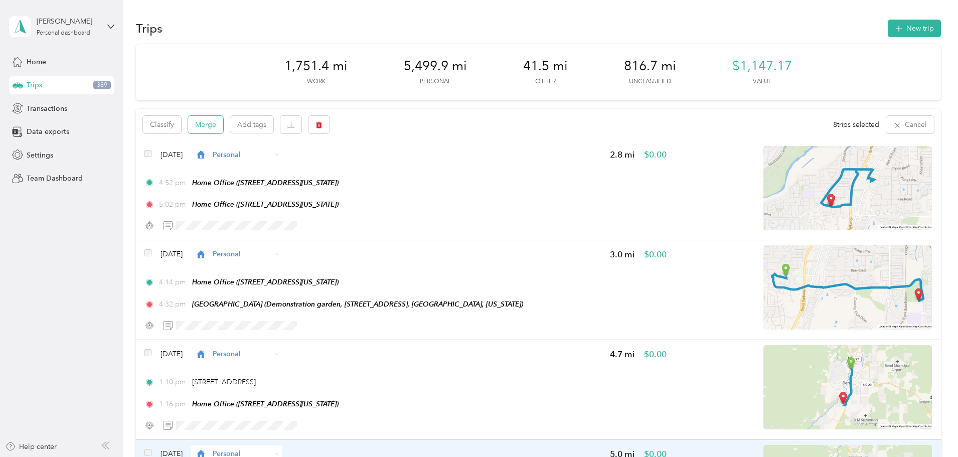
click at [223, 127] on button "Merge" at bounding box center [205, 125] width 35 height 18
click at [223, 126] on button "Merge" at bounding box center [205, 125] width 35 height 18
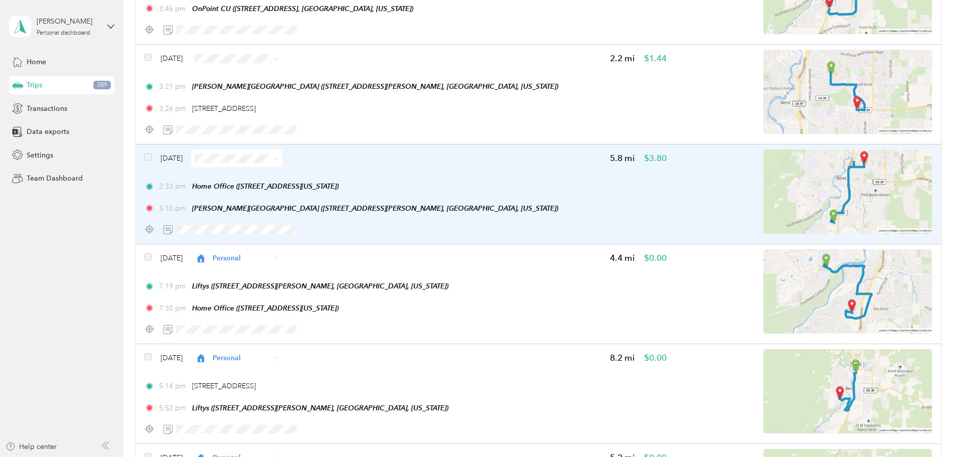
scroll to position [8941, 0]
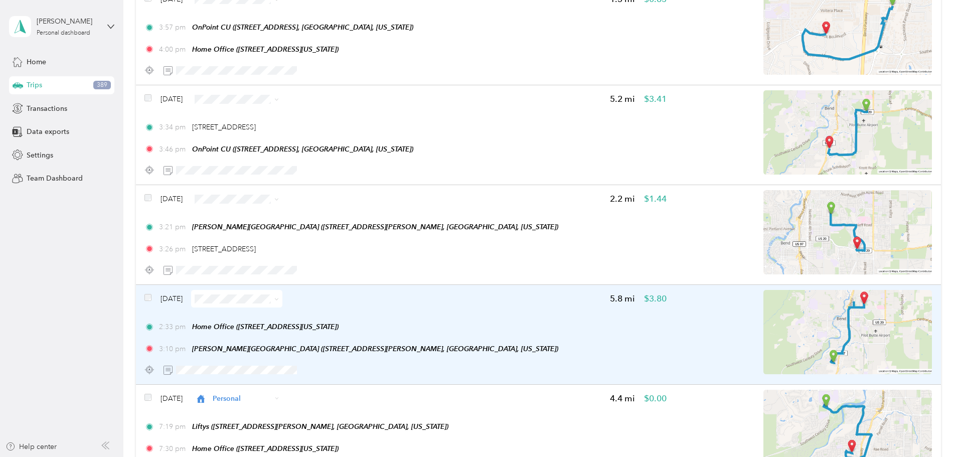
click at [282, 304] on span at bounding box center [236, 299] width 91 height 18
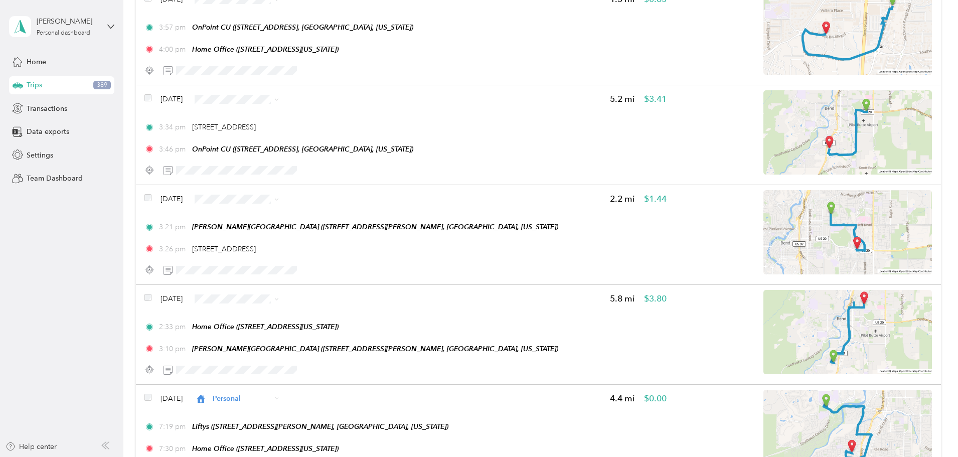
click at [316, 337] on span "Personal" at bounding box center [329, 335] width 60 height 11
click at [315, 232] on span "Personal" at bounding box center [329, 235] width 60 height 11
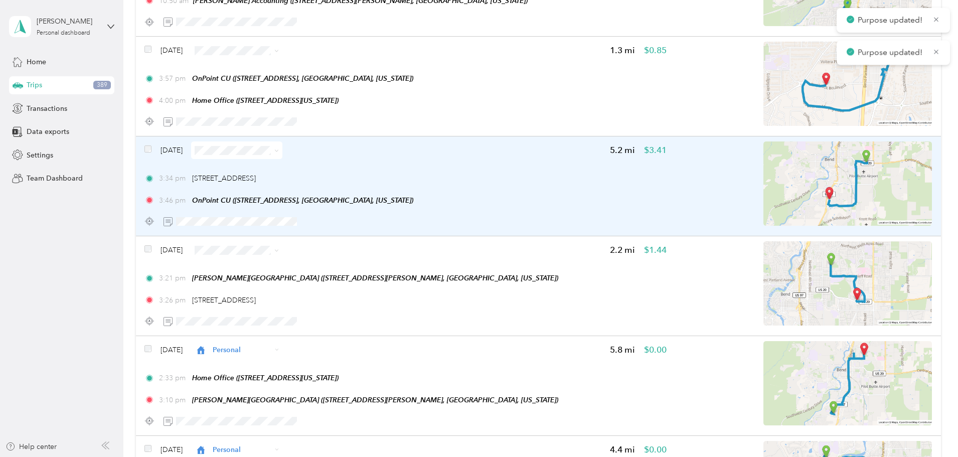
scroll to position [8791, 0]
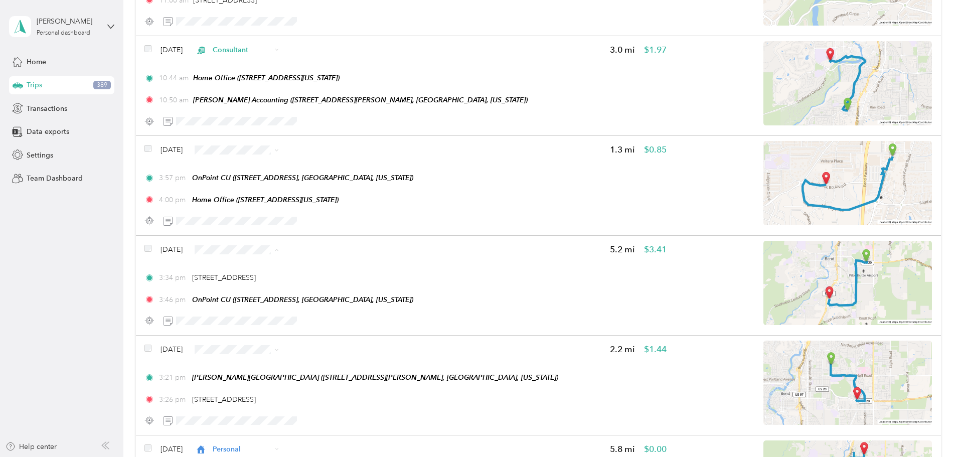
click at [332, 282] on span "Personal" at bounding box center [329, 285] width 60 height 11
click at [330, 182] on span "Personal" at bounding box center [329, 184] width 60 height 11
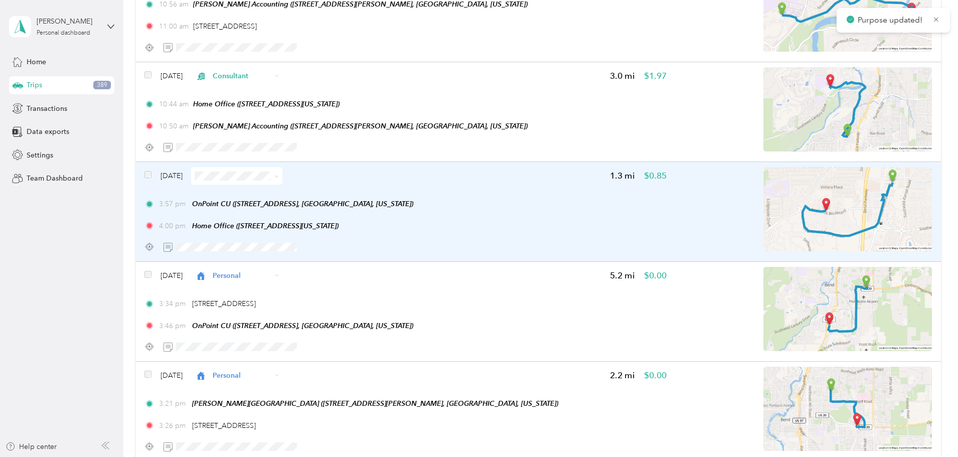
scroll to position [8740, 0]
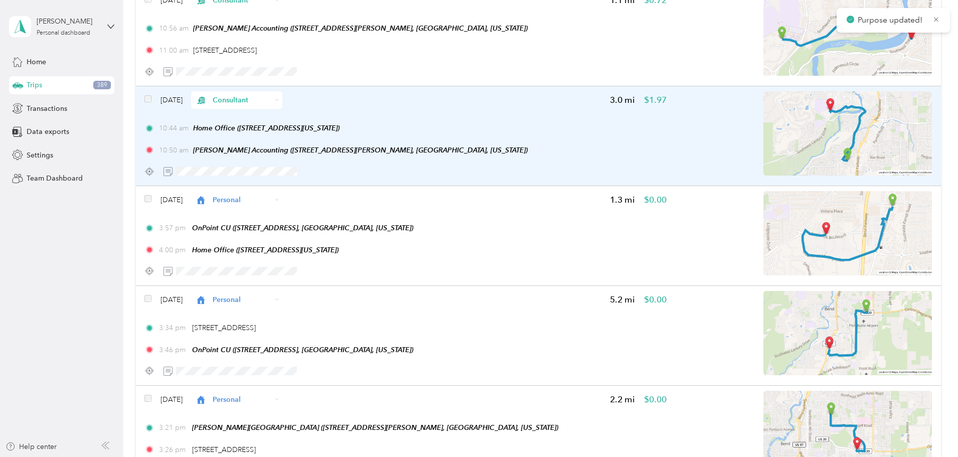
click at [271, 99] on span "Consultant" at bounding box center [242, 100] width 59 height 11
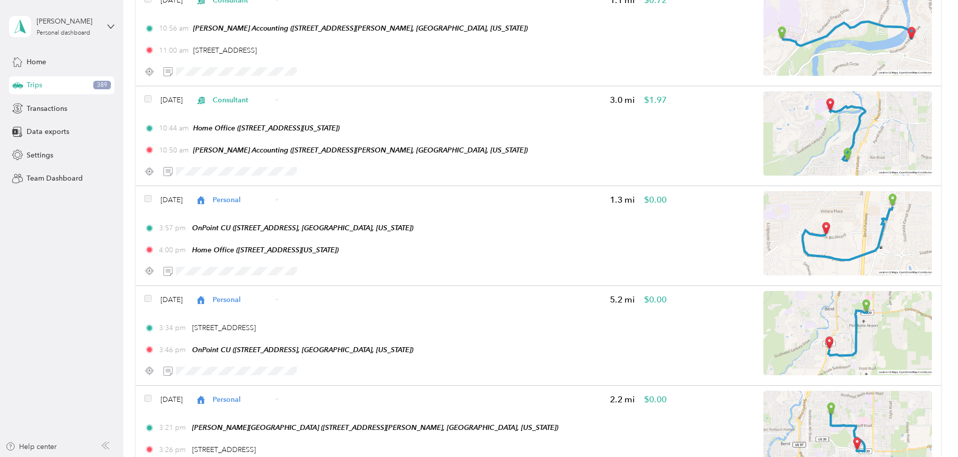
click at [324, 118] on span "Work" at bounding box center [329, 116] width 60 height 11
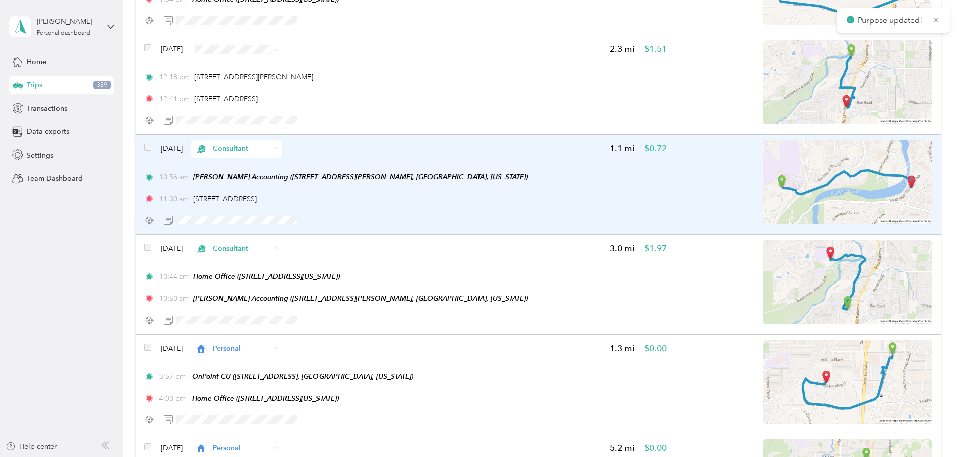
scroll to position [8590, 0]
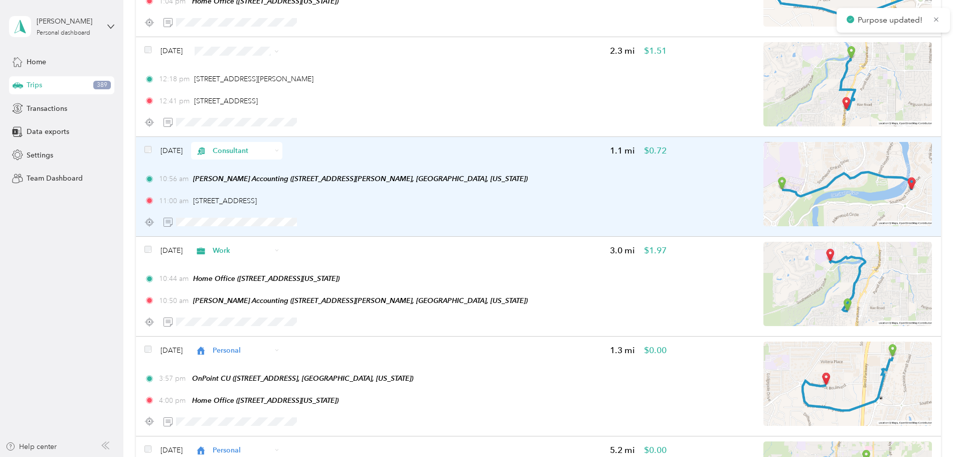
click at [271, 154] on span "Consultant" at bounding box center [242, 150] width 59 height 11
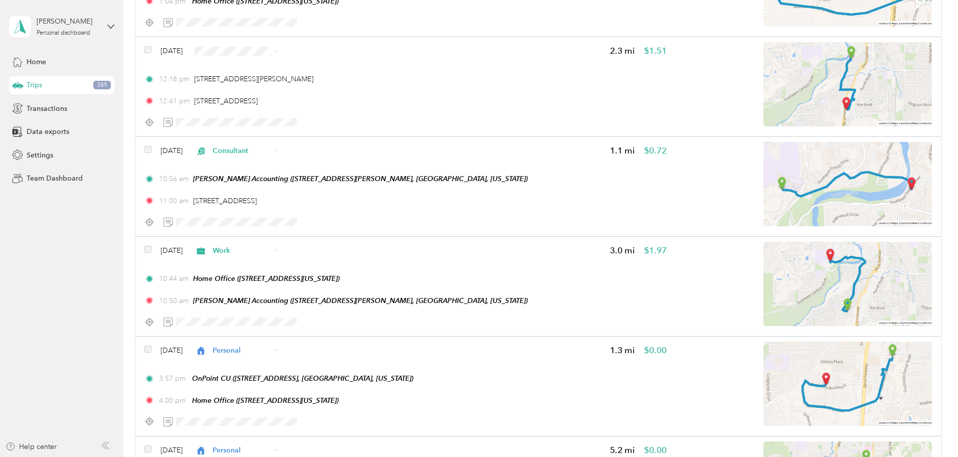
click at [329, 170] on span "Work" at bounding box center [329, 169] width 60 height 11
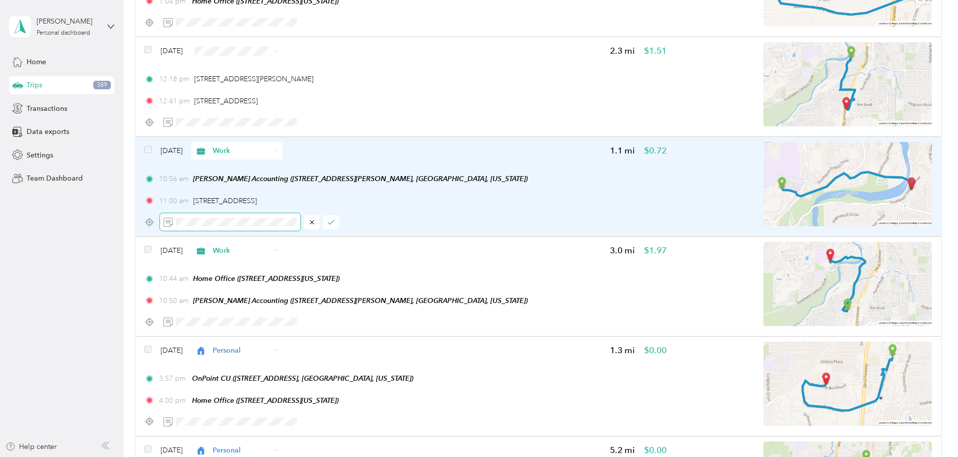
click at [224, 222] on div at bounding box center [405, 222] width 522 height 18
click at [335, 220] on icon "button" at bounding box center [331, 222] width 7 height 7
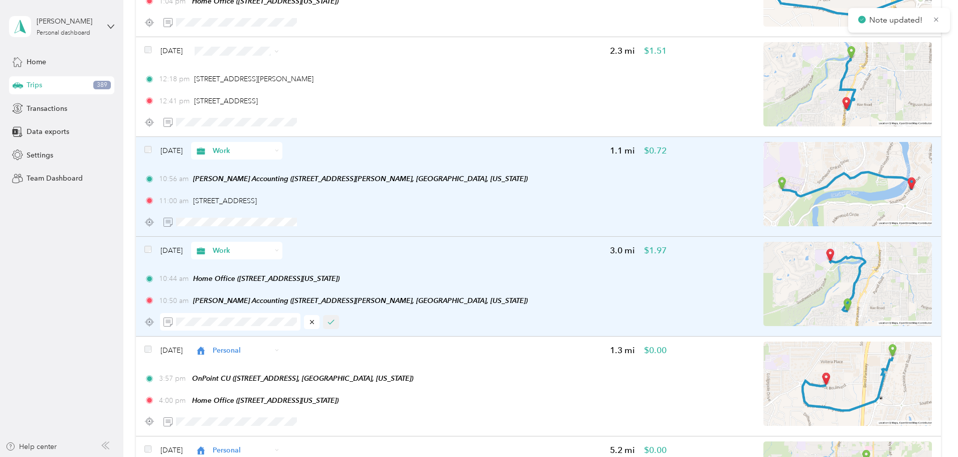
click at [339, 321] on button "button" at bounding box center [331, 322] width 16 height 14
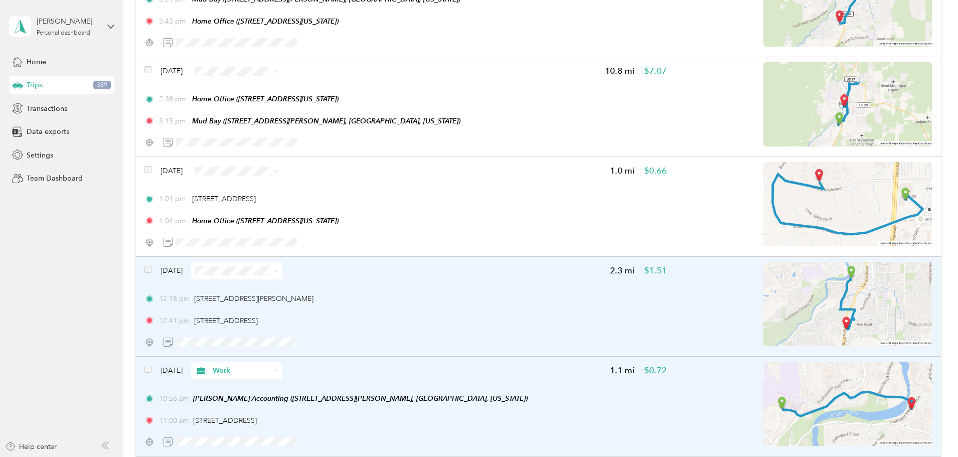
scroll to position [8389, 0]
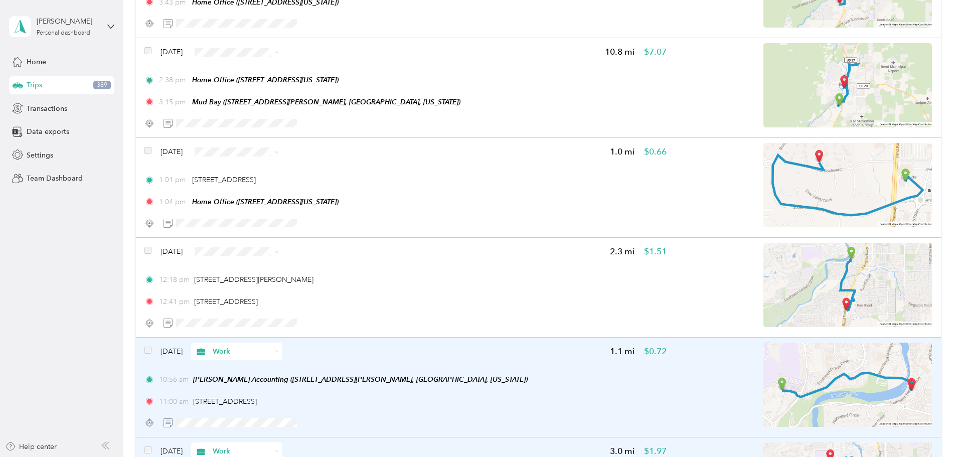
click at [333, 86] on span "Personal" at bounding box center [329, 88] width 60 height 11
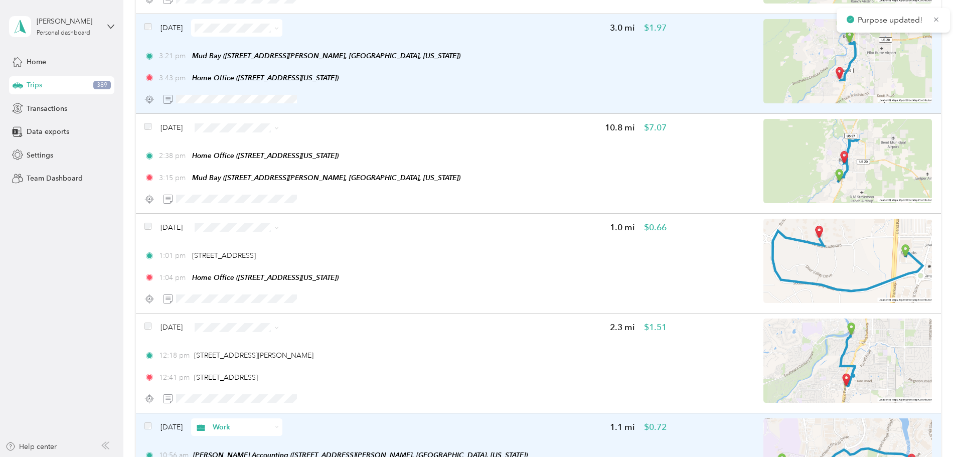
scroll to position [8289, 0]
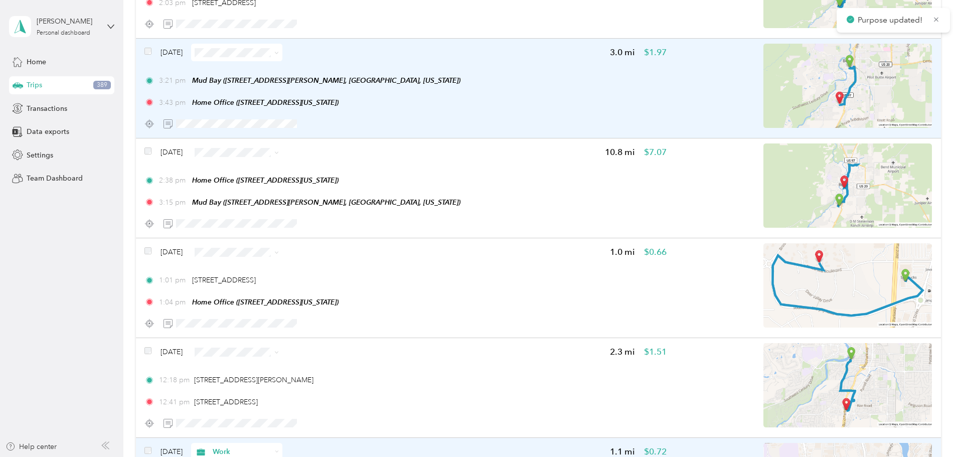
click at [282, 47] on span at bounding box center [236, 53] width 91 height 18
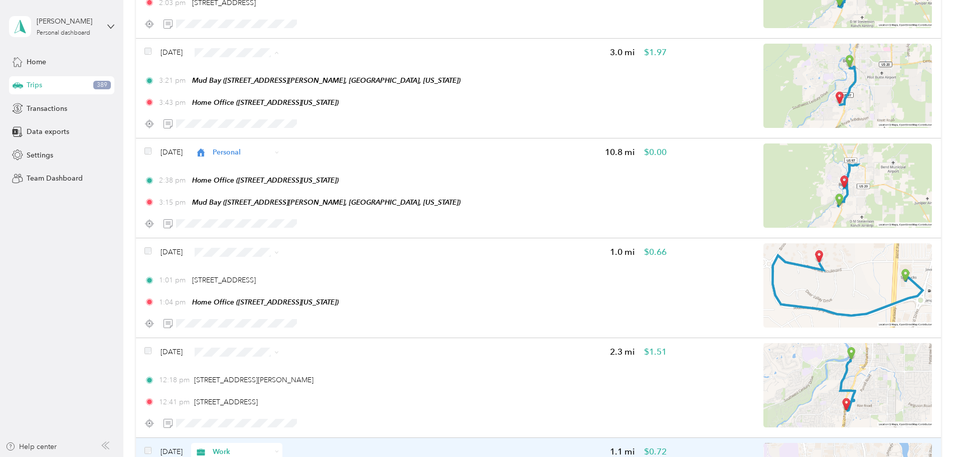
click at [316, 88] on span "Personal" at bounding box center [329, 88] width 60 height 11
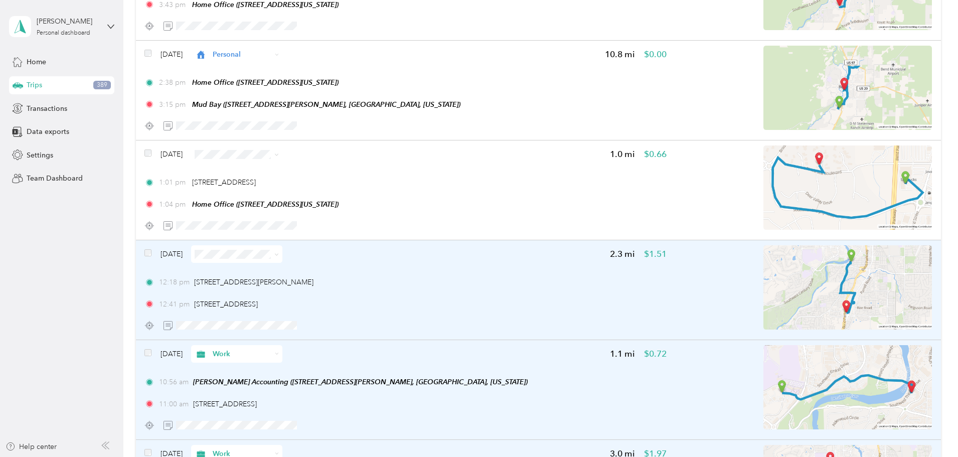
scroll to position [8389, 0]
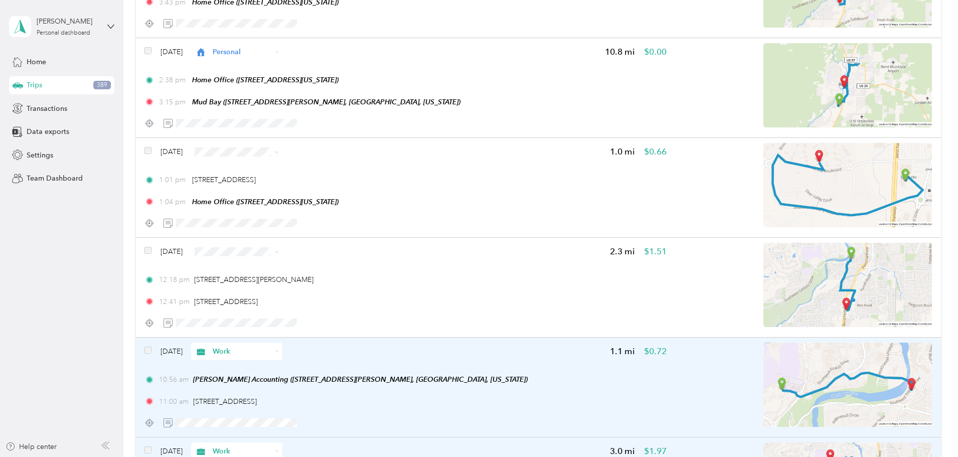
click at [323, 268] on span "Work" at bounding box center [329, 268] width 60 height 11
click at [323, 155] on div "Click to name as a Favorite Place" at bounding box center [321, 158] width 117 height 25
click at [294, 153] on div "Click to name as a Favorite Place" at bounding box center [321, 158] width 117 height 25
click at [289, 149] on div "Click to name as a Favorite Place" at bounding box center [321, 158] width 117 height 25
click at [278, 156] on div "Click to name as a Favorite Place" at bounding box center [321, 158] width 117 height 25
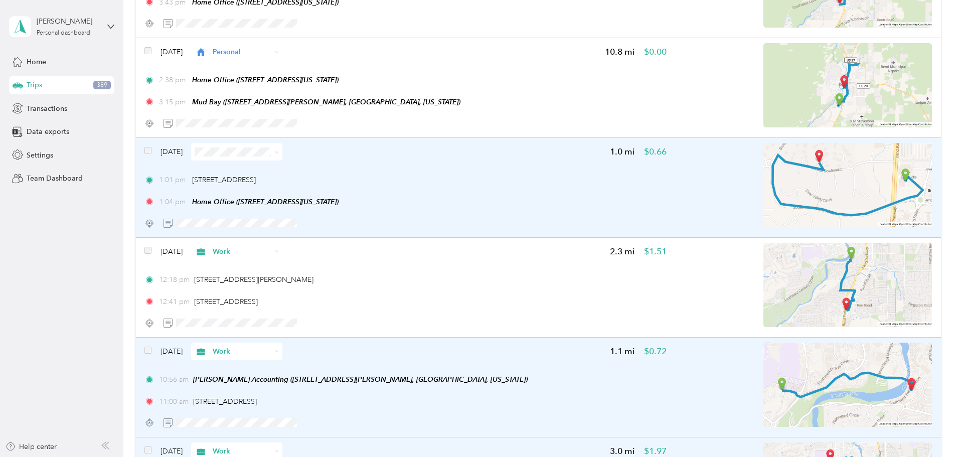
click at [430, 169] on div "[DATE] 1.0 mi $0.66 1:01 pm [STREET_ADDRESS] 1:04 pm Home Office ([STREET_ADDRE…" at bounding box center [405, 187] width 522 height 89
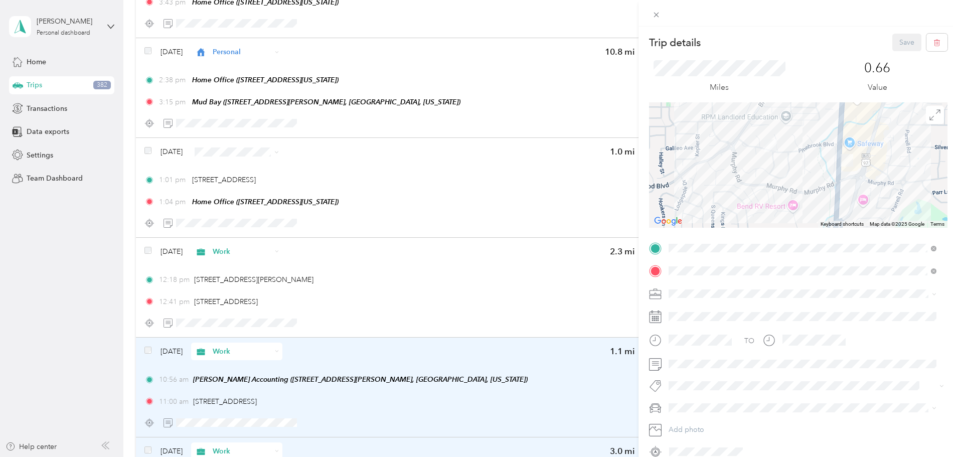
click at [303, 156] on div "Trip details Save This trip cannot be edited because it is either under review,…" at bounding box center [479, 228] width 958 height 457
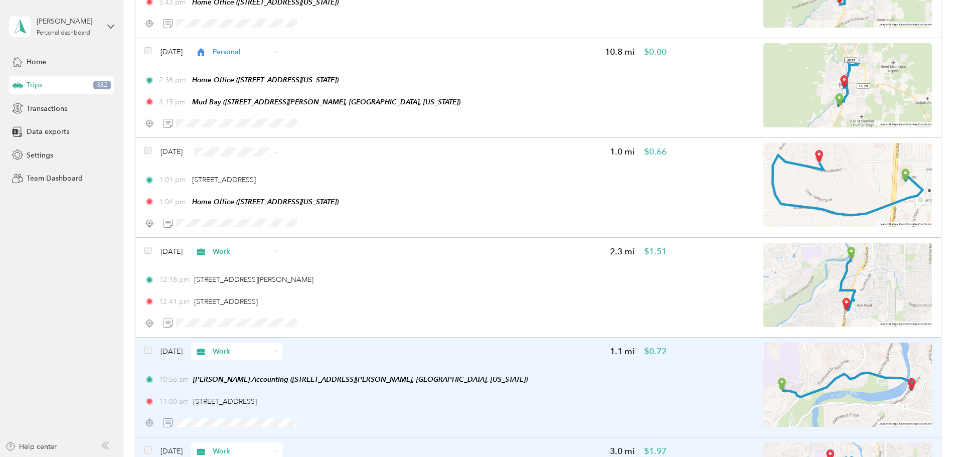
click at [305, 170] on span "Work" at bounding box center [329, 170] width 60 height 11
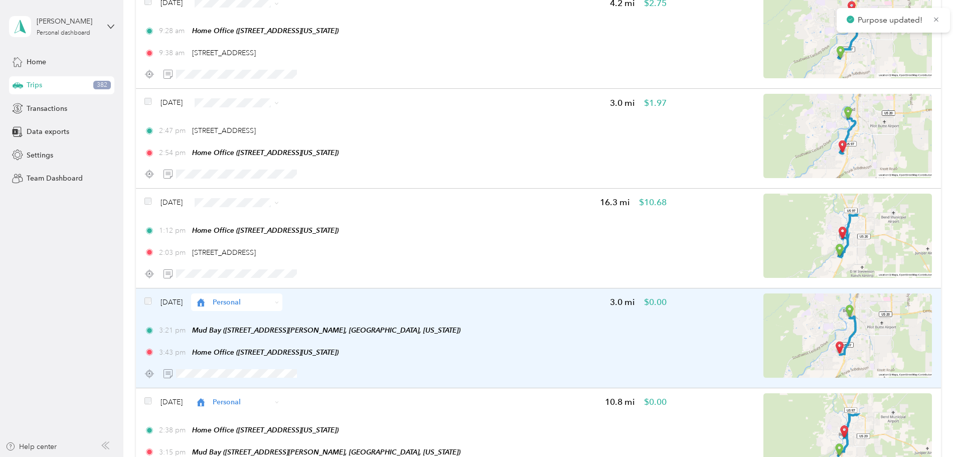
scroll to position [8038, 0]
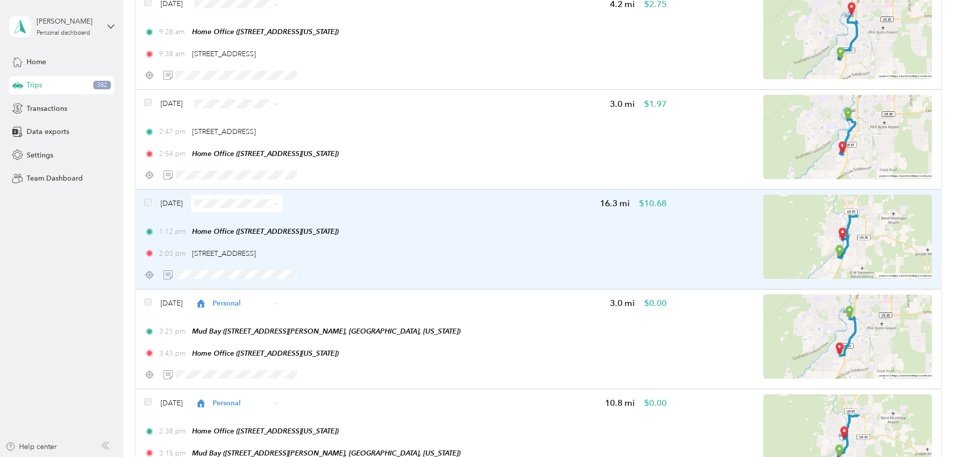
click at [804, 220] on img at bounding box center [848, 237] width 169 height 84
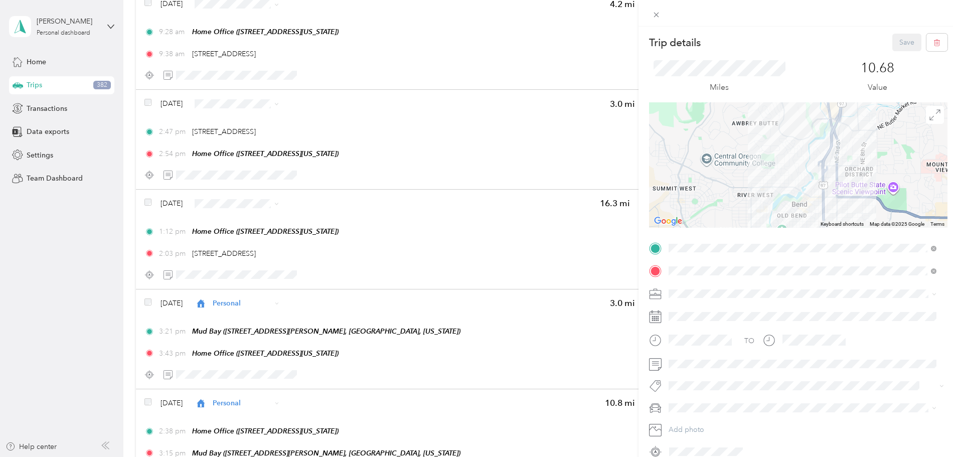
drag, startPoint x: 885, startPoint y: 152, endPoint x: 827, endPoint y: 203, distance: 77.5
click at [824, 206] on div at bounding box center [798, 164] width 299 height 125
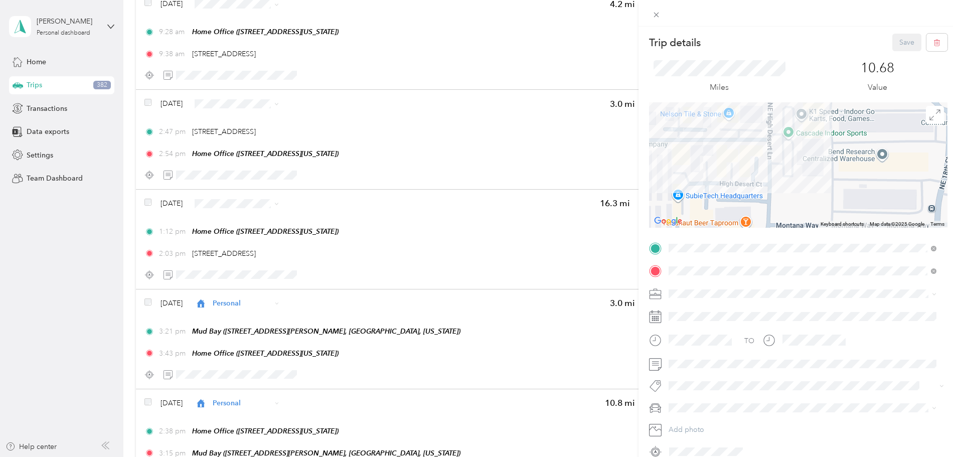
drag, startPoint x: 754, startPoint y: 176, endPoint x: 776, endPoint y: 205, distance: 36.8
click at [776, 206] on div at bounding box center [798, 164] width 299 height 125
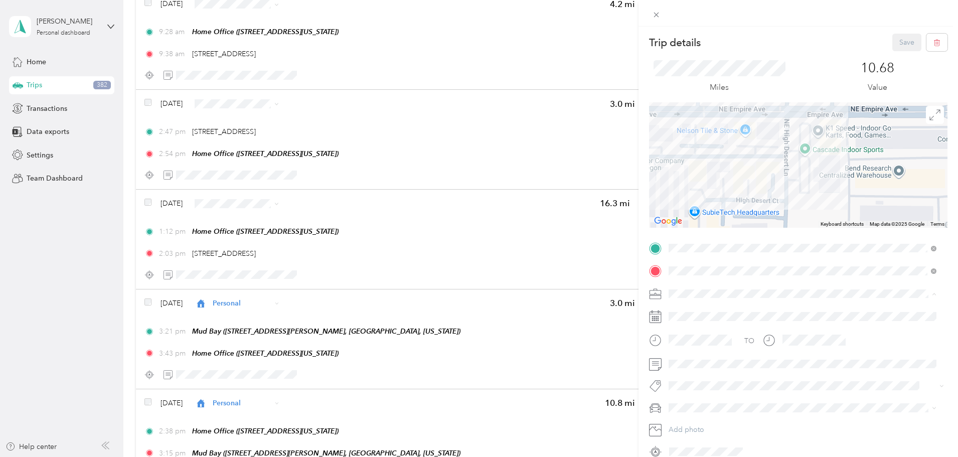
click at [701, 307] on div "Work" at bounding box center [802, 311] width 261 height 11
click at [900, 41] on button "Save" at bounding box center [907, 43] width 29 height 18
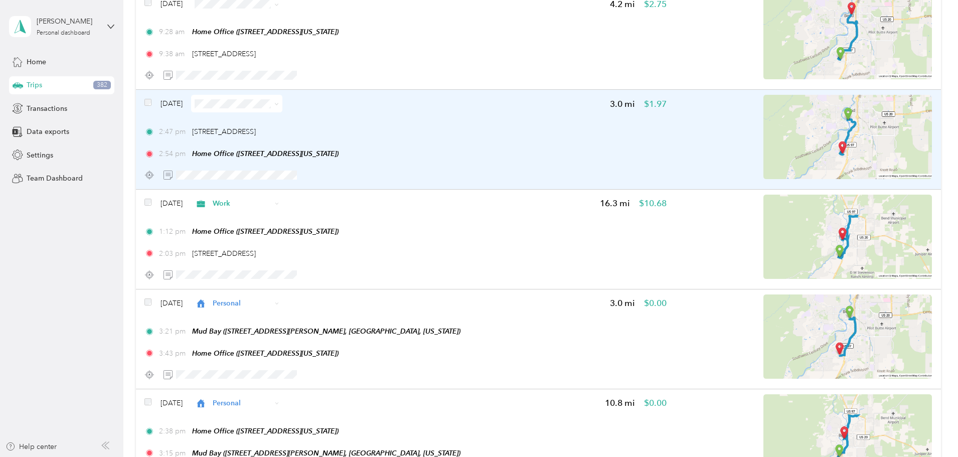
click at [279, 109] on span at bounding box center [236, 104] width 91 height 18
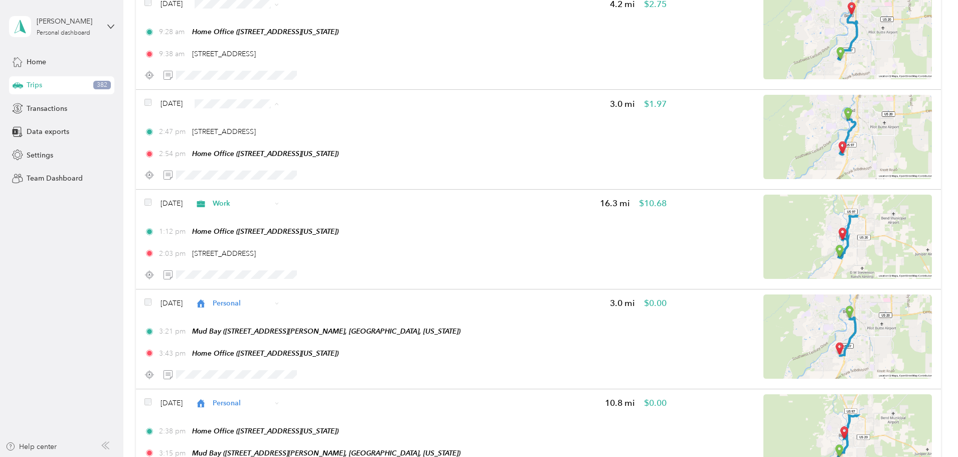
click at [314, 122] on span "Work" at bounding box center [329, 122] width 60 height 11
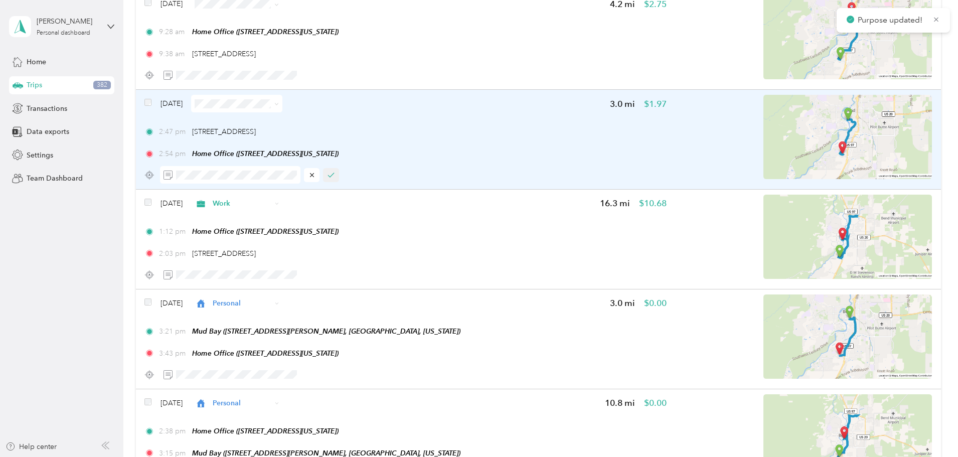
click at [334, 175] on icon "button" at bounding box center [331, 175] width 6 height 4
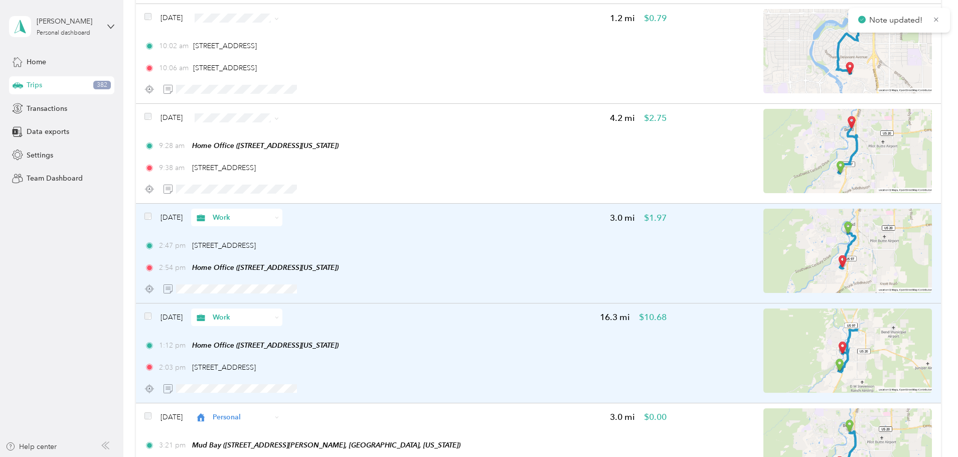
scroll to position [7888, 0]
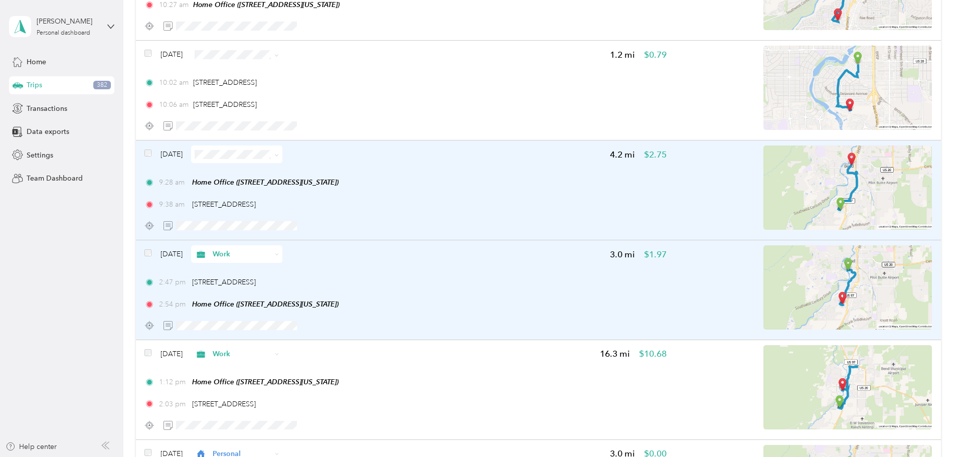
click at [794, 178] on img at bounding box center [848, 187] width 169 height 84
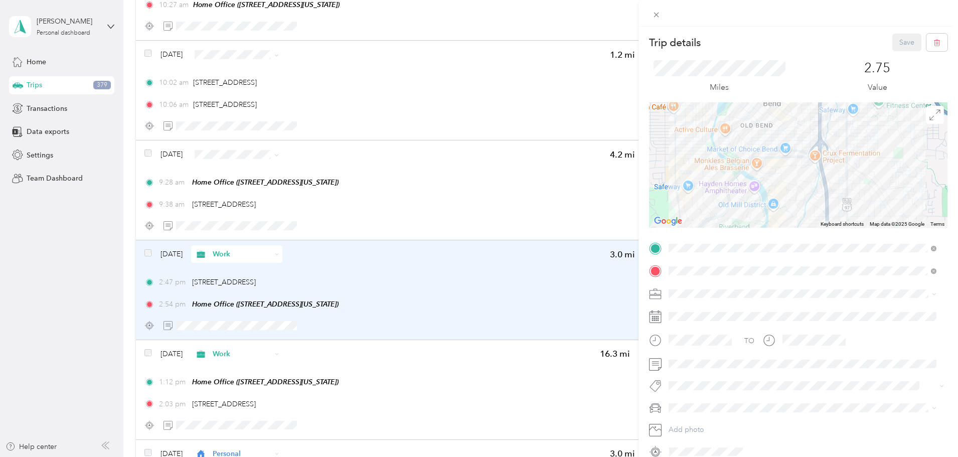
drag, startPoint x: 796, startPoint y: 197, endPoint x: 794, endPoint y: 180, distance: 17.2
click at [796, 201] on div at bounding box center [798, 164] width 299 height 125
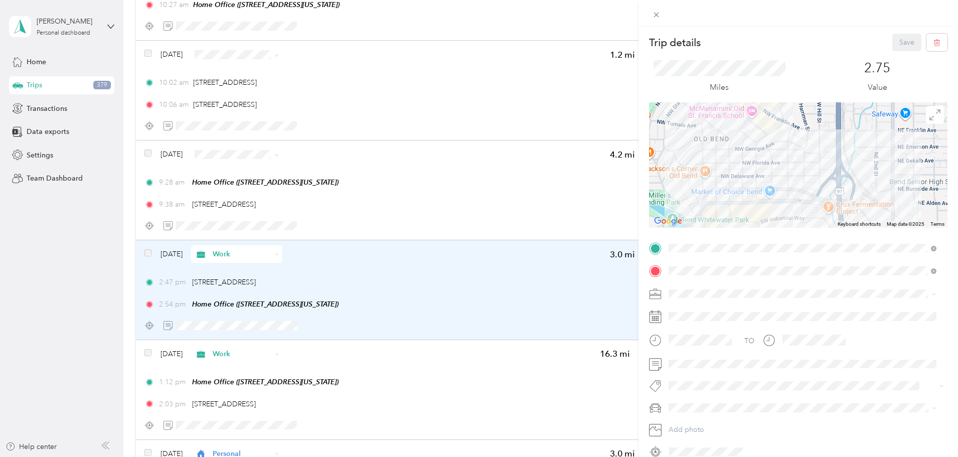
drag, startPoint x: 802, startPoint y: 133, endPoint x: 794, endPoint y: 186, distance: 53.2
click at [794, 186] on div at bounding box center [798, 164] width 299 height 125
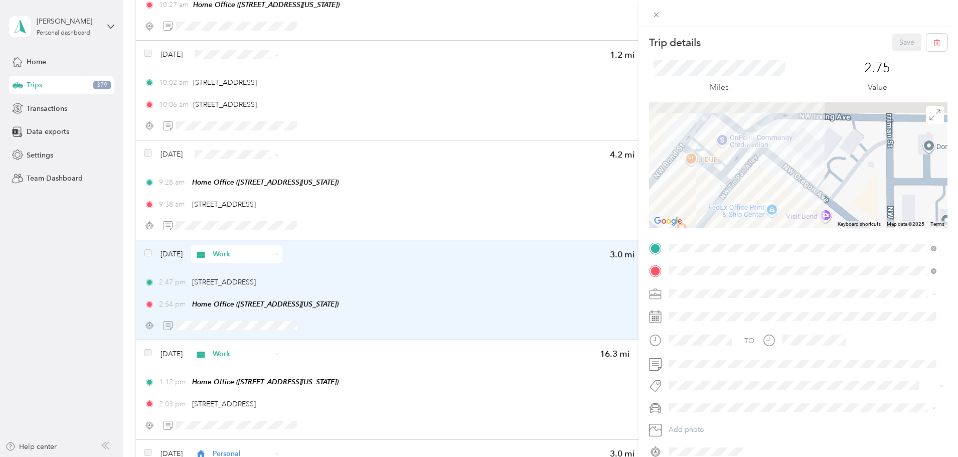
drag, startPoint x: 756, startPoint y: 137, endPoint x: 805, endPoint y: 188, distance: 71.0
click at [812, 193] on div at bounding box center [798, 164] width 299 height 125
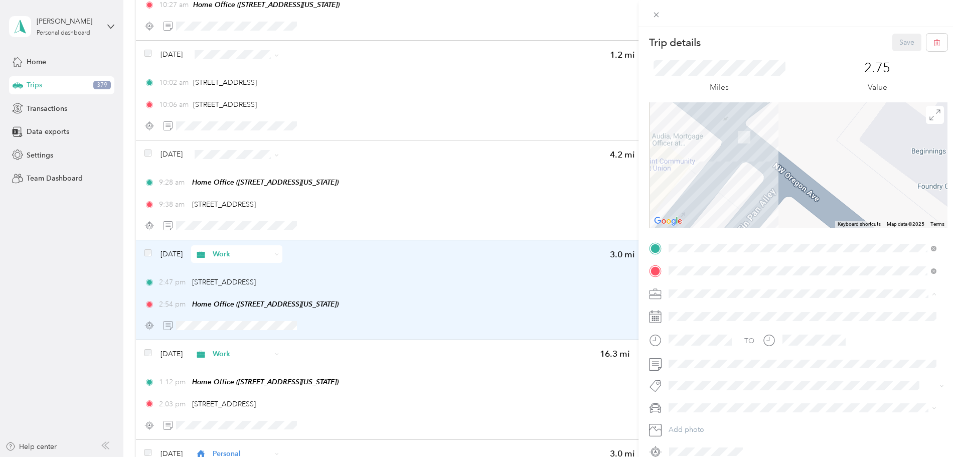
click at [682, 326] on span "Personal" at bounding box center [685, 329] width 27 height 9
click at [895, 41] on button "Save" at bounding box center [907, 43] width 29 height 18
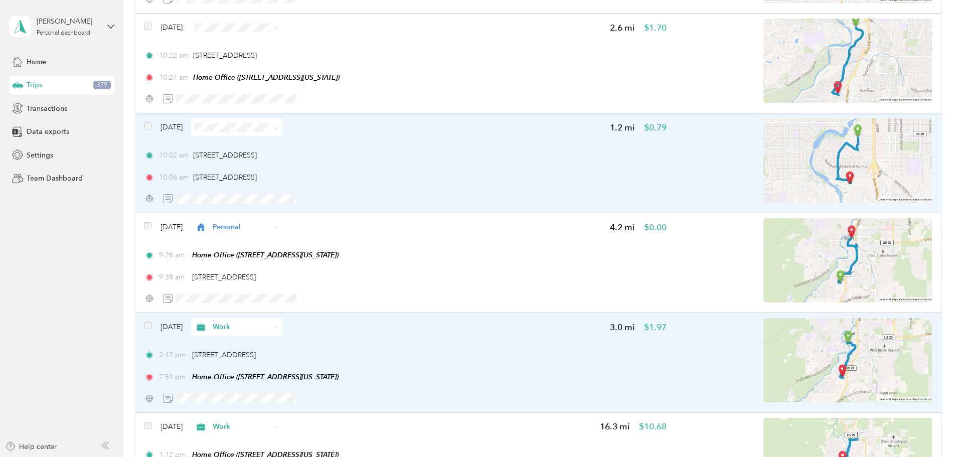
scroll to position [7787, 0]
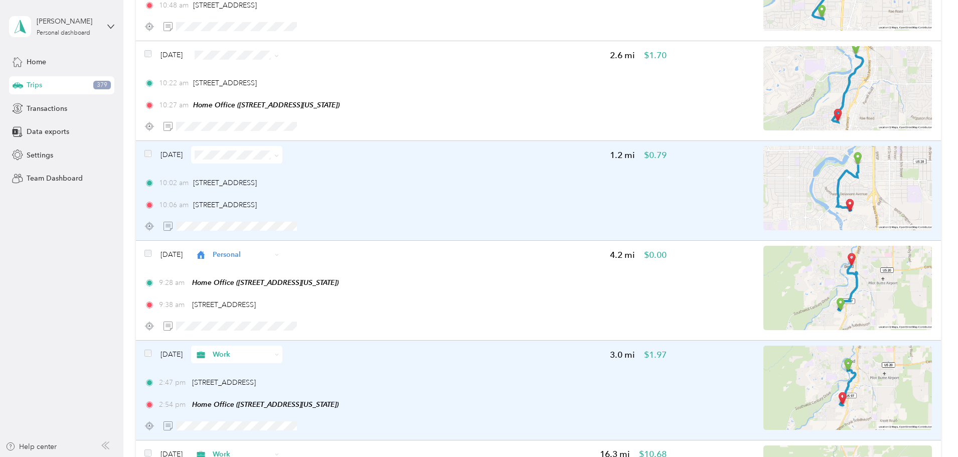
click at [279, 152] on span at bounding box center [276, 155] width 5 height 9
click at [802, 187] on img at bounding box center [848, 188] width 169 height 84
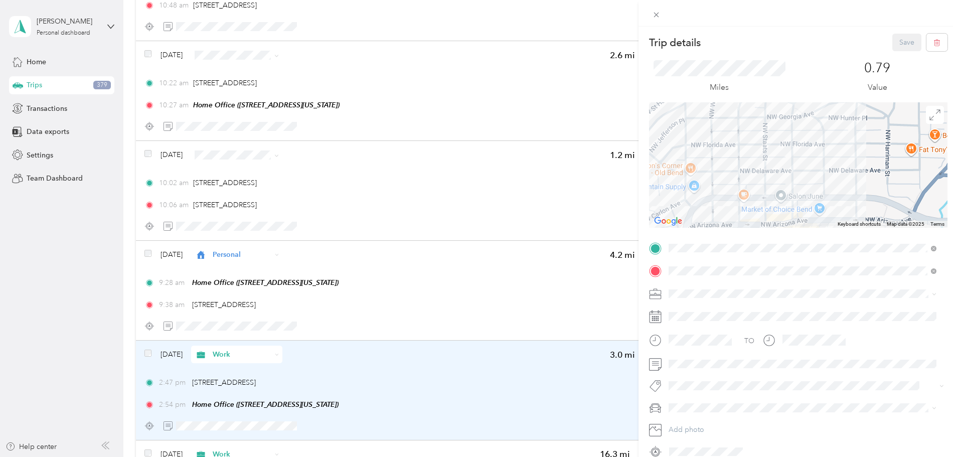
drag, startPoint x: 834, startPoint y: 192, endPoint x: 752, endPoint y: 118, distance: 110.1
click at [755, 122] on div at bounding box center [798, 164] width 299 height 125
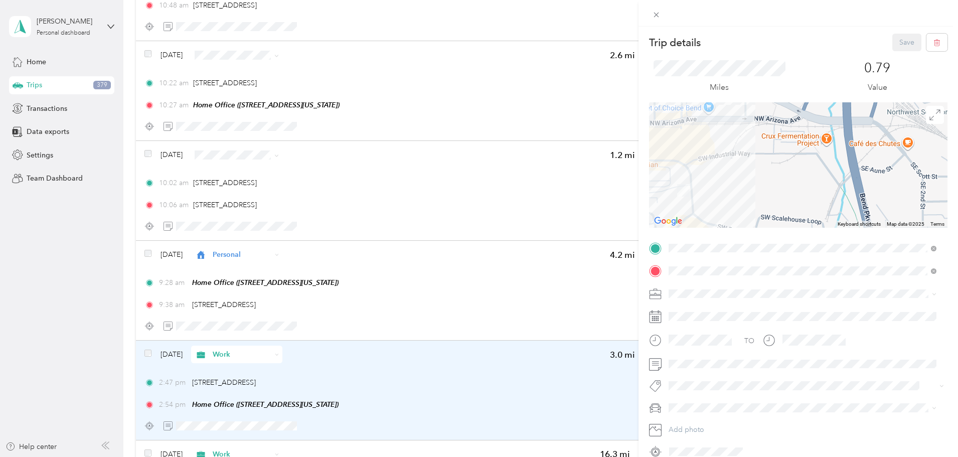
click at [735, 149] on div at bounding box center [798, 164] width 299 height 125
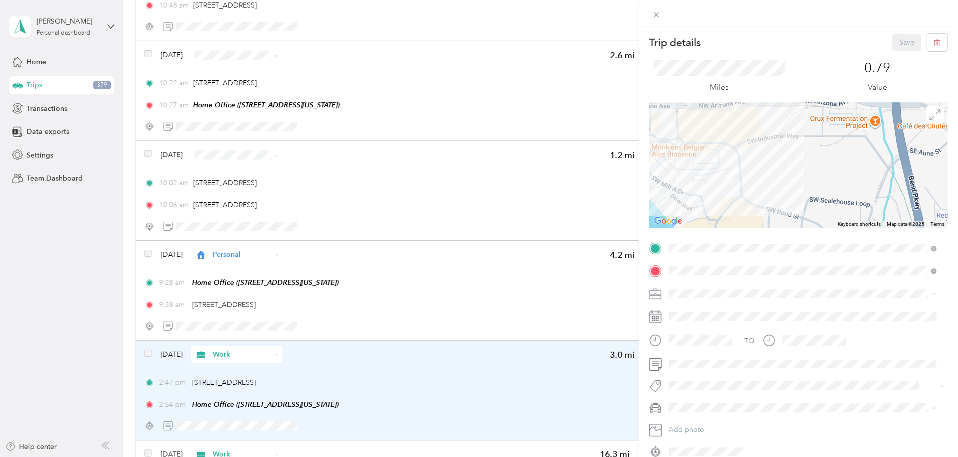
drag, startPoint x: 729, startPoint y: 204, endPoint x: 778, endPoint y: 186, distance: 51.9
click at [778, 186] on div at bounding box center [798, 164] width 299 height 125
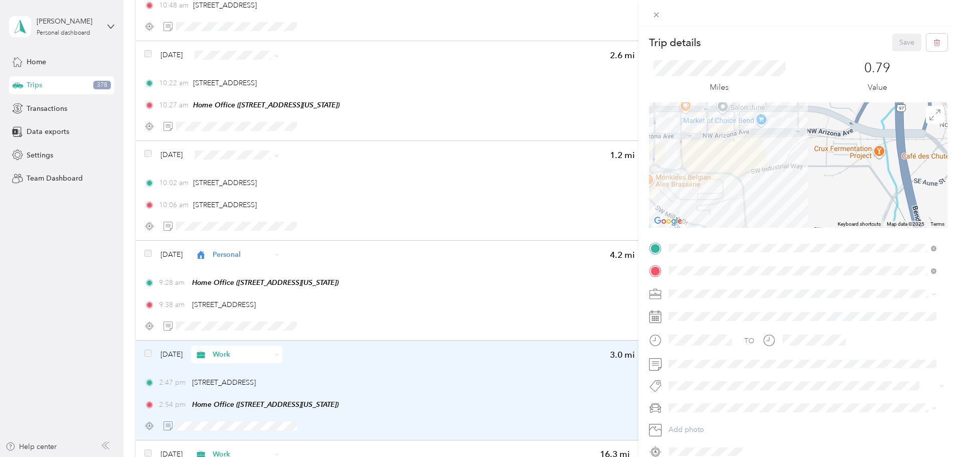
drag, startPoint x: 795, startPoint y: 162, endPoint x: 803, endPoint y: 222, distance: 60.7
click at [802, 221] on div at bounding box center [798, 164] width 299 height 125
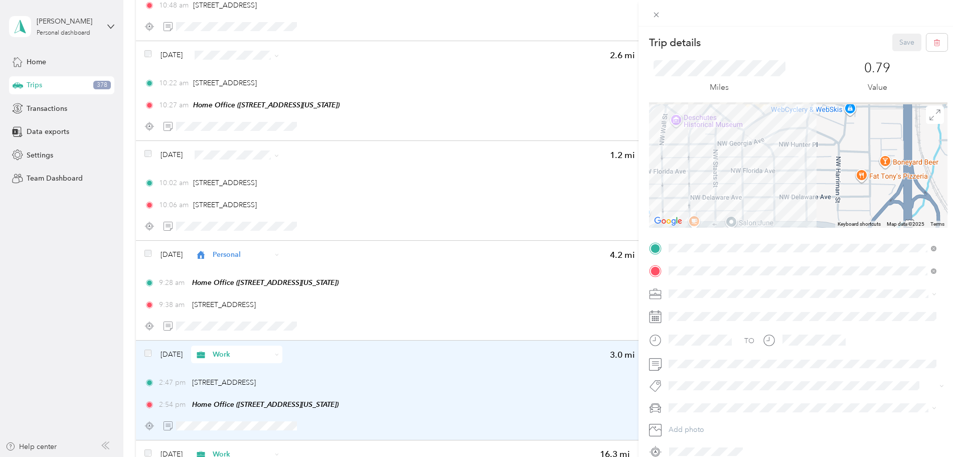
drag, startPoint x: 800, startPoint y: 139, endPoint x: 801, endPoint y: 212, distance: 72.3
click at [801, 211] on div at bounding box center [798, 164] width 299 height 125
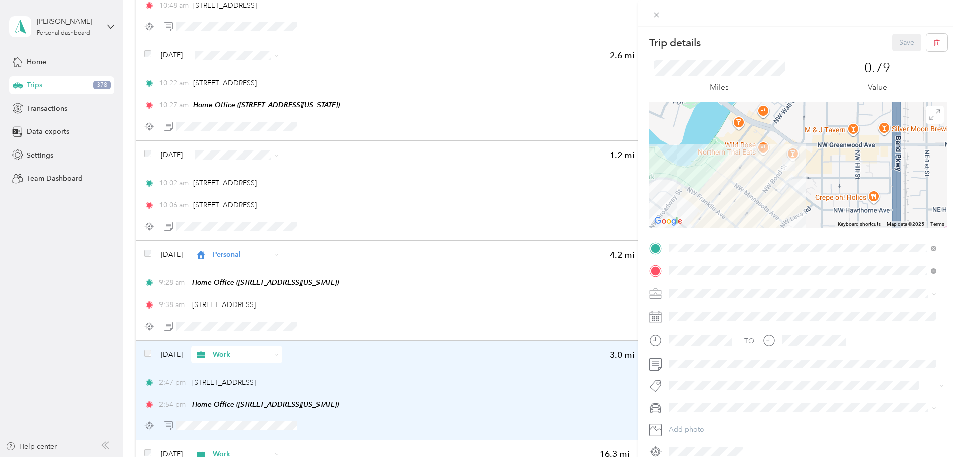
drag, startPoint x: 827, startPoint y: 151, endPoint x: 819, endPoint y: 184, distance: 33.6
click at [812, 197] on div at bounding box center [798, 164] width 299 height 125
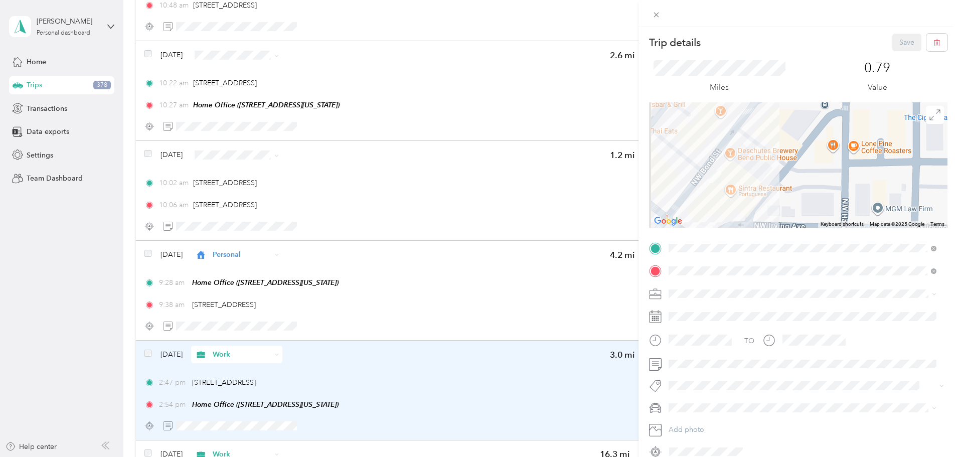
drag, startPoint x: 707, startPoint y: 180, endPoint x: 759, endPoint y: 176, distance: 52.3
click at [759, 176] on div at bounding box center [798, 164] width 299 height 125
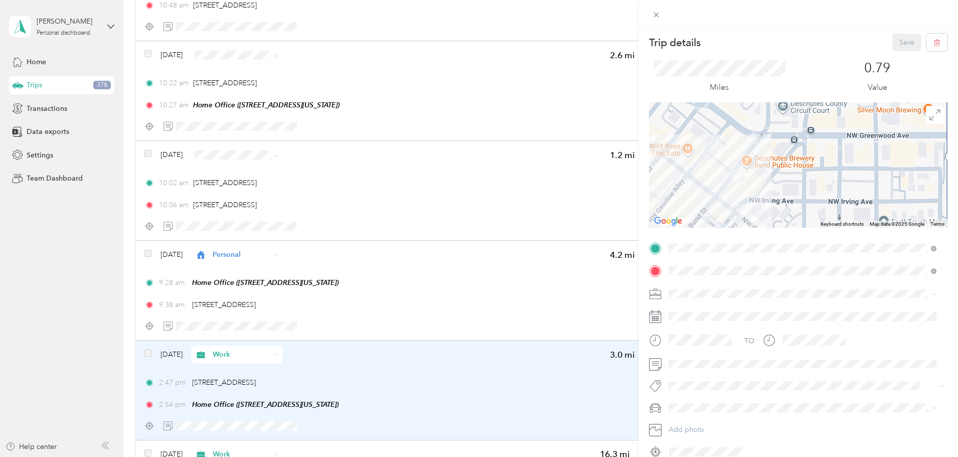
drag, startPoint x: 775, startPoint y: 198, endPoint x: 766, endPoint y: 118, distance: 80.8
click at [766, 124] on div at bounding box center [798, 164] width 299 height 125
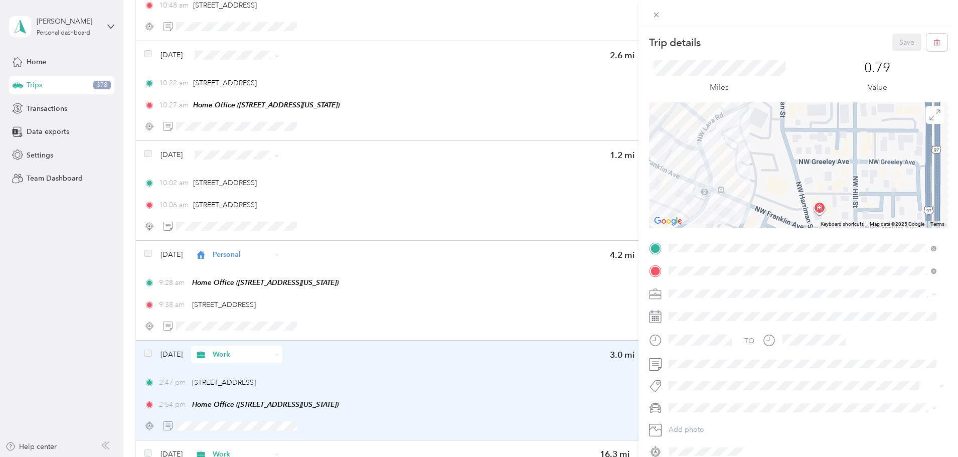
drag, startPoint x: 760, startPoint y: 199, endPoint x: 828, endPoint y: 120, distance: 103.9
click at [826, 123] on div at bounding box center [798, 164] width 299 height 125
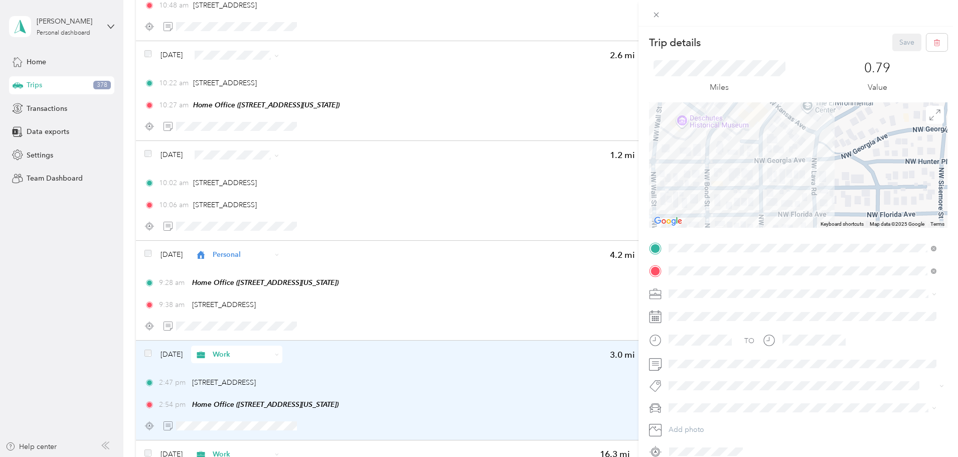
drag, startPoint x: 782, startPoint y: 167, endPoint x: 862, endPoint y: 180, distance: 81.2
click at [842, 195] on div at bounding box center [798, 164] width 299 height 125
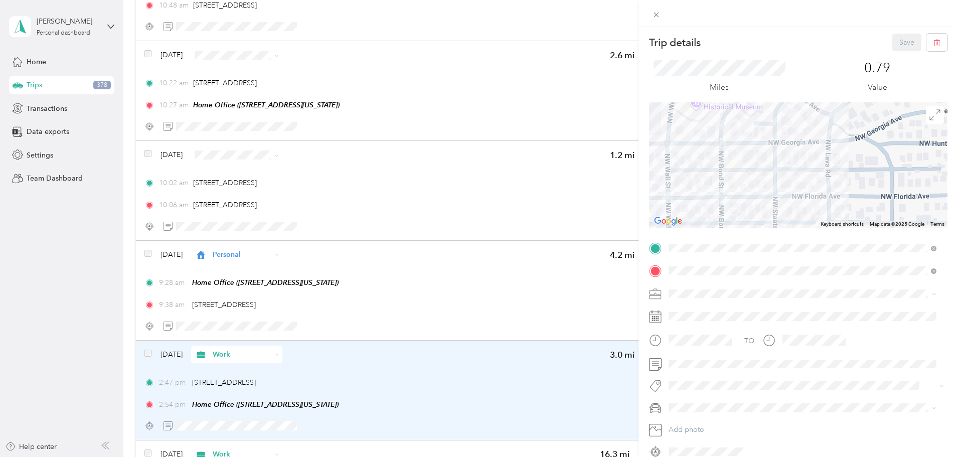
drag, startPoint x: 714, startPoint y: 183, endPoint x: 714, endPoint y: 111, distance: 71.7
click at [714, 113] on div at bounding box center [798, 164] width 299 height 125
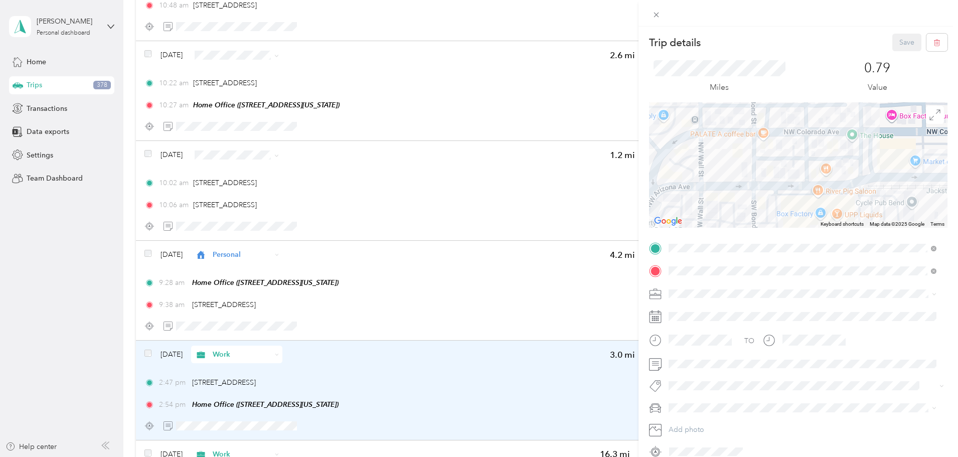
drag, startPoint x: 742, startPoint y: 153, endPoint x: 757, endPoint y: 107, distance: 48.4
click at [757, 107] on div at bounding box center [798, 164] width 299 height 125
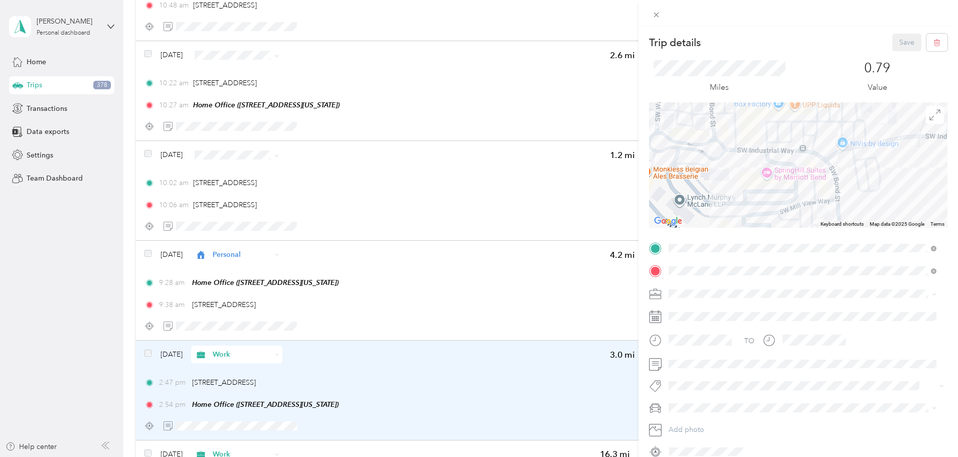
drag, startPoint x: 738, startPoint y: 165, endPoint x: 703, endPoint y: 127, distance: 51.8
click at [703, 127] on div at bounding box center [798, 164] width 299 height 125
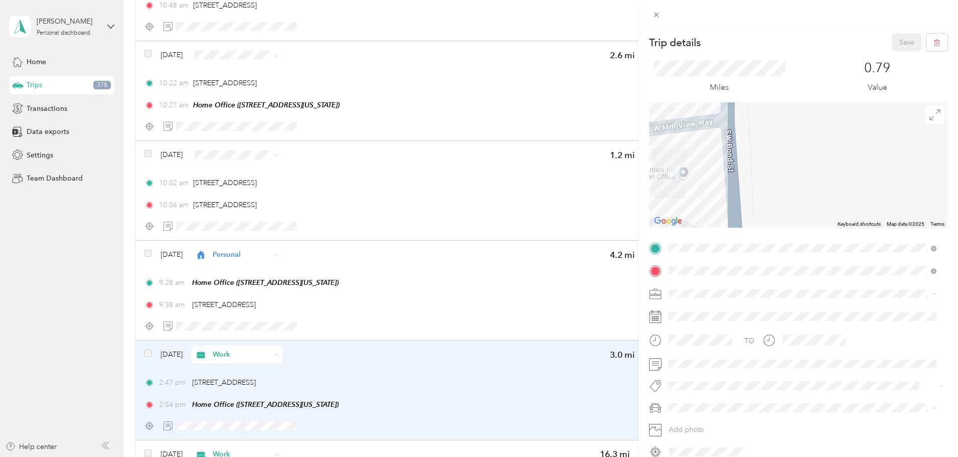
click at [698, 326] on span "Personal" at bounding box center [685, 329] width 27 height 9
click at [901, 43] on button "Save" at bounding box center [907, 43] width 29 height 18
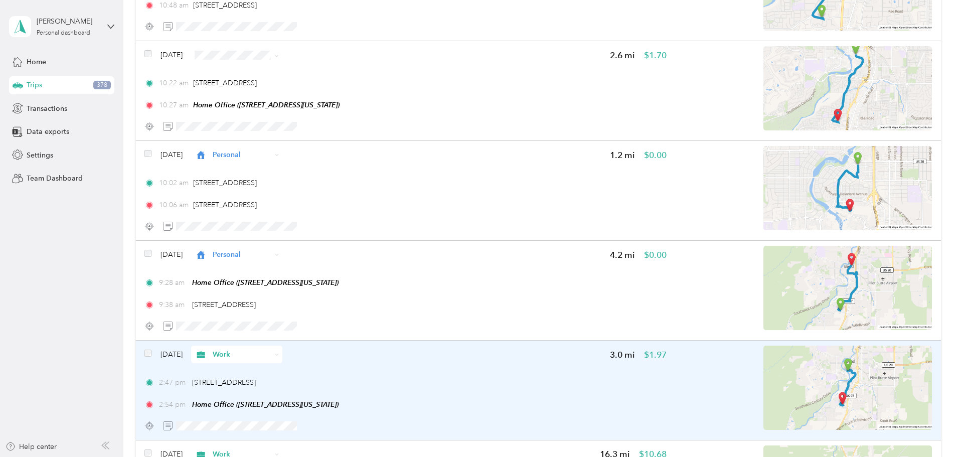
click at [320, 91] on span "Personal" at bounding box center [329, 91] width 60 height 11
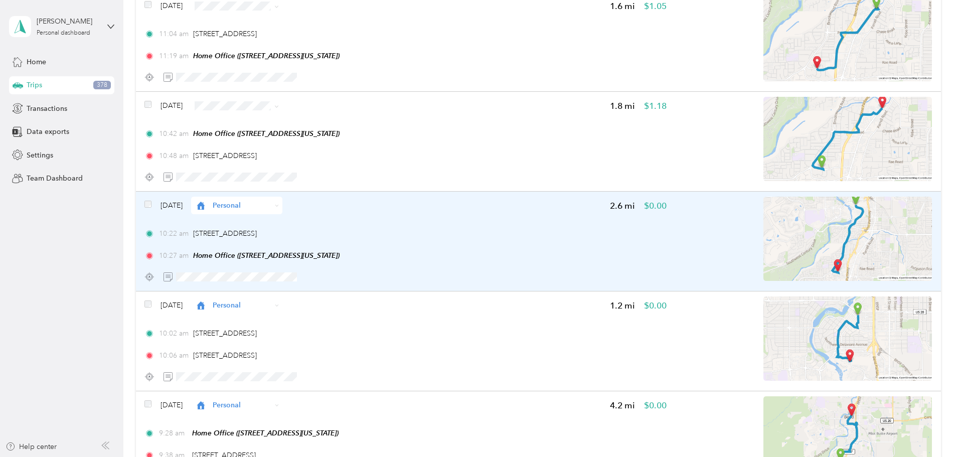
scroll to position [7587, 0]
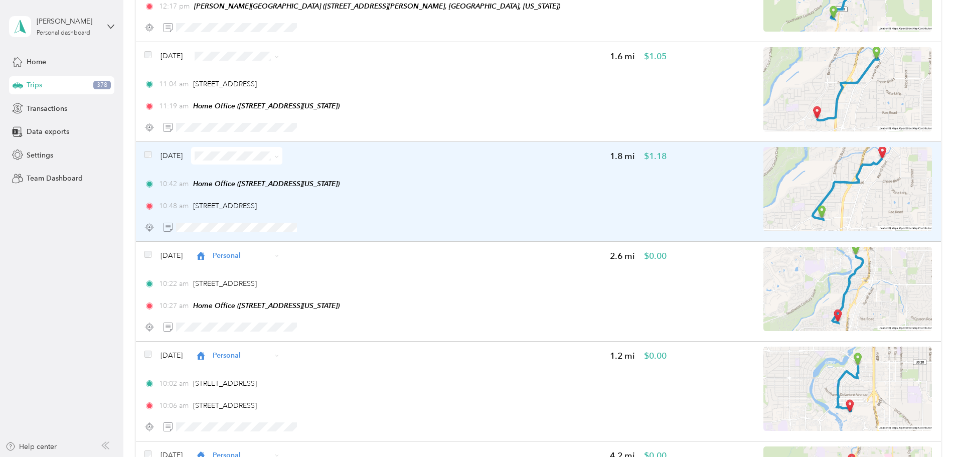
click at [821, 172] on img at bounding box center [848, 189] width 169 height 84
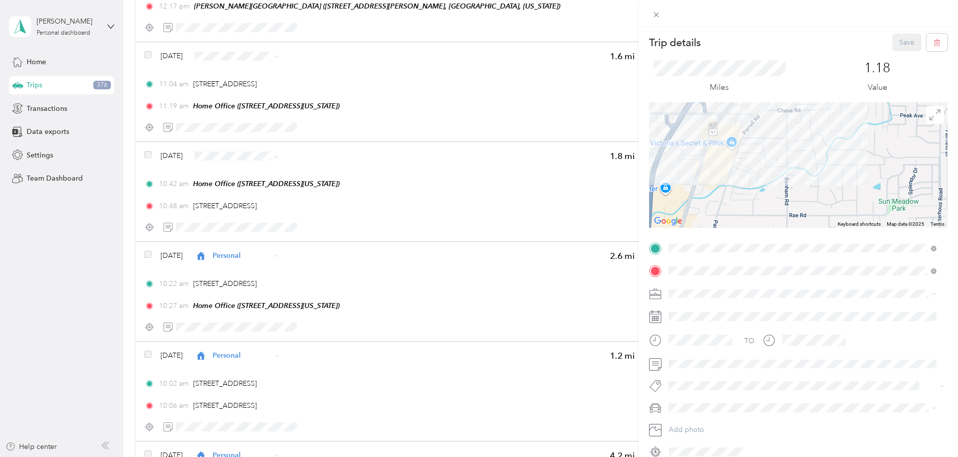
drag, startPoint x: 832, startPoint y: 174, endPoint x: 829, endPoint y: 208, distance: 33.8
click at [829, 206] on div at bounding box center [798, 164] width 299 height 125
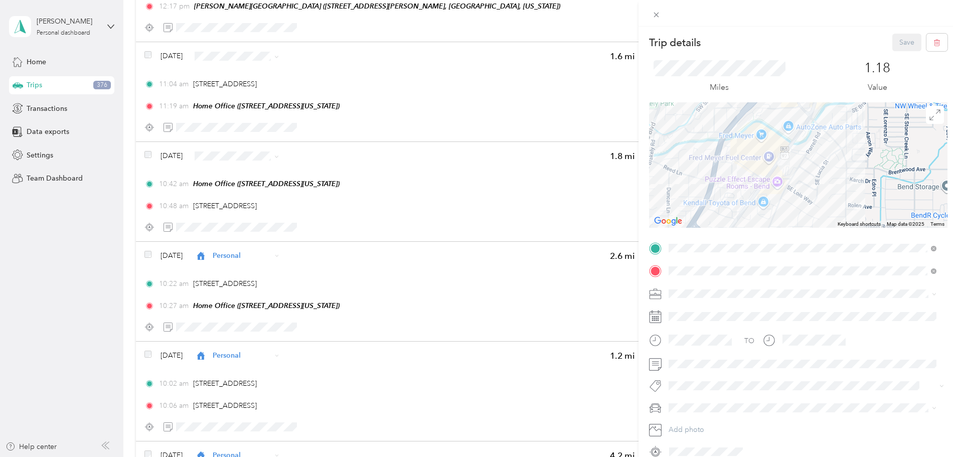
drag, startPoint x: 797, startPoint y: 187, endPoint x: 800, endPoint y: 198, distance: 10.8
click at [799, 205] on div at bounding box center [798, 164] width 299 height 125
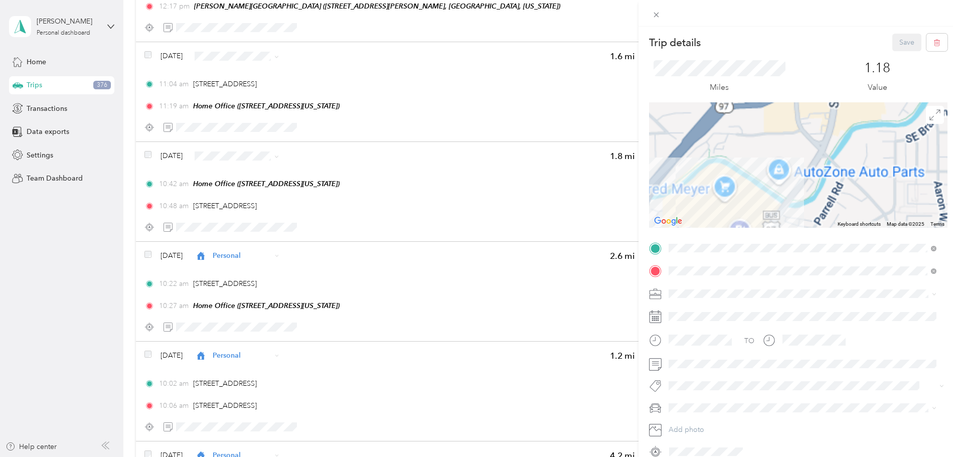
drag, startPoint x: 814, startPoint y: 206, endPoint x: 798, endPoint y: 140, distance: 67.2
click at [798, 140] on div at bounding box center [798, 164] width 299 height 125
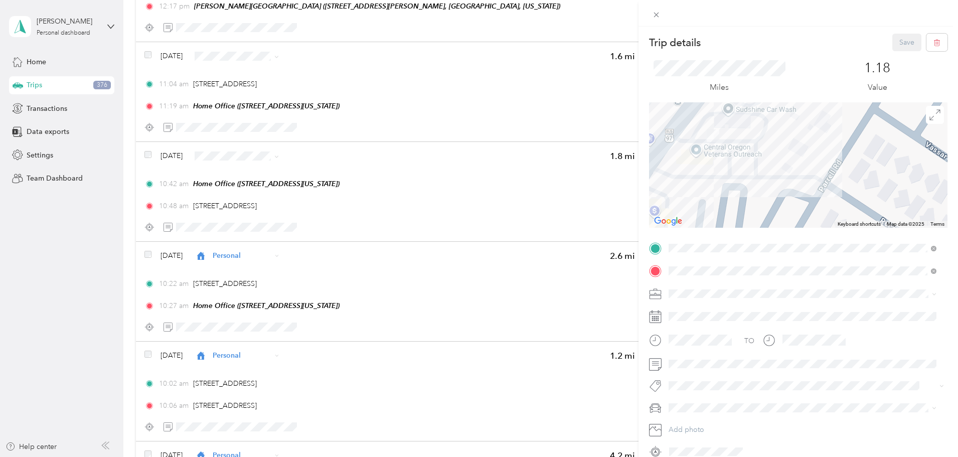
drag, startPoint x: 722, startPoint y: 163, endPoint x: 812, endPoint y: 210, distance: 101.2
click at [795, 211] on div at bounding box center [798, 164] width 299 height 125
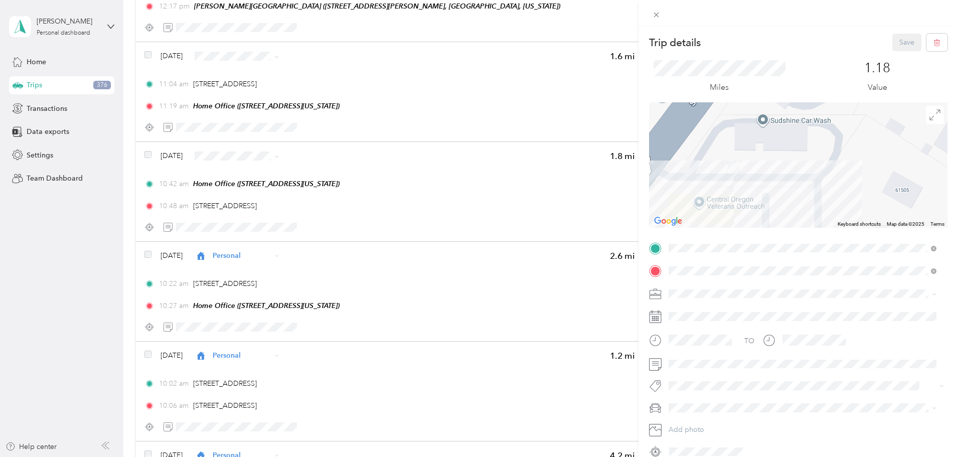
drag, startPoint x: 740, startPoint y: 166, endPoint x: 767, endPoint y: 191, distance: 36.2
click at [767, 191] on div at bounding box center [798, 164] width 299 height 125
click at [693, 324] on div "Personal" at bounding box center [802, 329] width 261 height 11
click at [901, 42] on button "Save" at bounding box center [907, 43] width 29 height 18
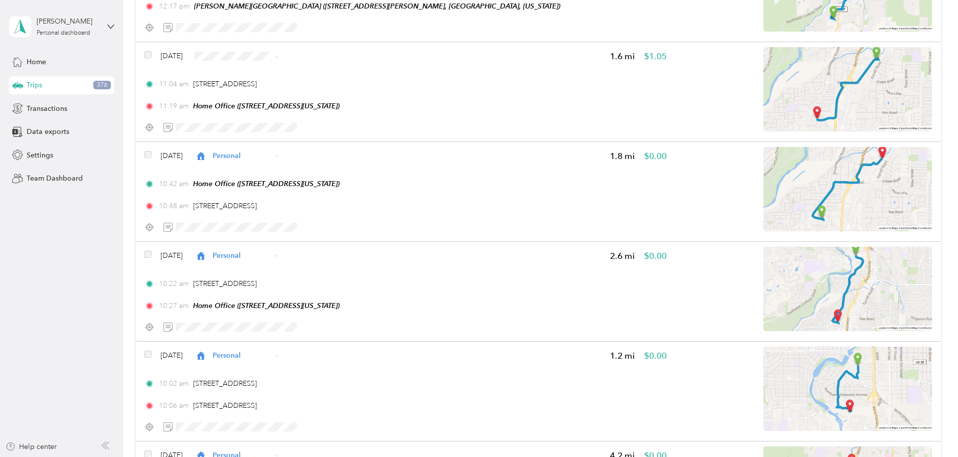
drag, startPoint x: 310, startPoint y: 94, endPoint x: 324, endPoint y: 99, distance: 14.3
click at [310, 94] on span "Personal" at bounding box center [329, 92] width 60 height 11
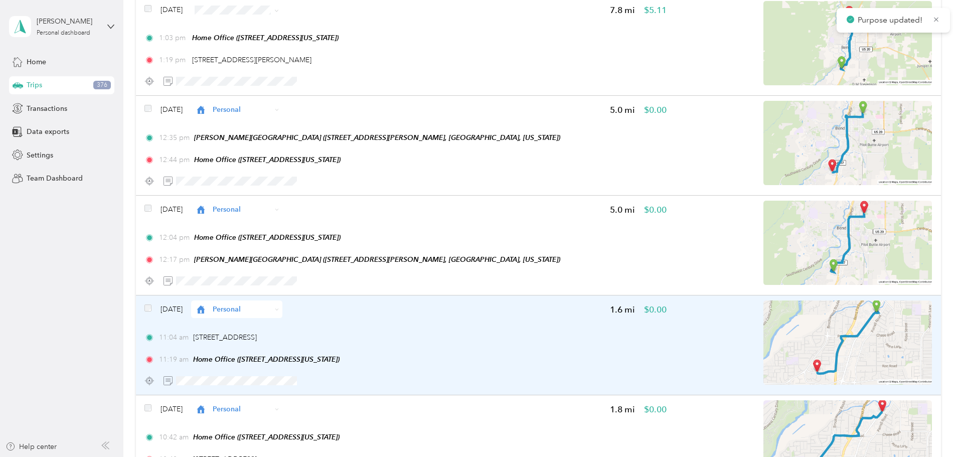
scroll to position [7235, 0]
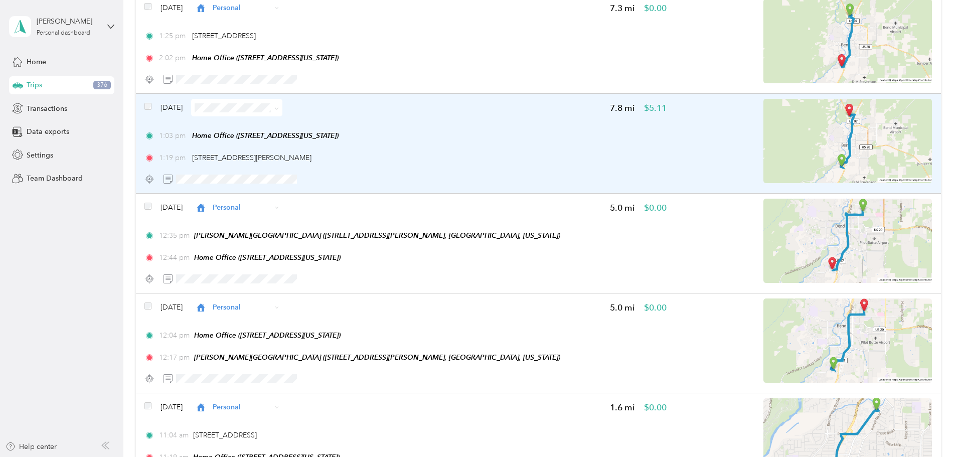
click at [796, 127] on img at bounding box center [848, 141] width 169 height 84
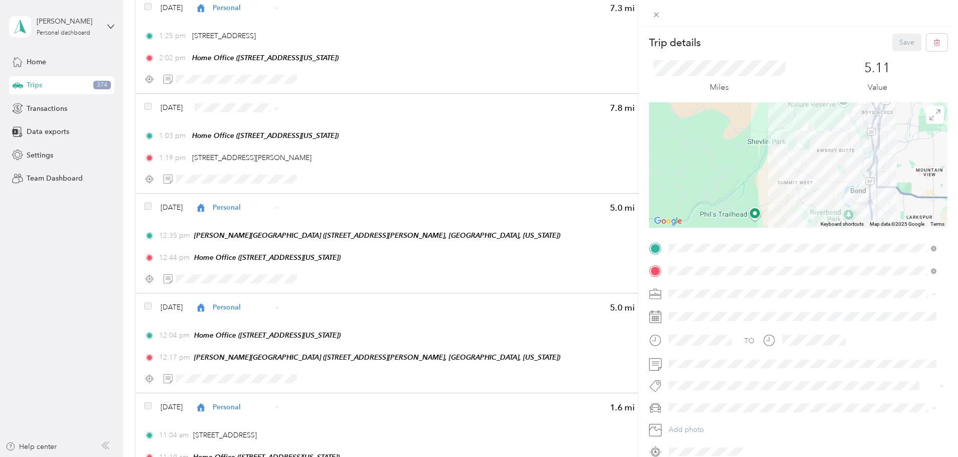
drag, startPoint x: 771, startPoint y: 178, endPoint x: 754, endPoint y: 208, distance: 34.2
click at [754, 208] on div at bounding box center [798, 164] width 299 height 125
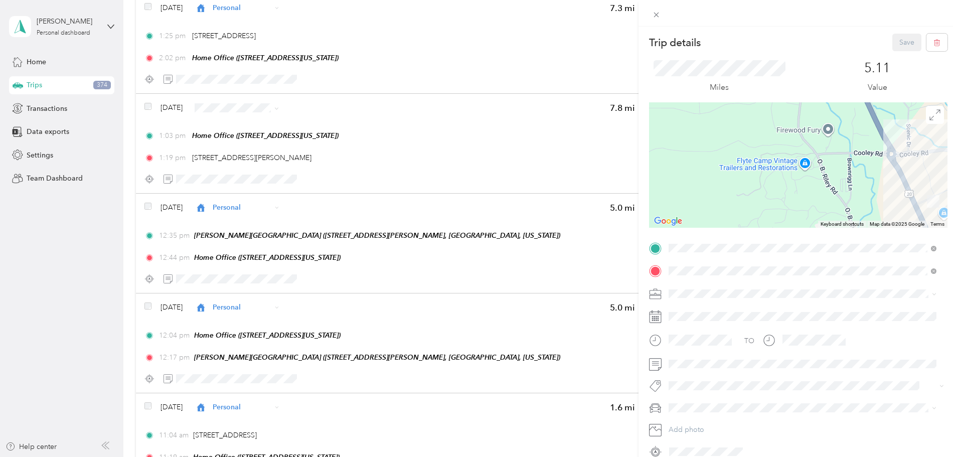
drag, startPoint x: 889, startPoint y: 199, endPoint x: 719, endPoint y: 153, distance: 176.4
click at [721, 153] on div at bounding box center [798, 164] width 299 height 125
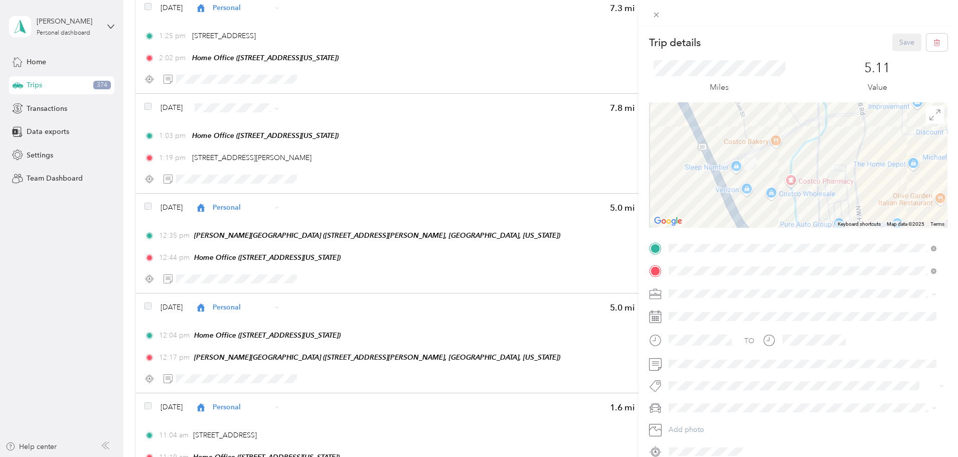
click at [777, 171] on div at bounding box center [798, 164] width 299 height 125
click at [688, 326] on span "Personal" at bounding box center [685, 329] width 27 height 9
click at [898, 40] on button "Save" at bounding box center [907, 43] width 29 height 18
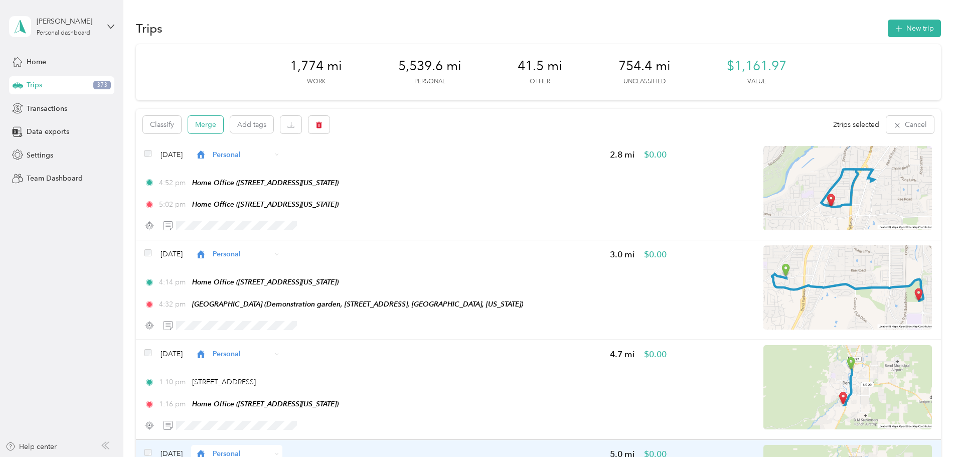
click at [223, 123] on button "Merge" at bounding box center [205, 125] width 35 height 18
click at [937, 21] on icon at bounding box center [936, 19] width 8 height 9
click at [223, 121] on button "Merge" at bounding box center [205, 125] width 35 height 18
click at [936, 18] on icon at bounding box center [936, 19] width 8 height 9
click at [223, 127] on button "Merge" at bounding box center [205, 125] width 35 height 18
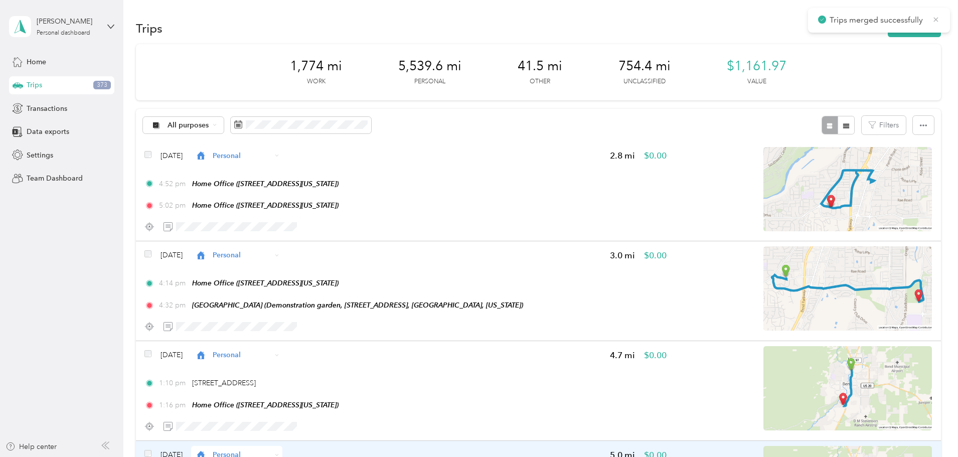
click at [933, 19] on icon at bounding box center [936, 19] width 8 height 9
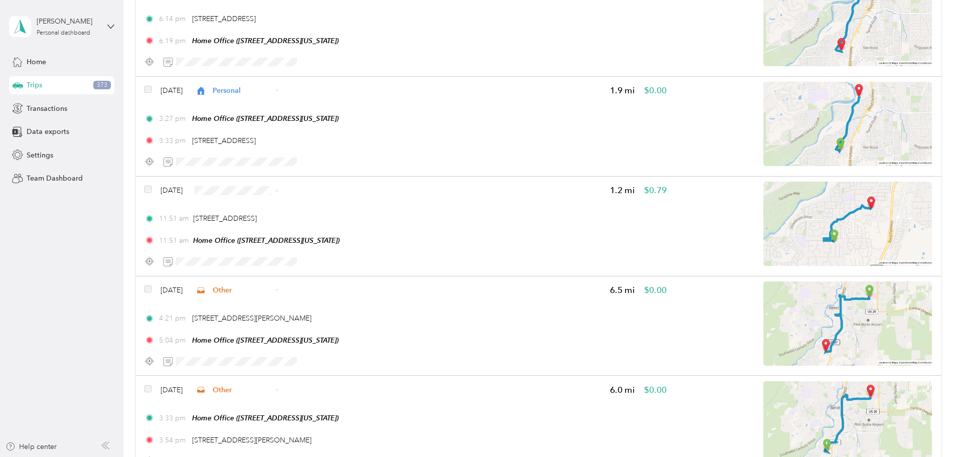
scroll to position [9484, 0]
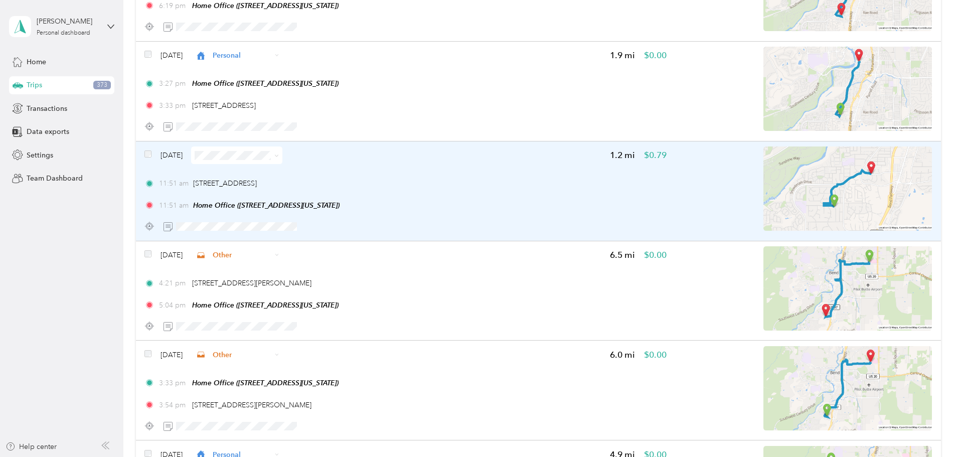
click at [811, 187] on img at bounding box center [848, 188] width 169 height 84
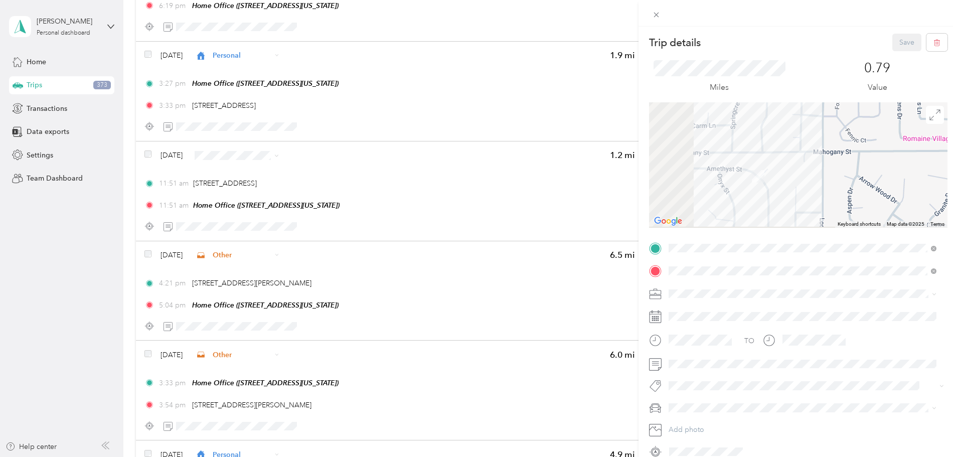
drag, startPoint x: 751, startPoint y: 192, endPoint x: 795, endPoint y: 168, distance: 50.3
click at [795, 168] on div at bounding box center [798, 164] width 299 height 125
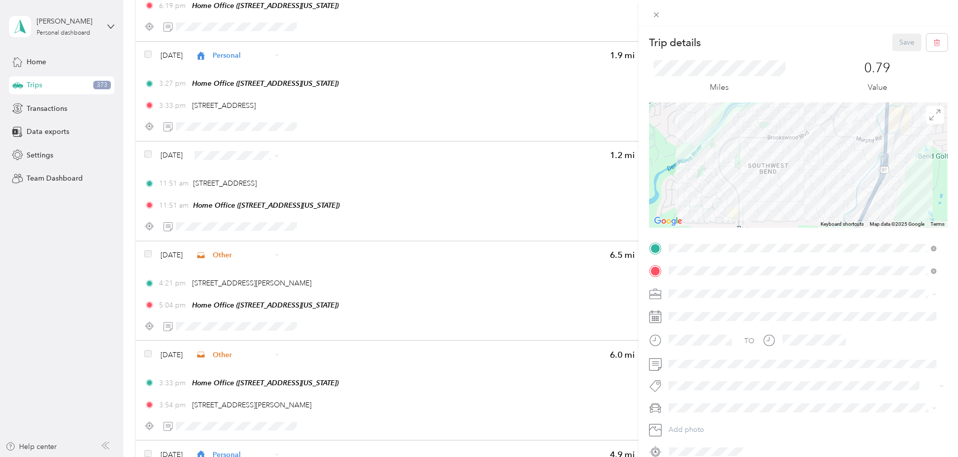
drag, startPoint x: 857, startPoint y: 143, endPoint x: 824, endPoint y: 162, distance: 38.0
click at [824, 162] on div at bounding box center [798, 164] width 299 height 125
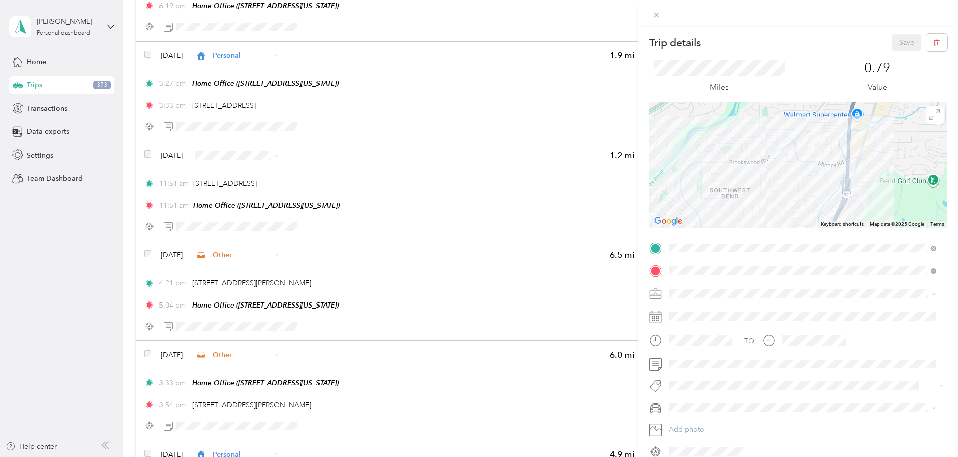
drag, startPoint x: 843, startPoint y: 143, endPoint x: 828, endPoint y: 155, distance: 18.6
click at [828, 155] on div at bounding box center [798, 164] width 299 height 125
click at [658, 14] on icon at bounding box center [656, 15] width 5 height 5
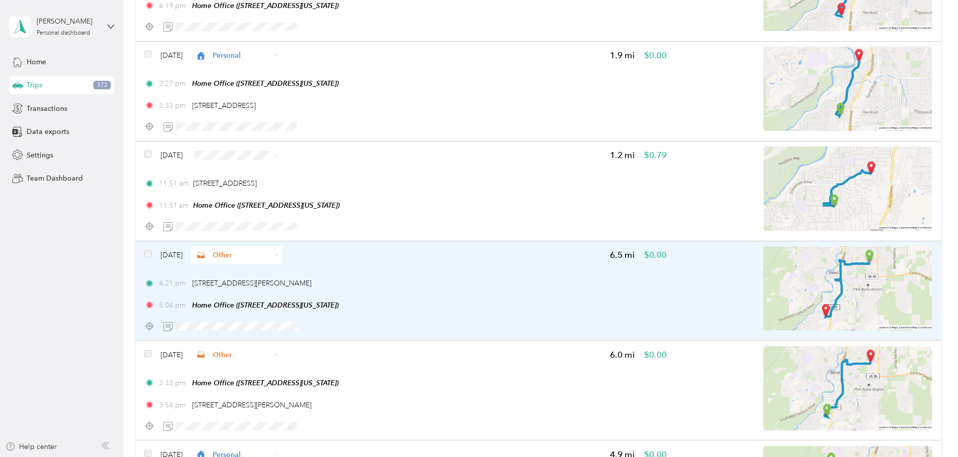
click at [793, 285] on img at bounding box center [848, 288] width 169 height 84
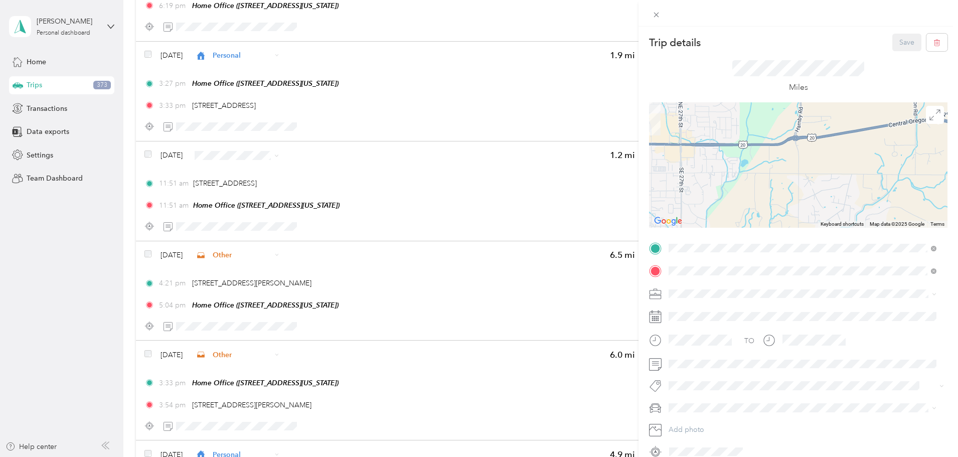
drag, startPoint x: 718, startPoint y: 173, endPoint x: 776, endPoint y: 229, distance: 79.8
click at [770, 224] on div at bounding box center [798, 164] width 299 height 125
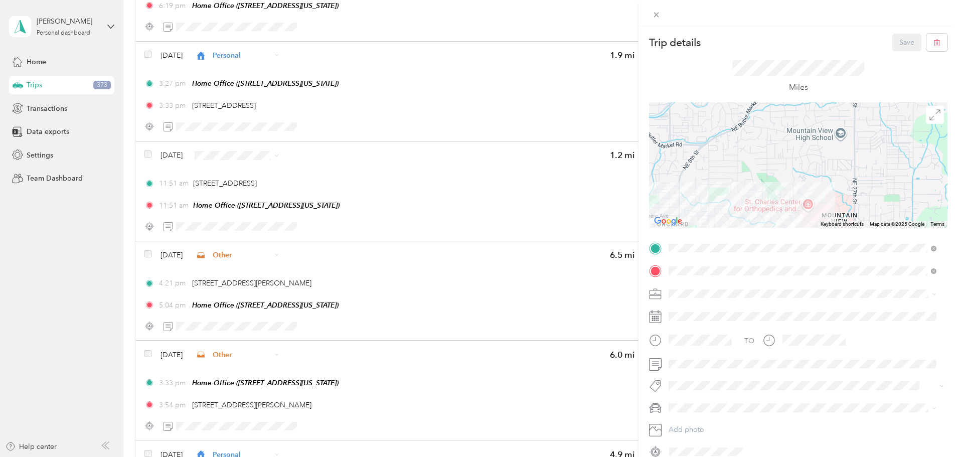
drag, startPoint x: 830, startPoint y: 192, endPoint x: 826, endPoint y: 177, distance: 16.1
click at [829, 182] on div at bounding box center [798, 164] width 299 height 125
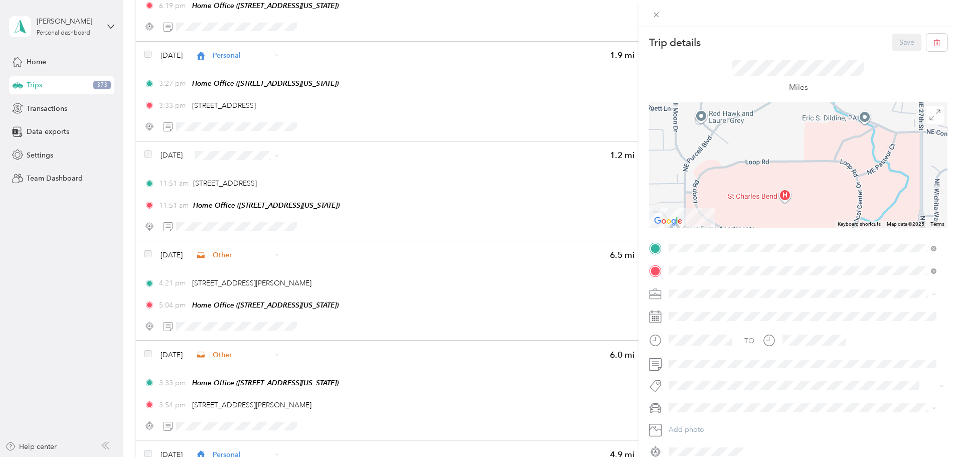
drag, startPoint x: 749, startPoint y: 213, endPoint x: 756, endPoint y: 159, distance: 54.1
click at [756, 161] on div at bounding box center [798, 164] width 299 height 125
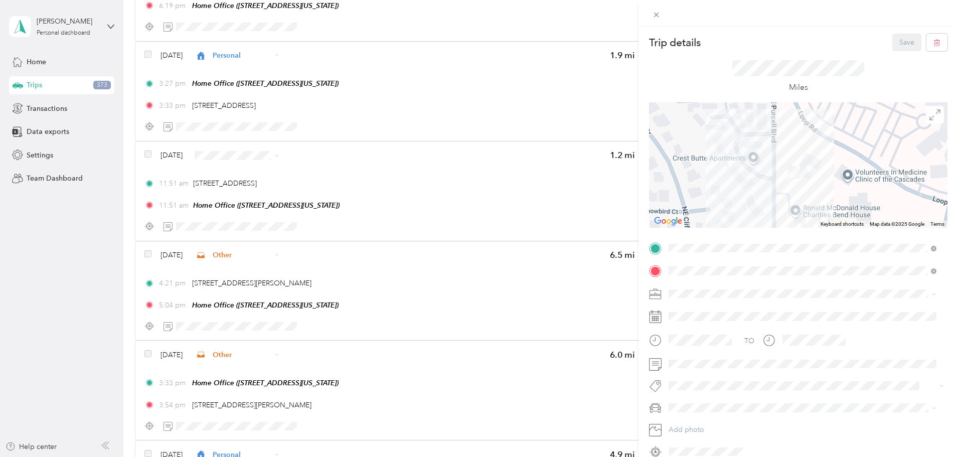
drag, startPoint x: 687, startPoint y: 197, endPoint x: 822, endPoint y: 192, distance: 134.5
click at [822, 192] on div at bounding box center [798, 164] width 299 height 125
click at [657, 17] on icon at bounding box center [656, 15] width 9 height 9
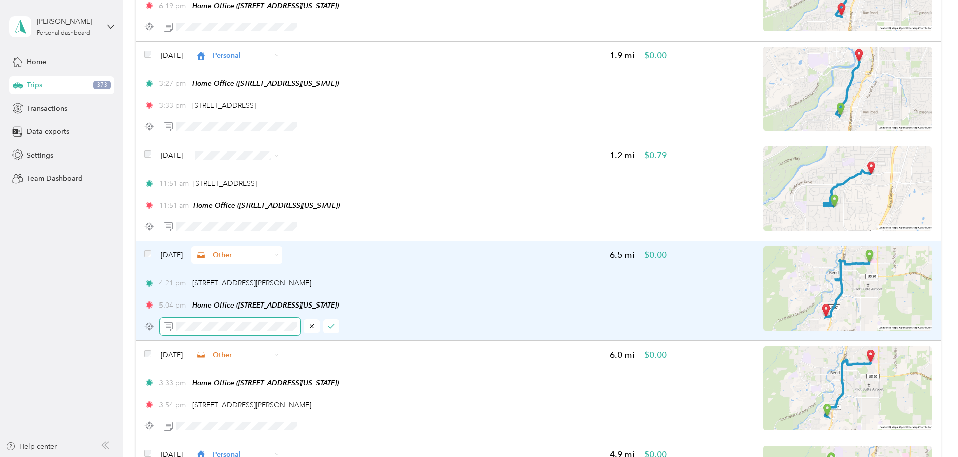
click at [267, 332] on span at bounding box center [230, 327] width 140 height 18
click at [228, 324] on span at bounding box center [230, 327] width 140 height 18
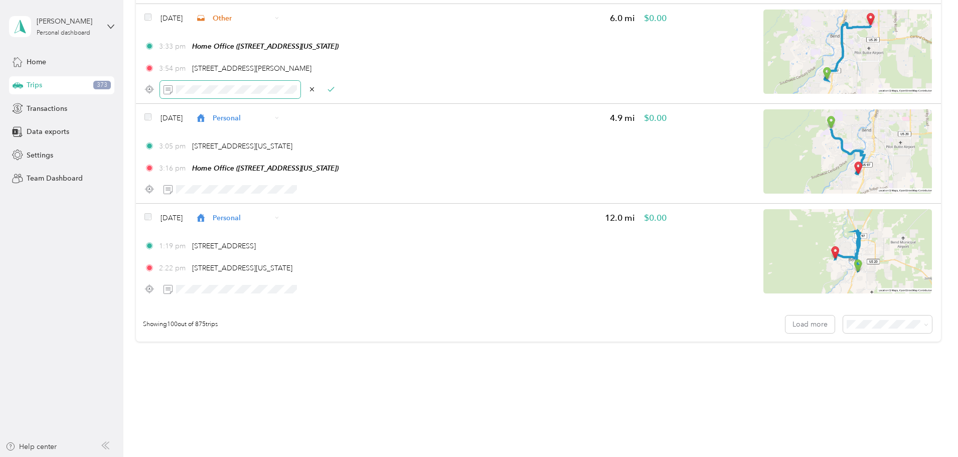
scroll to position [9835, 0]
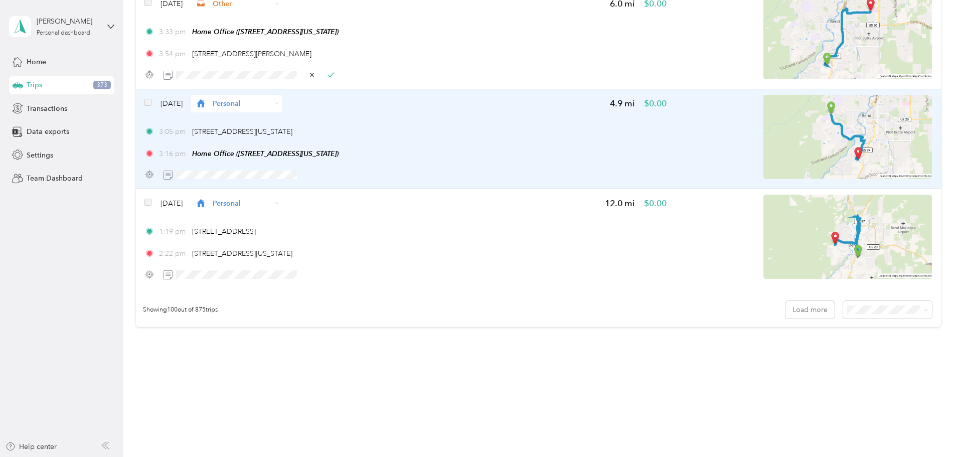
click at [819, 132] on img at bounding box center [848, 137] width 169 height 84
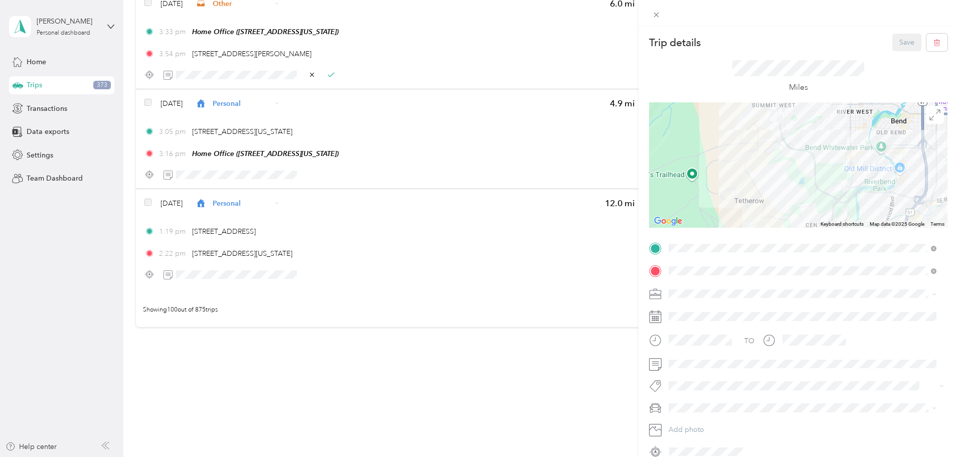
drag, startPoint x: 766, startPoint y: 163, endPoint x: 764, endPoint y: 195, distance: 31.7
click at [765, 202] on div at bounding box center [798, 164] width 299 height 125
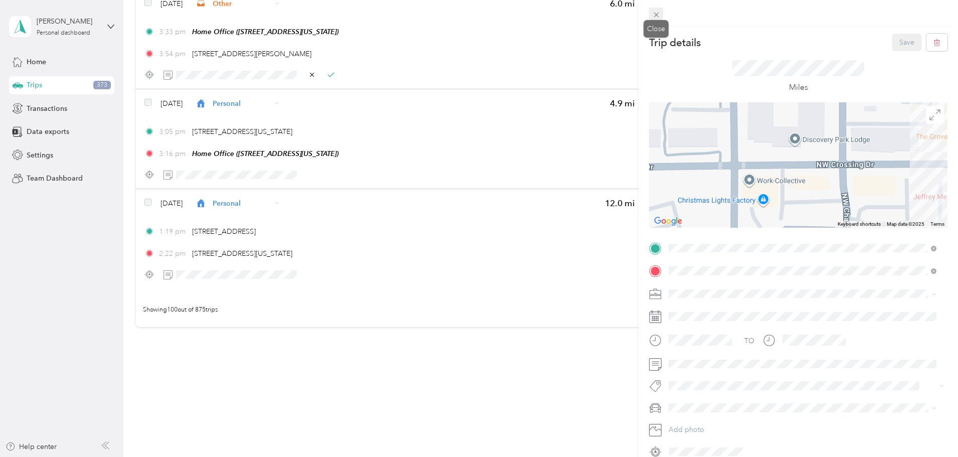
click at [657, 16] on icon at bounding box center [656, 15] width 5 height 5
